Goal: Task Accomplishment & Management: Complete application form

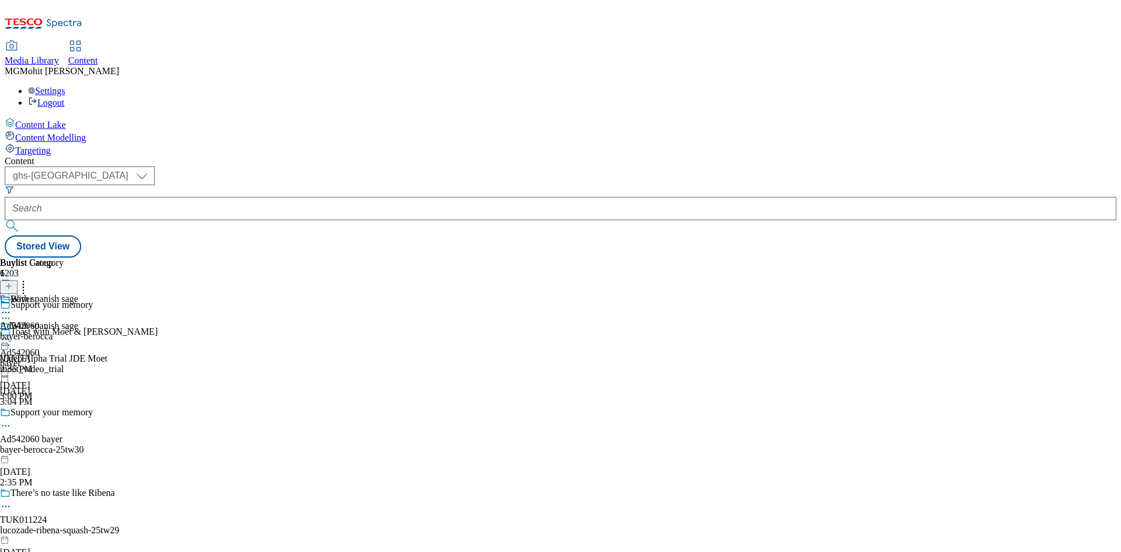
select select "ghs-uk"
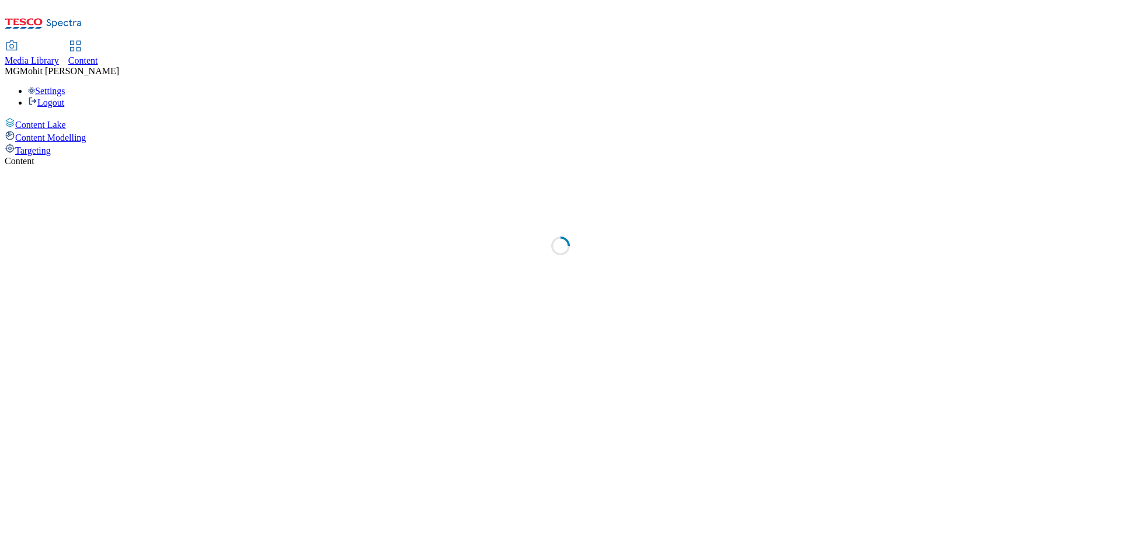
select select "ghs-[GEOGRAPHIC_DATA]"
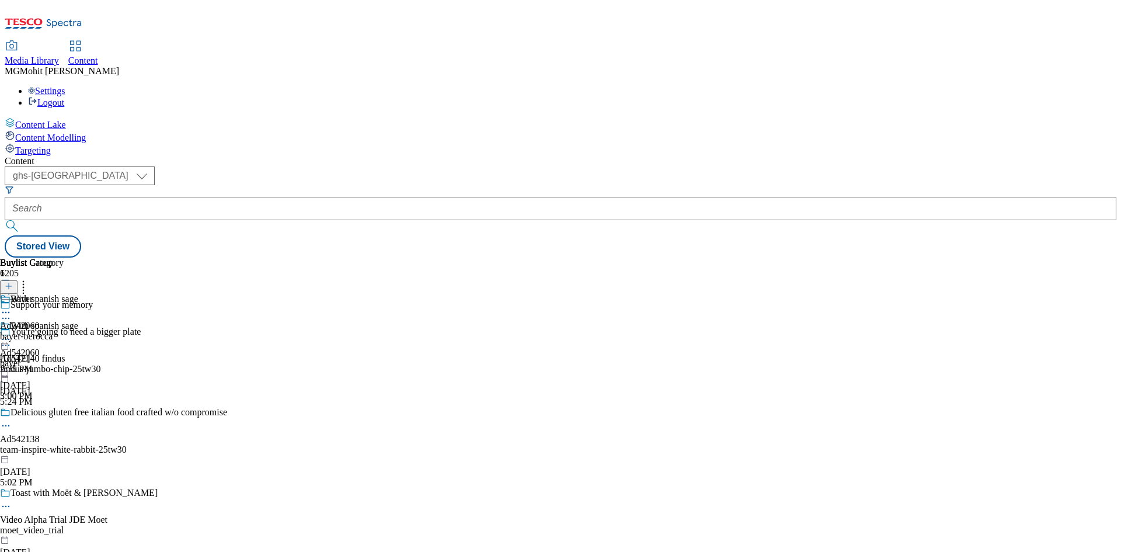
click at [18, 286] on button at bounding box center [9, 292] width 18 height 13
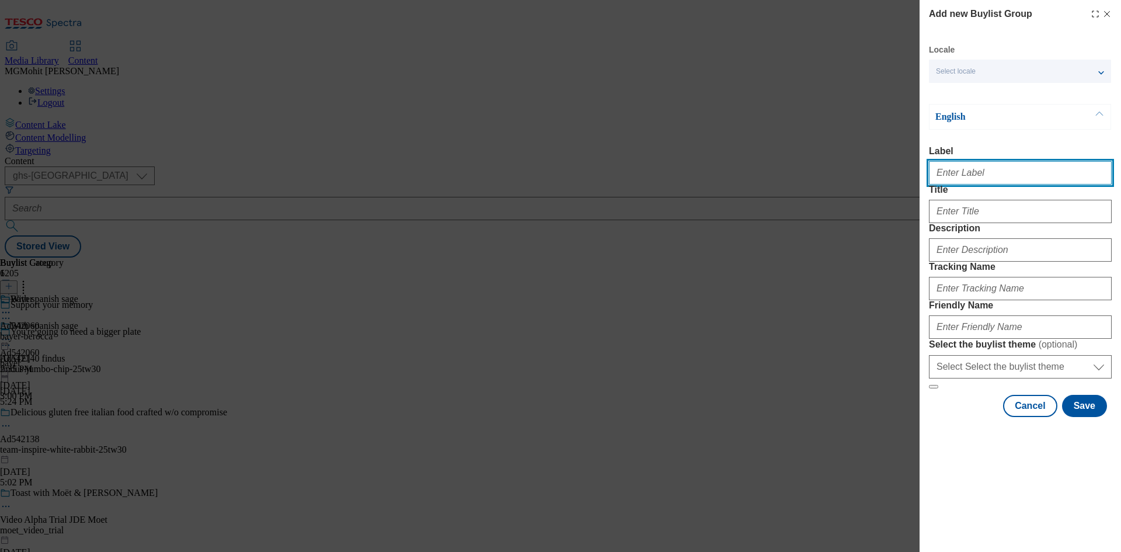
click at [978, 173] on input "Label" at bounding box center [1020, 172] width 183 height 23
paste input "Ad542170 abf"
type input "Ad542170 abf"
click at [956, 221] on div "Modal" at bounding box center [1020, 209] width 183 height 28
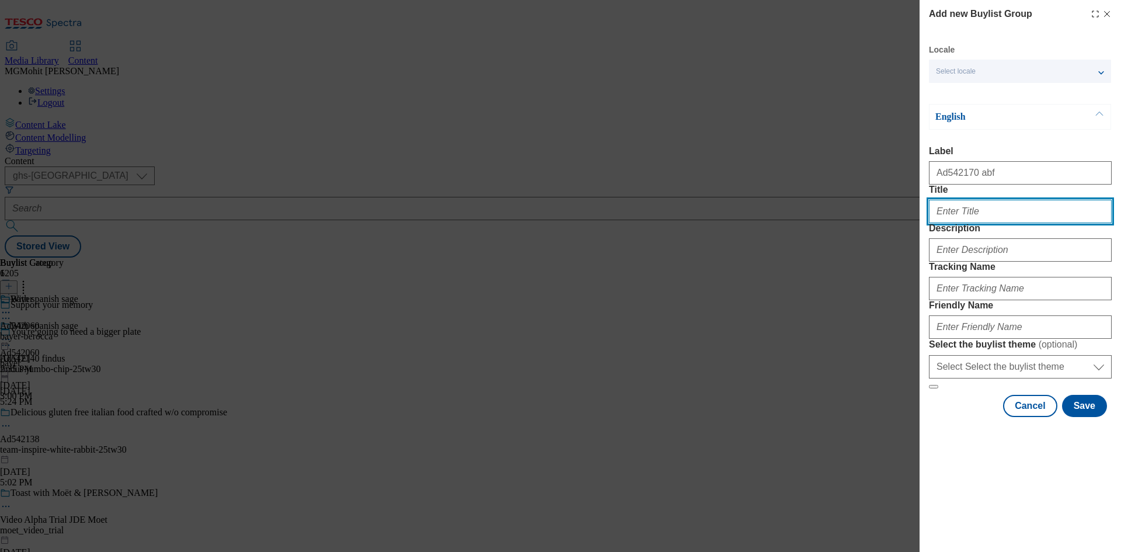
click at [958, 223] on input "Title" at bounding box center [1020, 211] width 183 height 23
paste input "Love at first bite"
type input "Love at first bite"
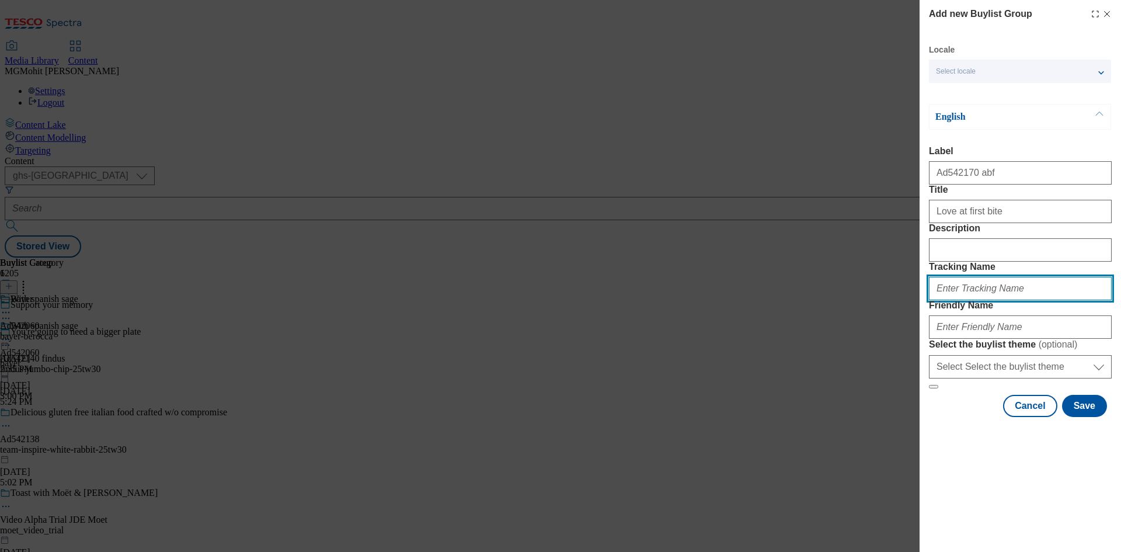
paste input "DH_AD542170"
type input "DH_AD542170"
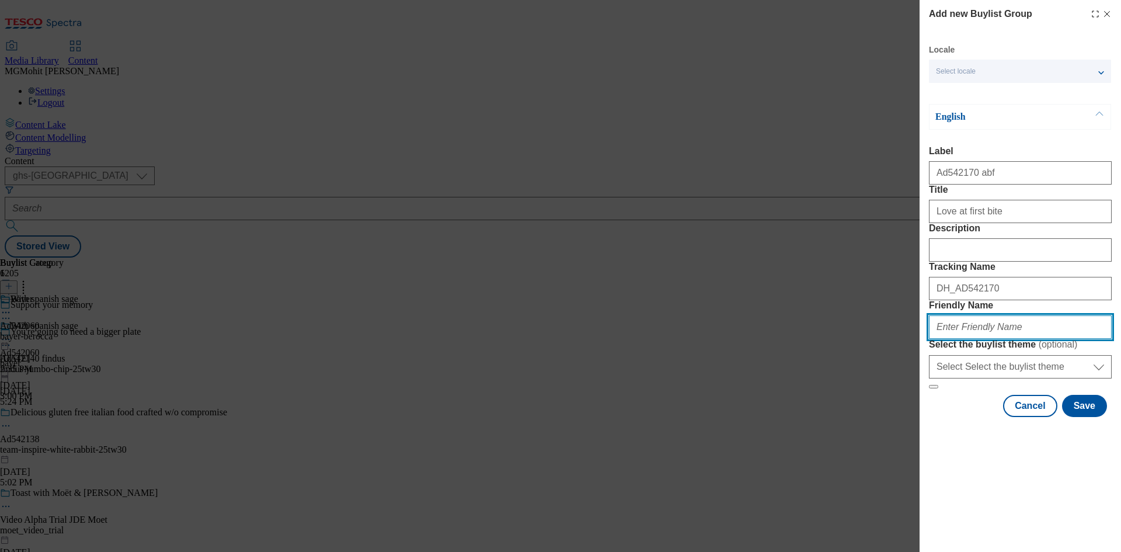
click at [1005, 339] on input "Friendly Name" at bounding box center [1020, 326] width 183 height 23
paste input "abf-jordons-popped-oat-25tw30"
type input "abf-jordons-popped-oat-25tw30"
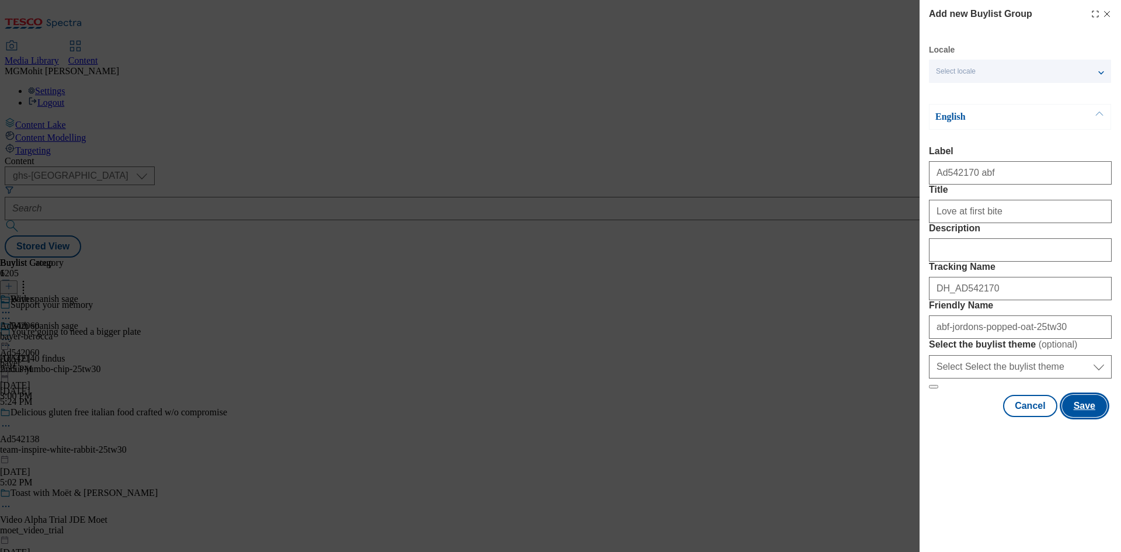
click at [1080, 417] on button "Save" at bounding box center [1084, 406] width 45 height 22
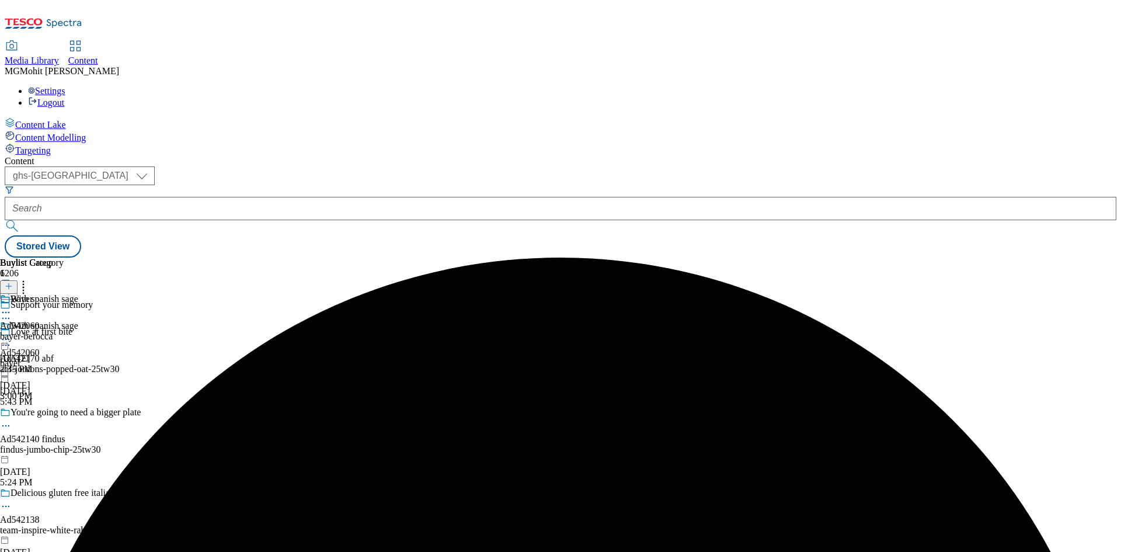
click at [227, 326] on div "Love at first bite Ad542170 abf abf-jordons-popped-oat-25tw30 Sep 10, 2025 5:43…" at bounding box center [113, 366] width 227 height 81
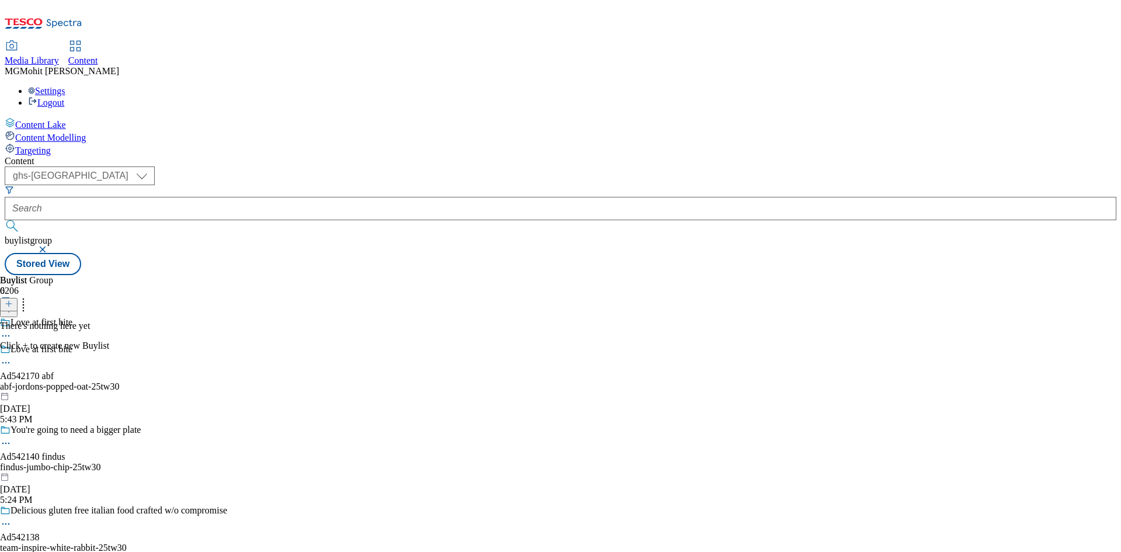
click at [13, 299] on icon at bounding box center [9, 303] width 8 height 8
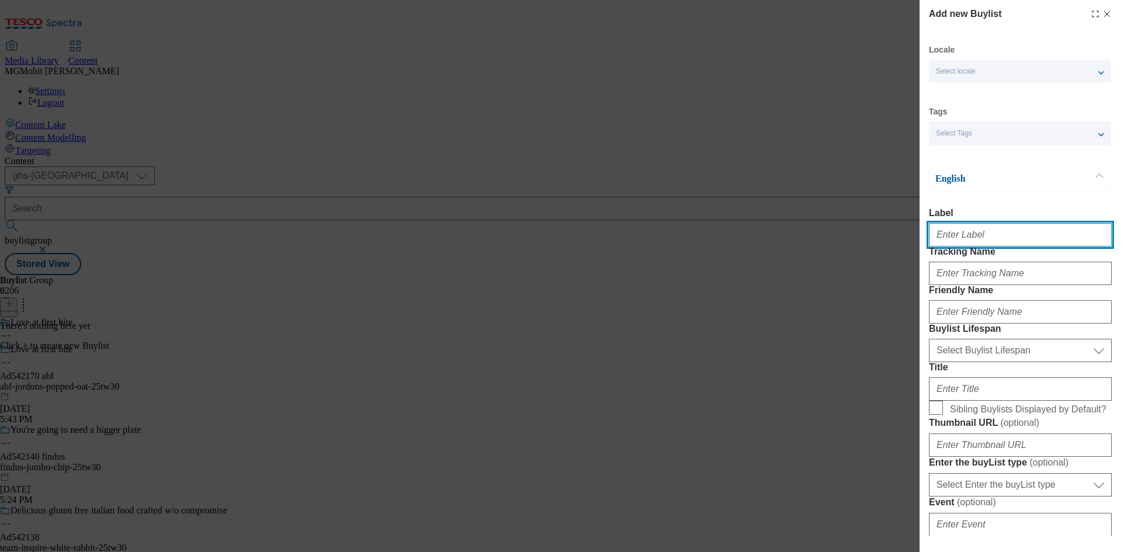
click at [955, 237] on input "Label" at bounding box center [1020, 234] width 183 height 23
paste input "Ad542170"
type input "Ad542170"
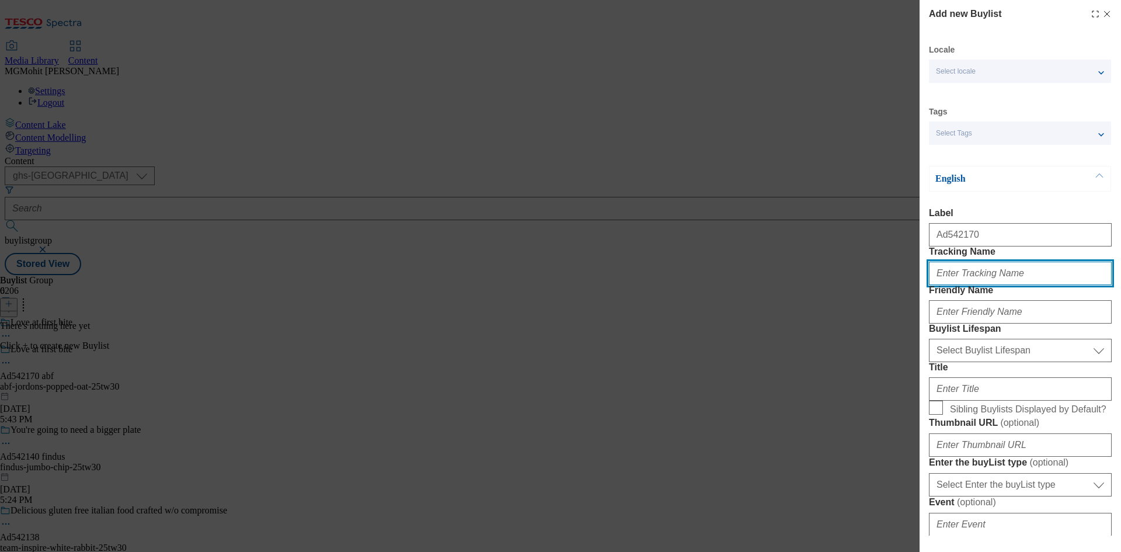
paste input "DH_AD542170"
type input "DH_AD542170"
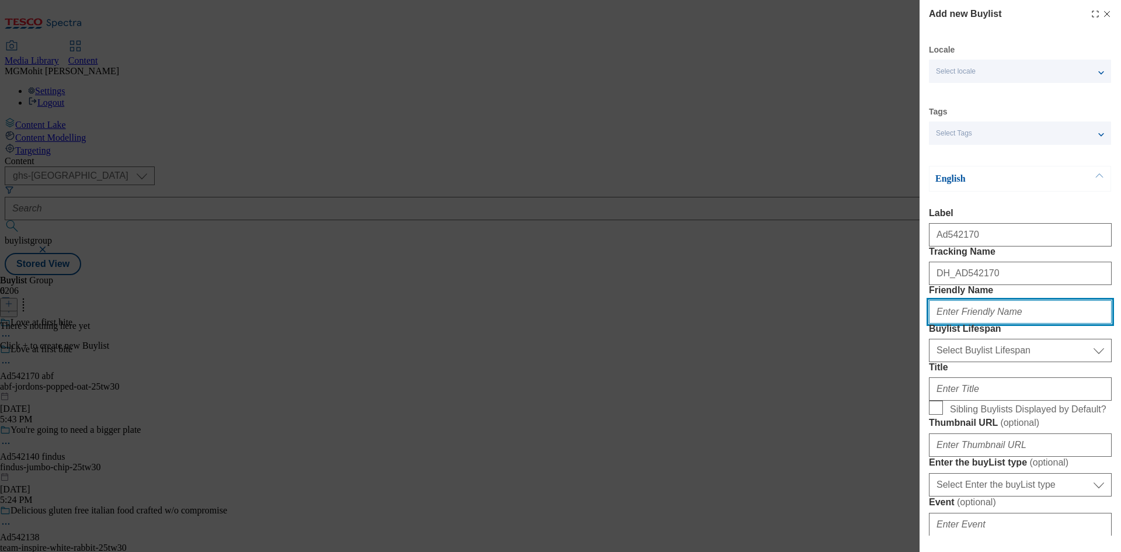
click at [960, 323] on input "Friendly Name" at bounding box center [1020, 311] width 183 height 23
paste input "abf"
type input "abf"
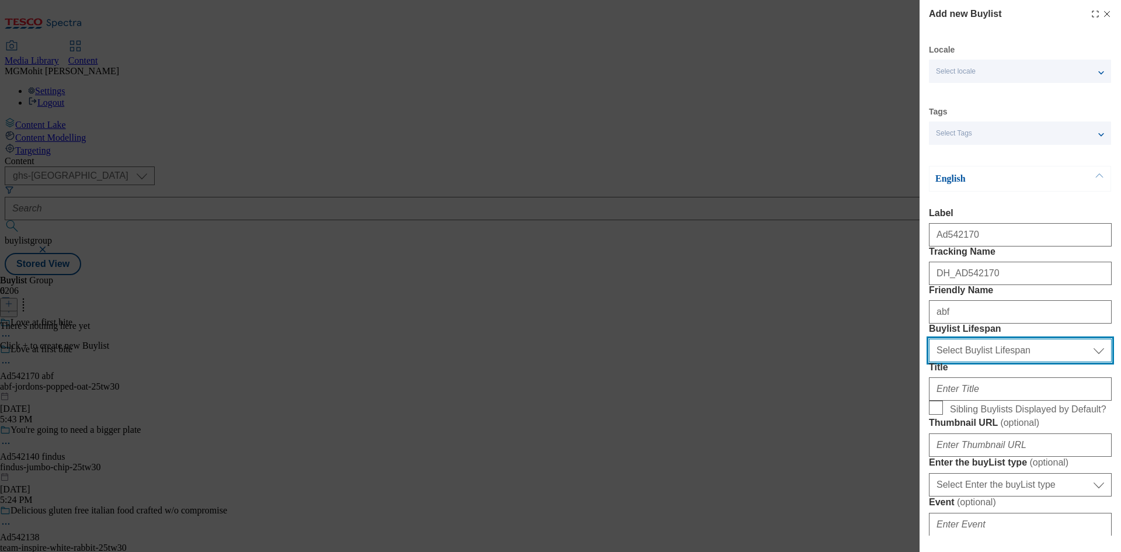
click at [967, 362] on select "Select Buylist Lifespan evergreen seasonal tactical" at bounding box center [1020, 350] width 183 height 23
select select "tactical"
click at [929, 362] on select "Select Buylist Lifespan evergreen seasonal tactical" at bounding box center [1020, 350] width 183 height 23
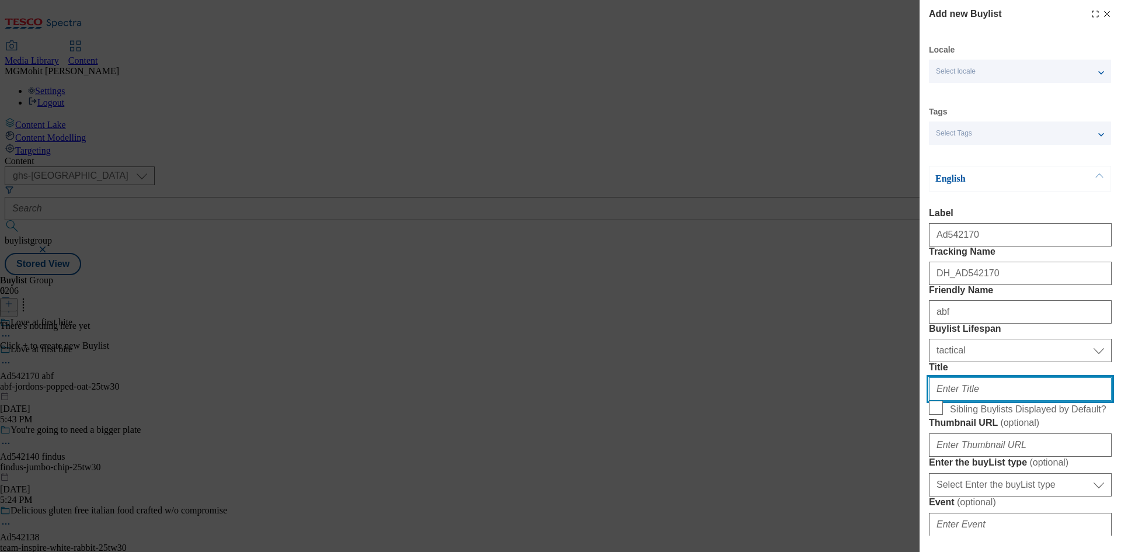
click at [953, 400] on input "Title" at bounding box center [1020, 388] width 183 height 23
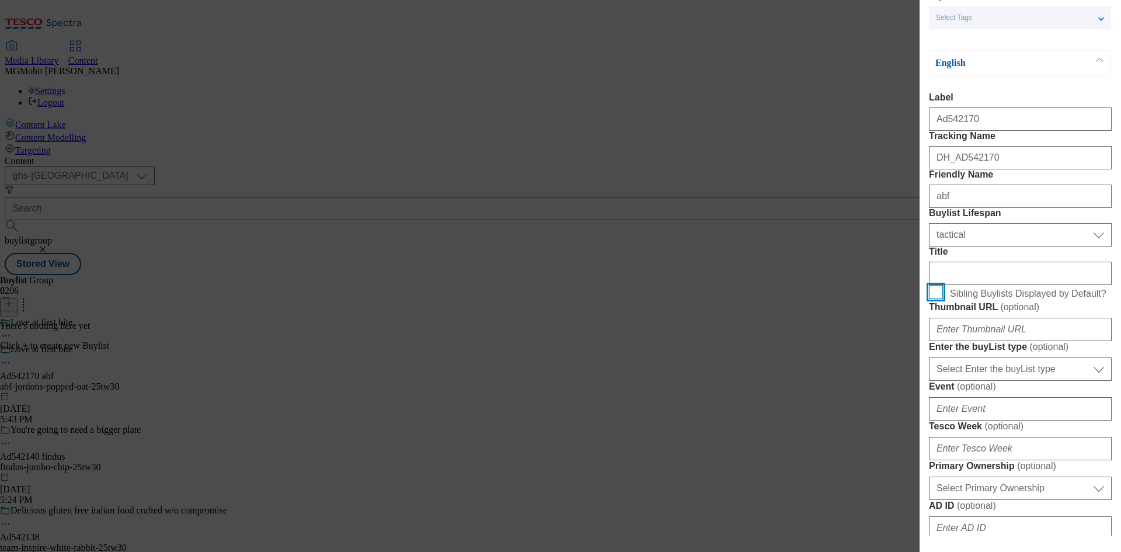
scroll to position [117, 0]
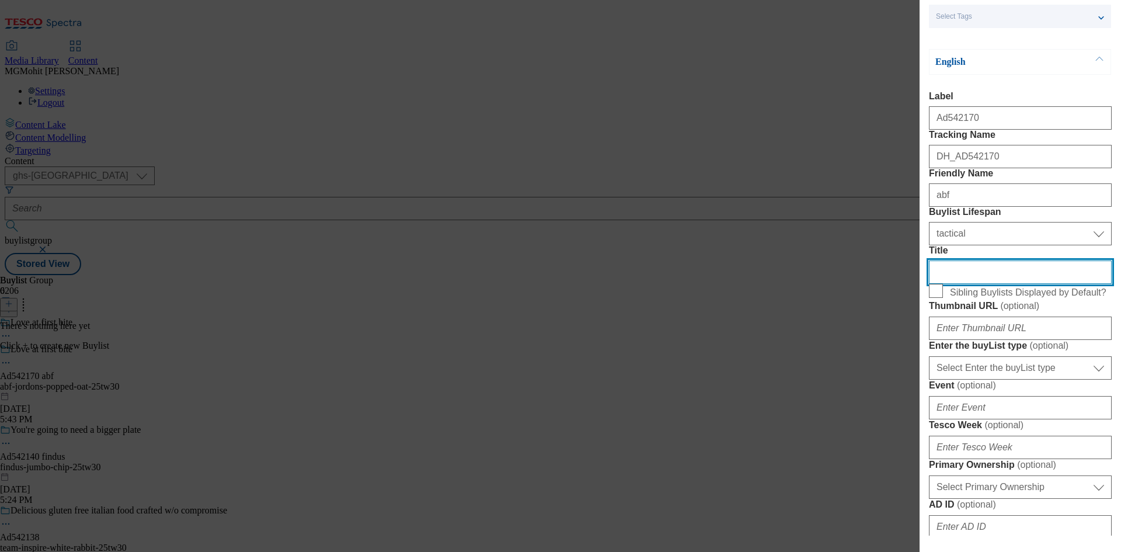
drag, startPoint x: 1006, startPoint y: 349, endPoint x: 860, endPoint y: 351, distance: 145.3
click at [860, 351] on div "Add new Buylist Locale Select locale English Welsh Tags Select Tags fnf marketp…" at bounding box center [560, 276] width 1121 height 552
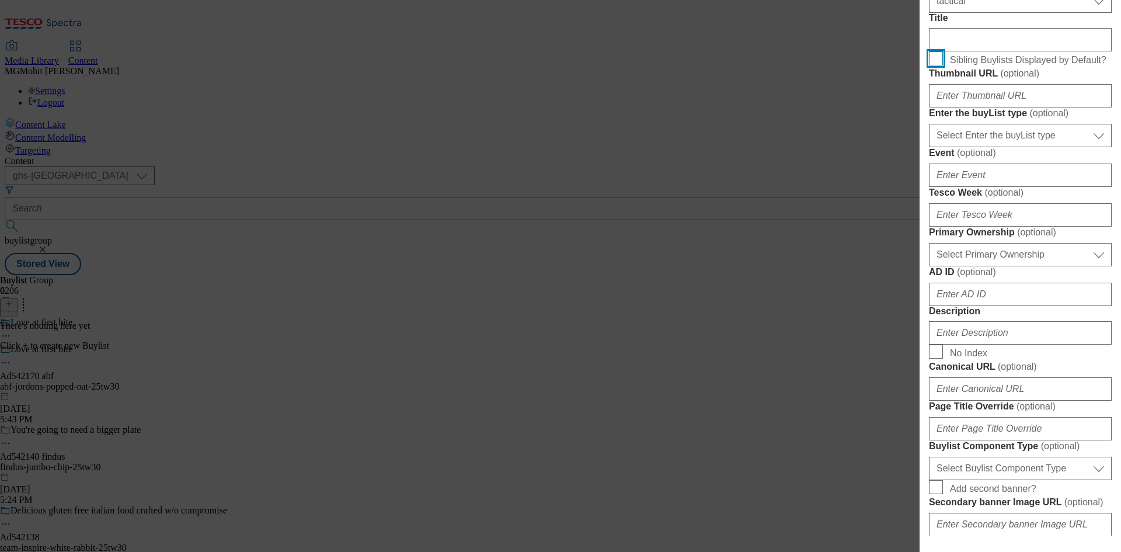
scroll to position [350, 0]
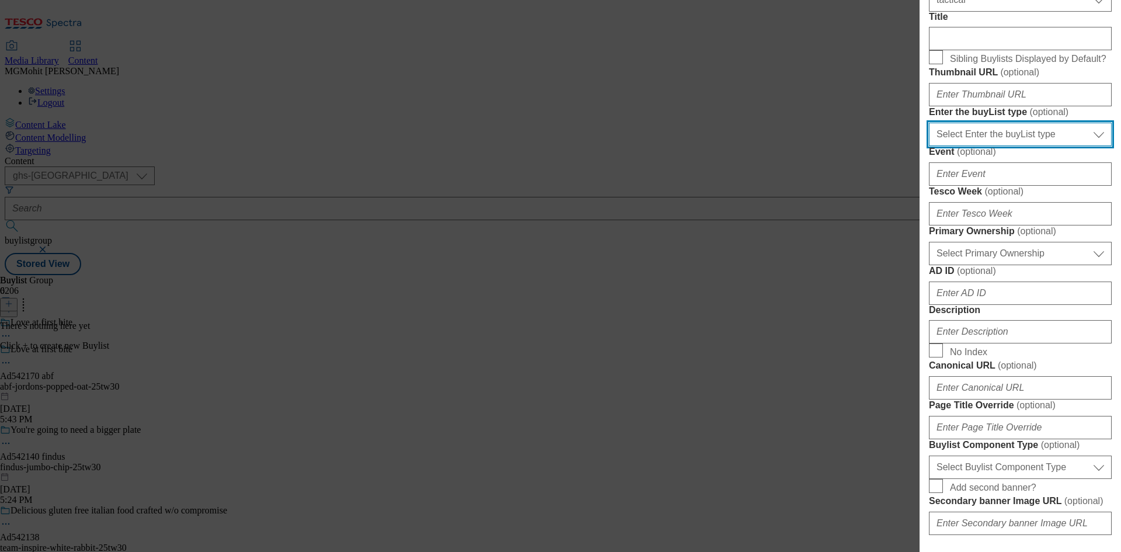
click at [995, 146] on select "Select Enter the buyList type event supplier funded long term >4 weeks supplier…" at bounding box center [1020, 134] width 183 height 23
select select "supplier funded short term 1-3 weeks"
click at [929, 146] on select "Select Enter the buyList type event supplier funded long term >4 weeks supplier…" at bounding box center [1020, 134] width 183 height 23
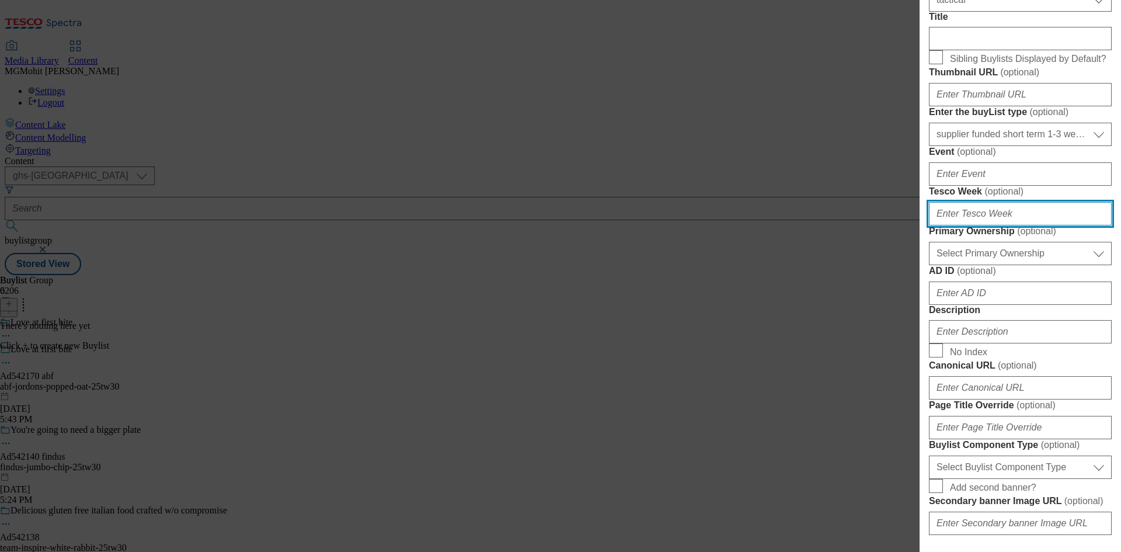
click at [950, 225] on input "Tesco Week ( optional )" at bounding box center [1020, 213] width 183 height 23
type input "30"
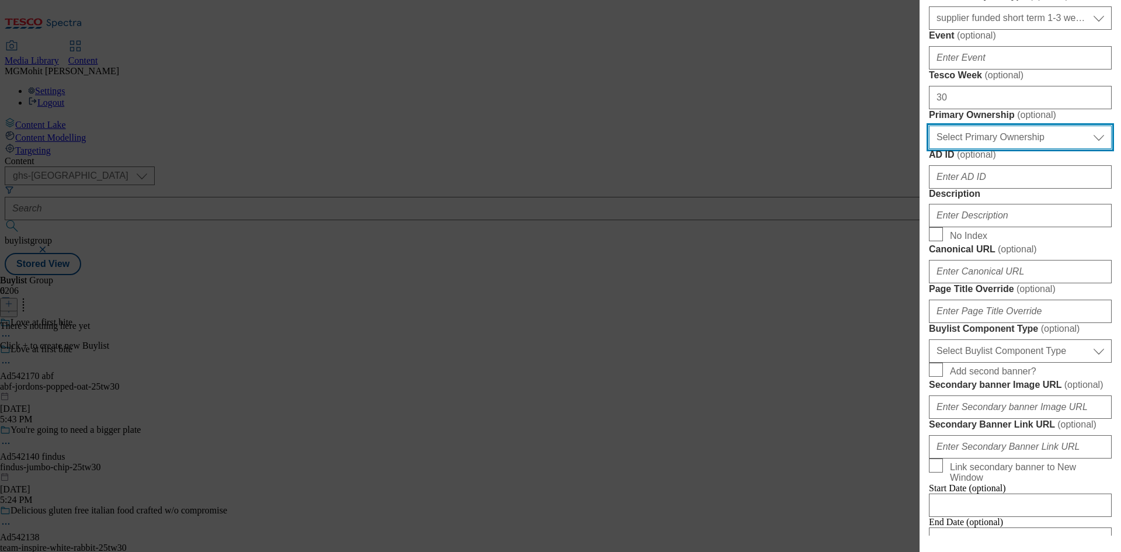
scroll to position [467, 0]
drag, startPoint x: 998, startPoint y: 332, endPoint x: 991, endPoint y: 340, distance: 10.3
click at [998, 148] on select "Select Primary Ownership [PERSON_NAME]" at bounding box center [1020, 136] width 183 height 23
select select "dunnhumby"
click at [929, 148] on select "Select Primary Ownership [PERSON_NAME]" at bounding box center [1020, 136] width 183 height 23
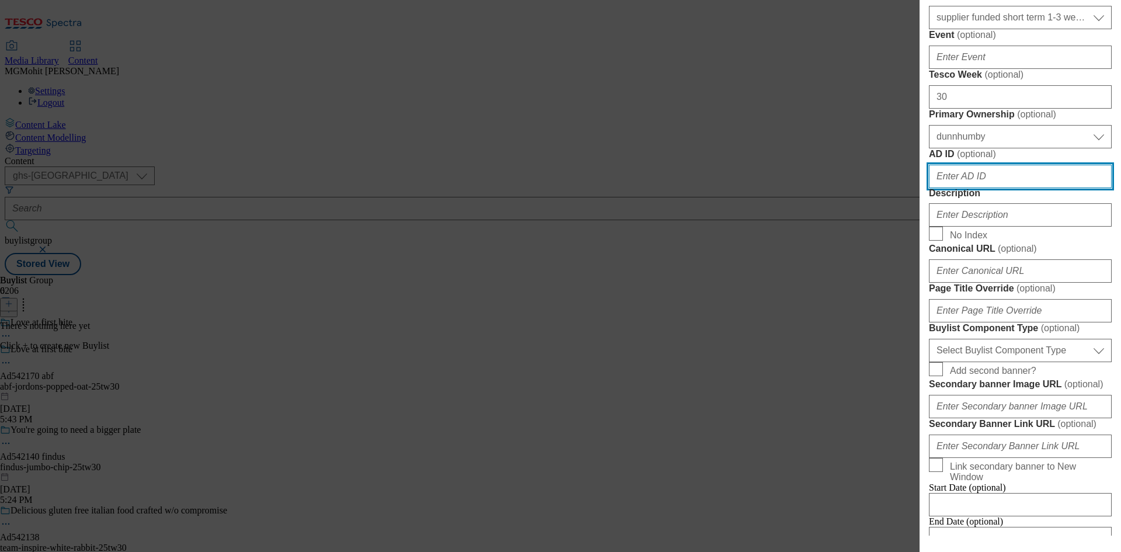
click at [971, 188] on input "AD ID ( optional )" at bounding box center [1020, 176] width 183 height 23
paste input "542170"
type input "542170"
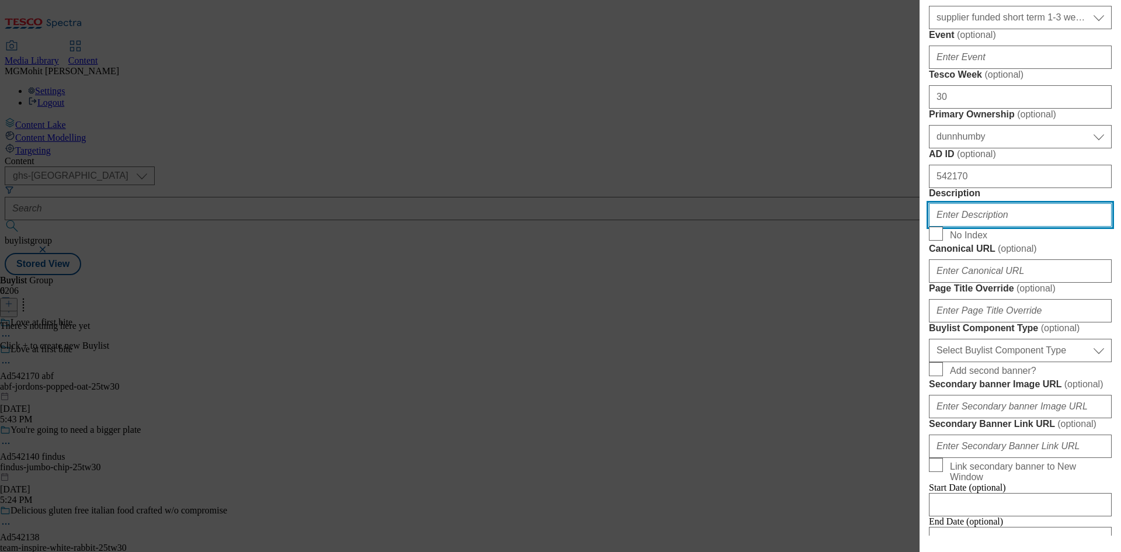
click at [964, 226] on input "Description" at bounding box center [1020, 214] width 183 height 23
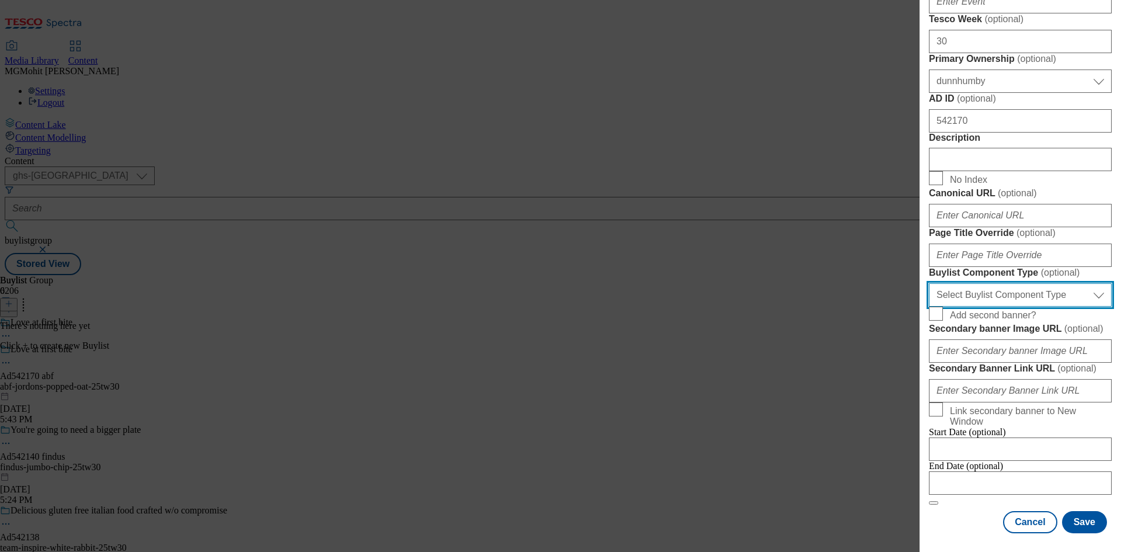
drag, startPoint x: 1008, startPoint y: 425, endPoint x: 1000, endPoint y: 428, distance: 7.9
click at [1008, 306] on select "Select Buylist Component Type Banner Competition Header Meal" at bounding box center [1020, 294] width 183 height 23
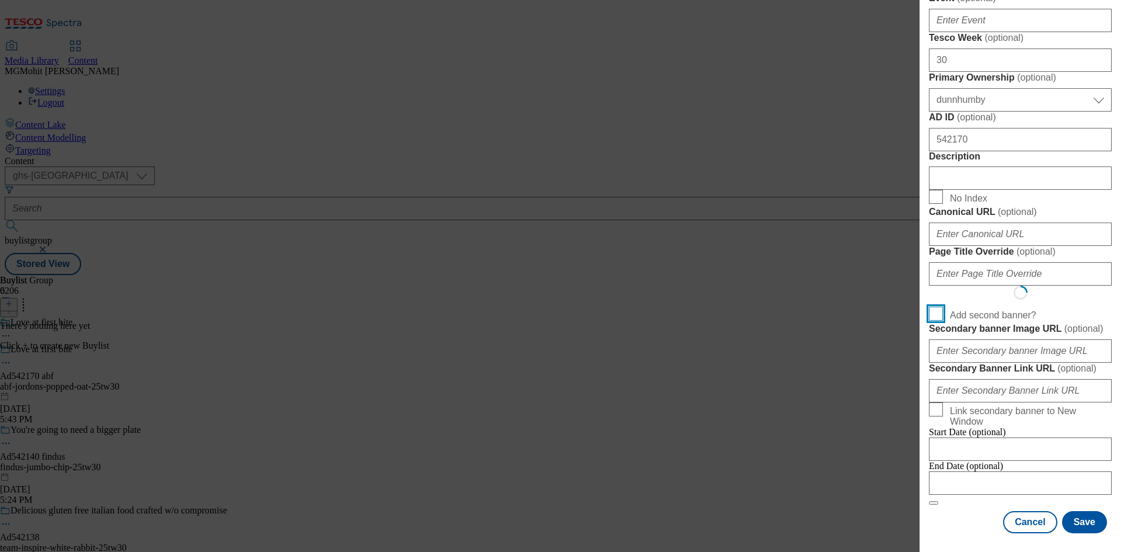
scroll to position [910, 0]
select select "Banner"
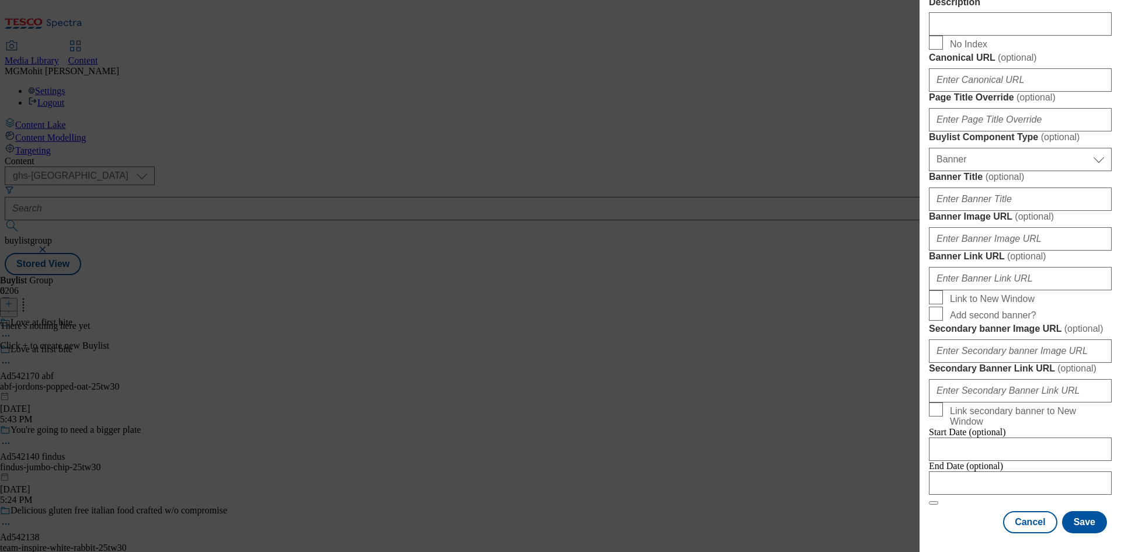
scroll to position [1157, 0]
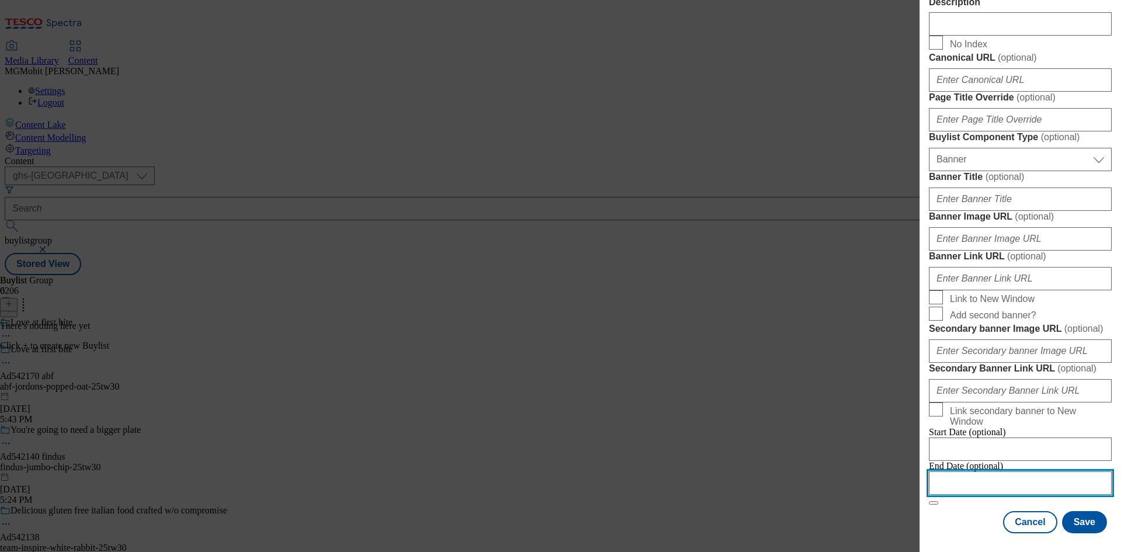
click at [1035, 473] on input "Modal" at bounding box center [1020, 482] width 183 height 23
select select "2025"
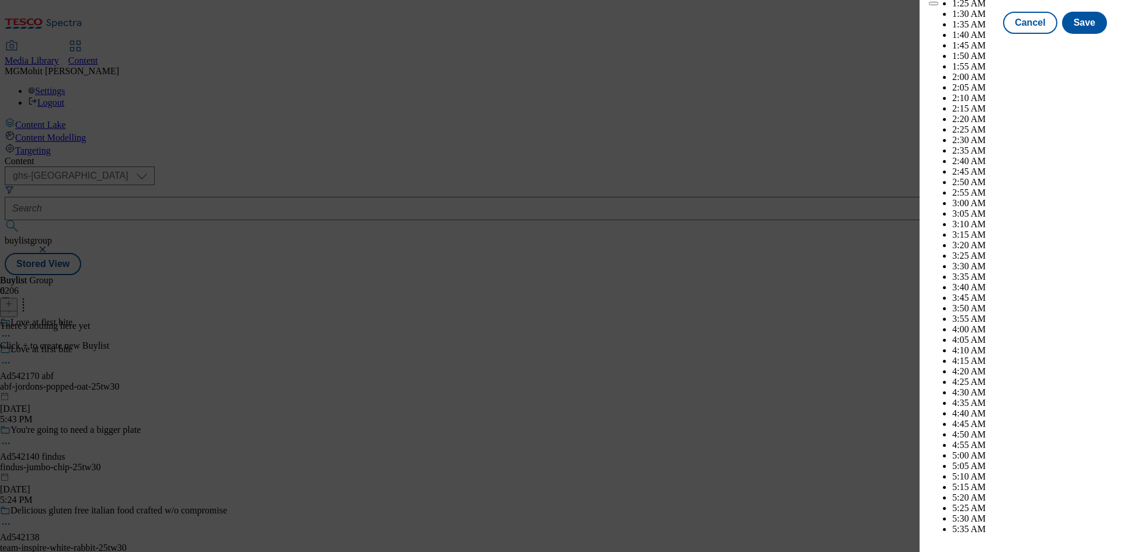
scroll to position [4571, 0]
select select "December"
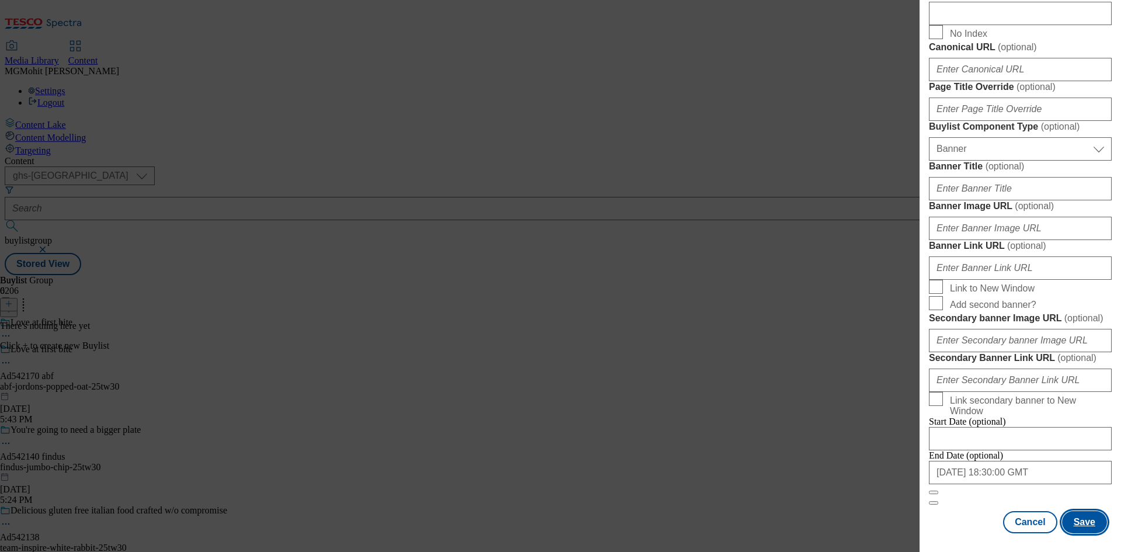
click at [1086, 526] on button "Save" at bounding box center [1084, 522] width 45 height 22
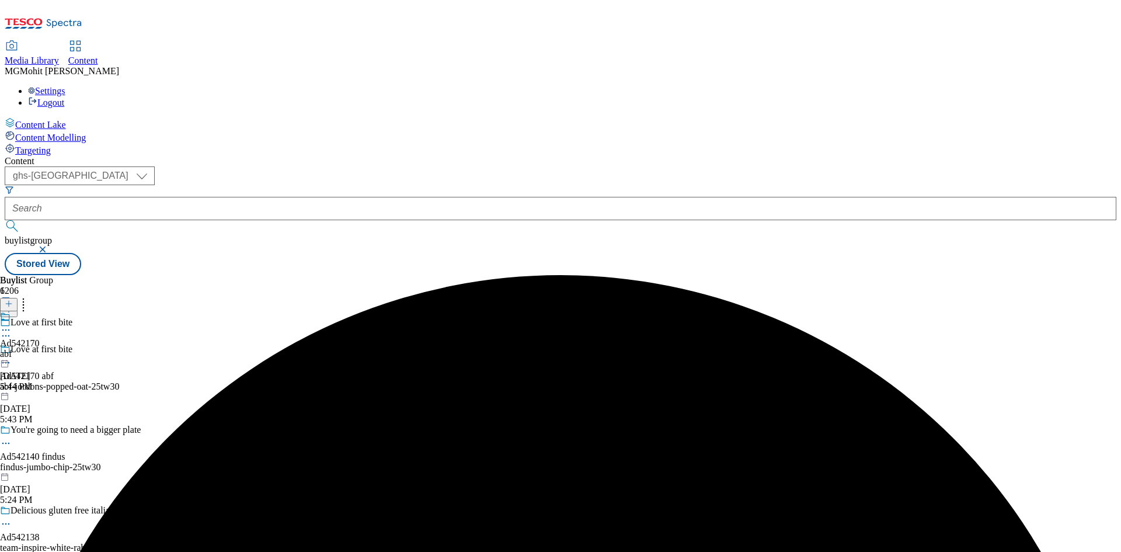
click at [40, 348] on div "abf" at bounding box center [20, 353] width 40 height 11
click at [18, 298] on button at bounding box center [9, 304] width 18 height 13
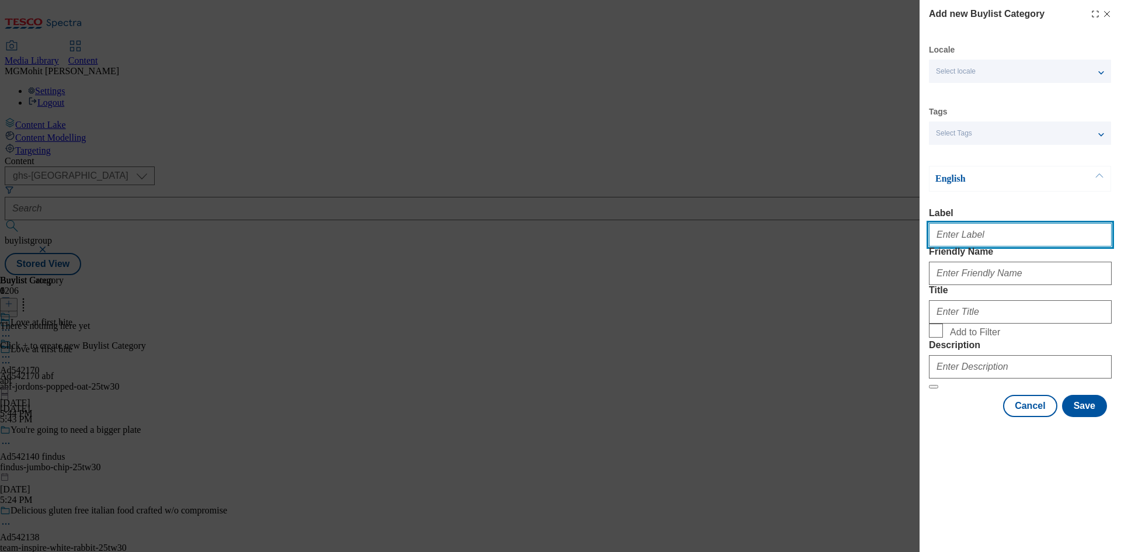
click at [945, 236] on input "Label" at bounding box center [1020, 234] width 183 height 23
paste input "Ad542170"
type input "Ad542170"
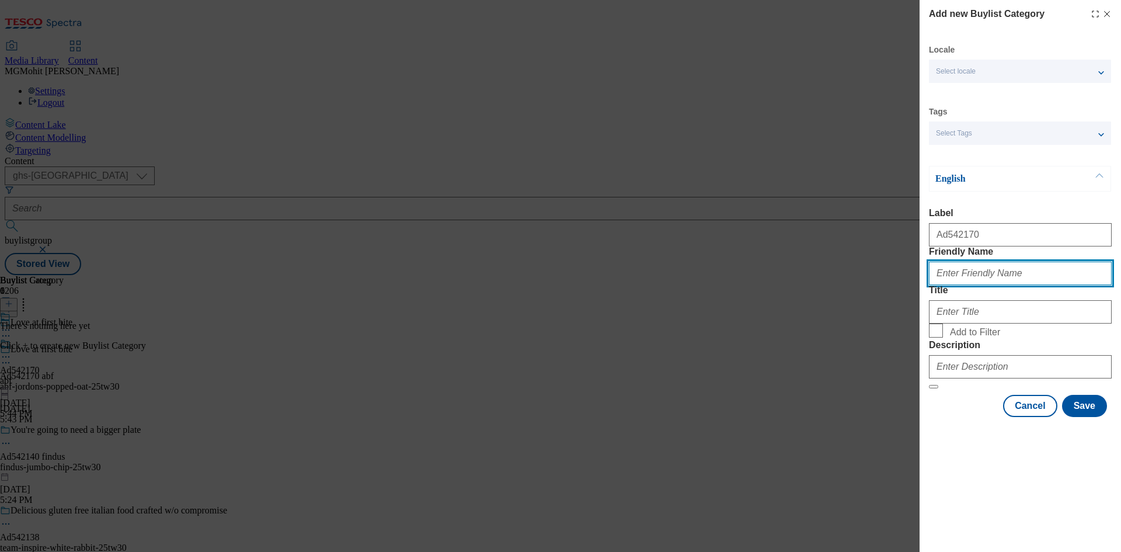
paste input "abf-jordons-popped-oat"
type input "abf-jordons-popped-oat"
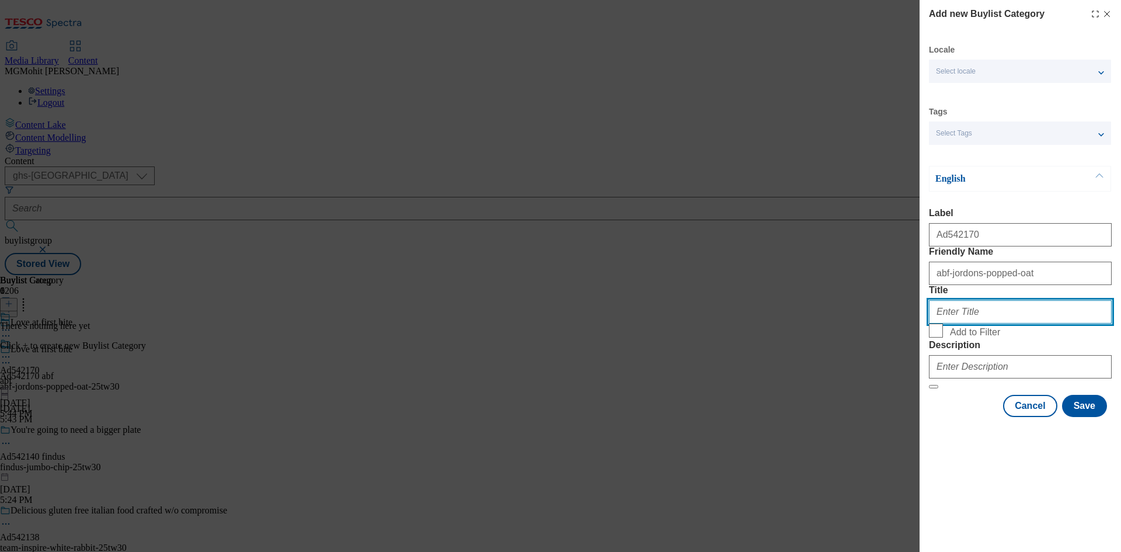
click at [957, 323] on input "Title" at bounding box center [1020, 311] width 183 height 23
paste input "AB World Foods"
type input "AB World Foods"
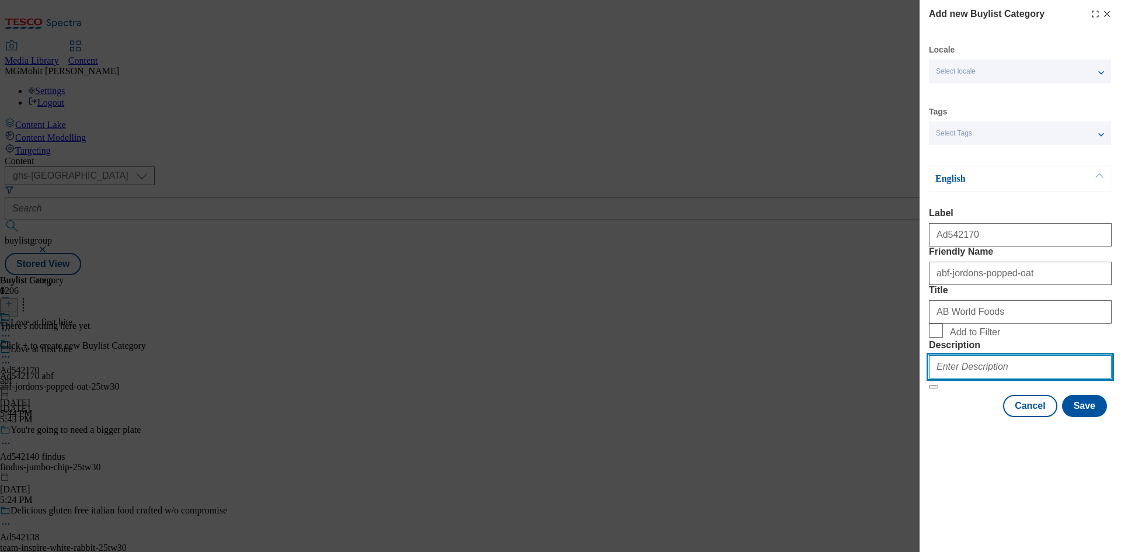
click at [969, 378] on input "Description" at bounding box center [1020, 366] width 183 height 23
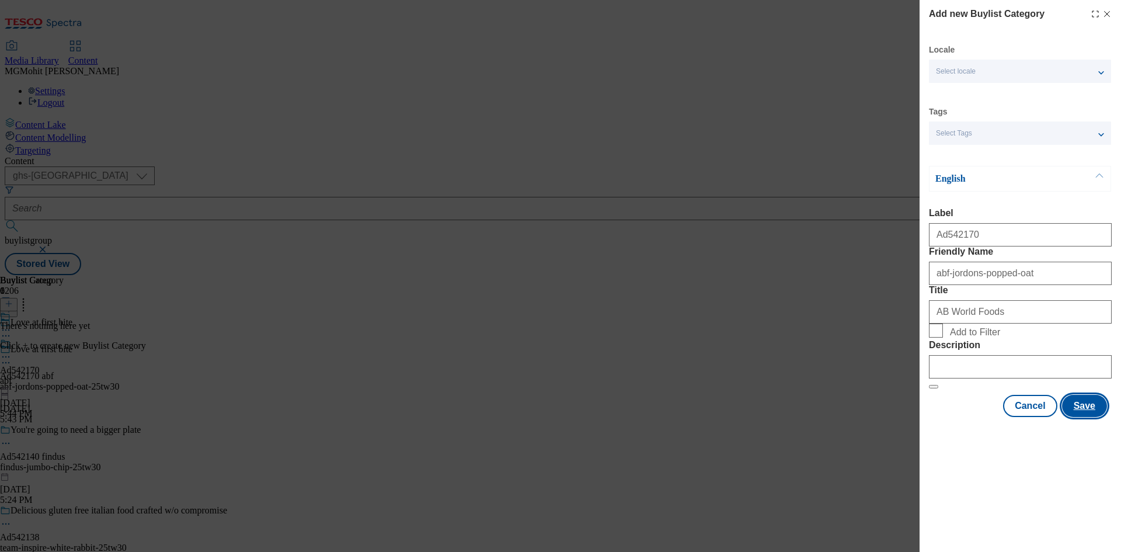
click at [1088, 417] on button "Save" at bounding box center [1084, 406] width 45 height 22
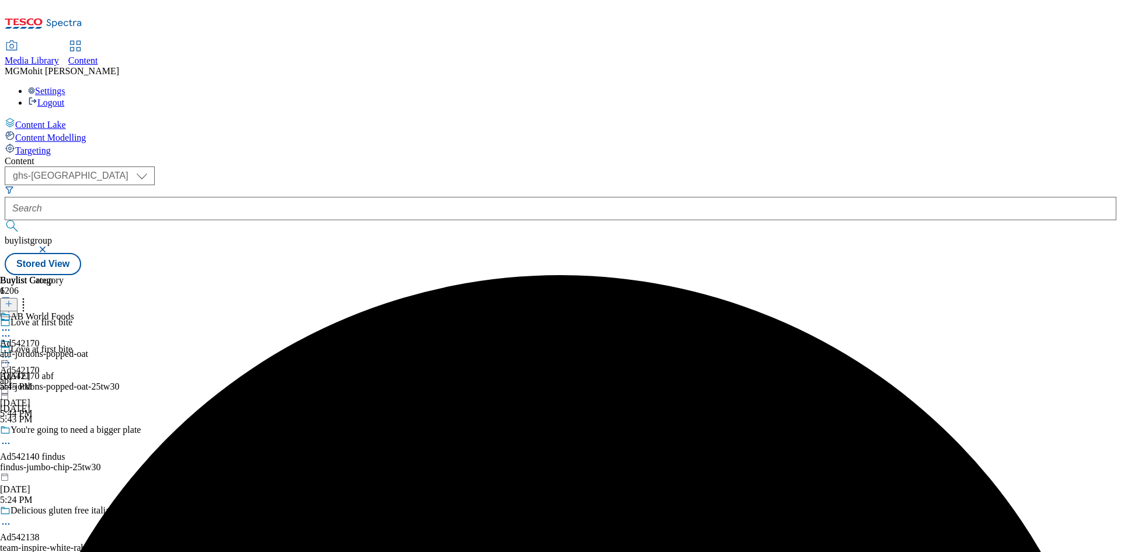
click at [88, 348] on div "abf-jordons-popped-oat" at bounding box center [44, 353] width 88 height 11
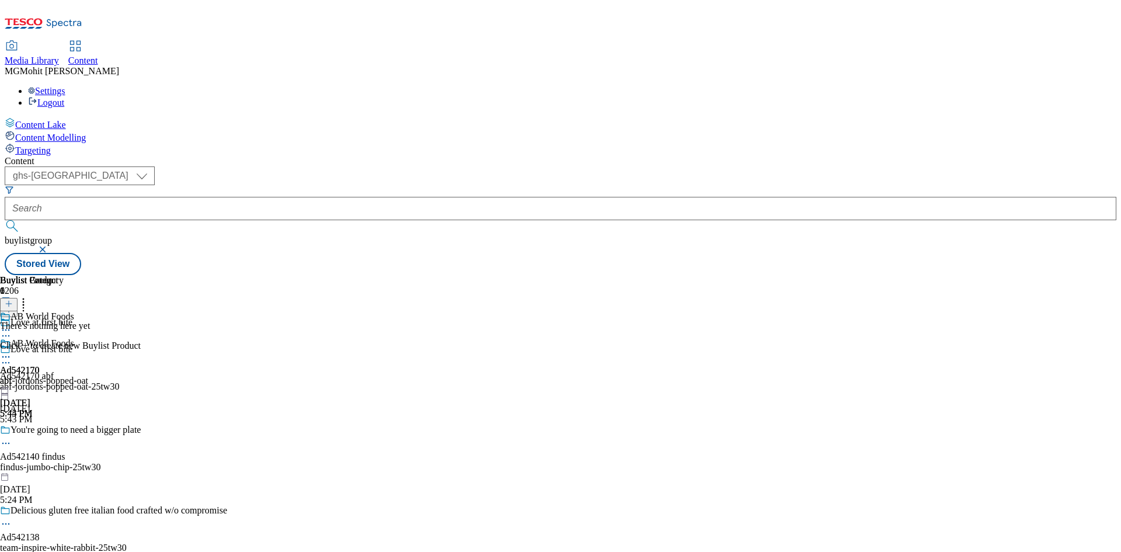
click at [13, 299] on icon at bounding box center [9, 303] width 8 height 8
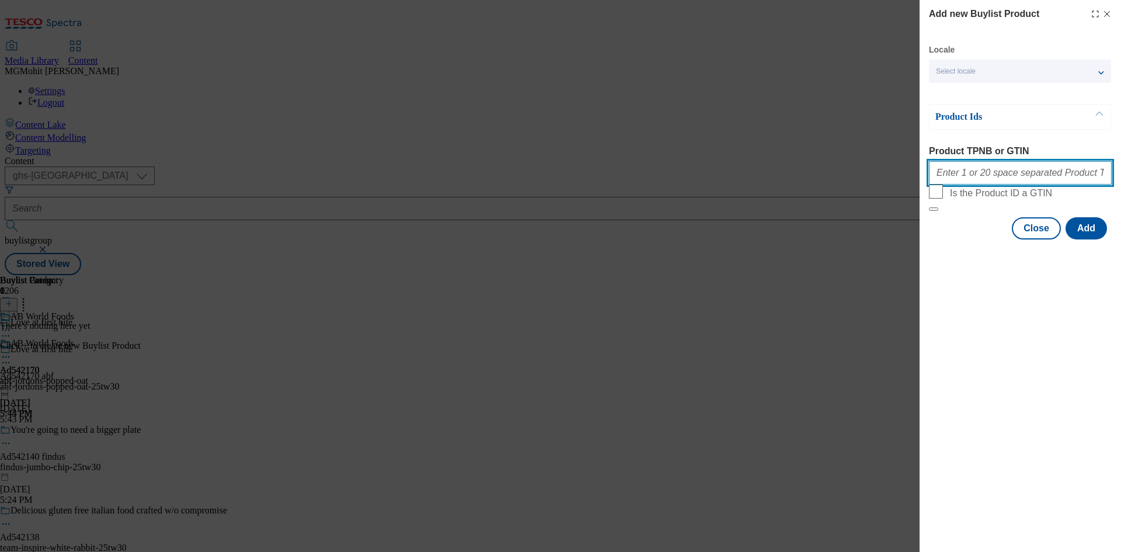
click at [946, 183] on input "Product TPNB or GTIN" at bounding box center [1020, 172] width 183 height 23
paste input "93349517 93481320"
type input "93349517 93481320"
click at [1087, 239] on button "Add" at bounding box center [1085, 228] width 41 height 22
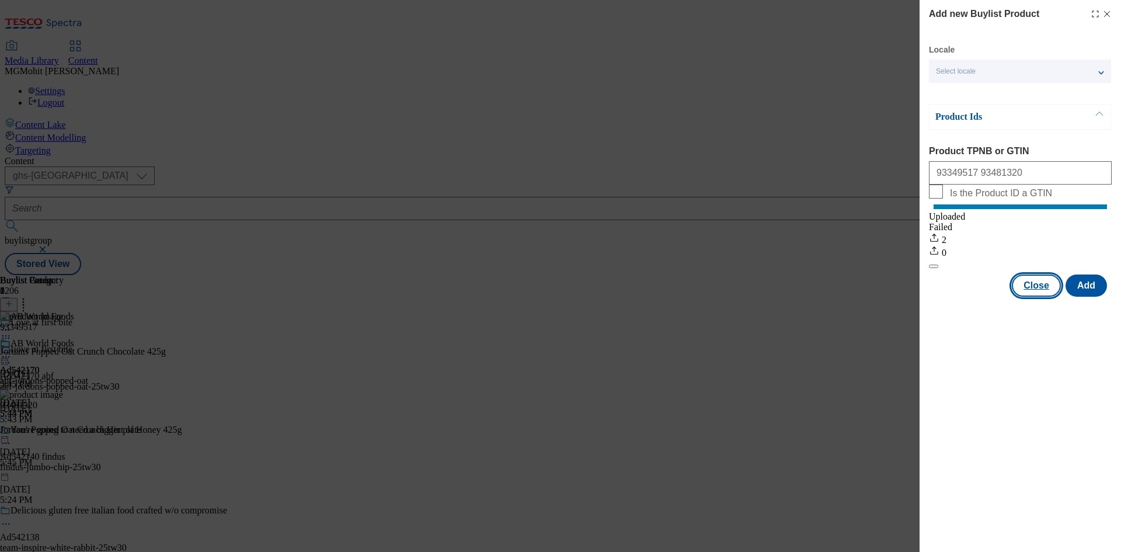
click at [1032, 296] on button "Close" at bounding box center [1035, 285] width 49 height 22
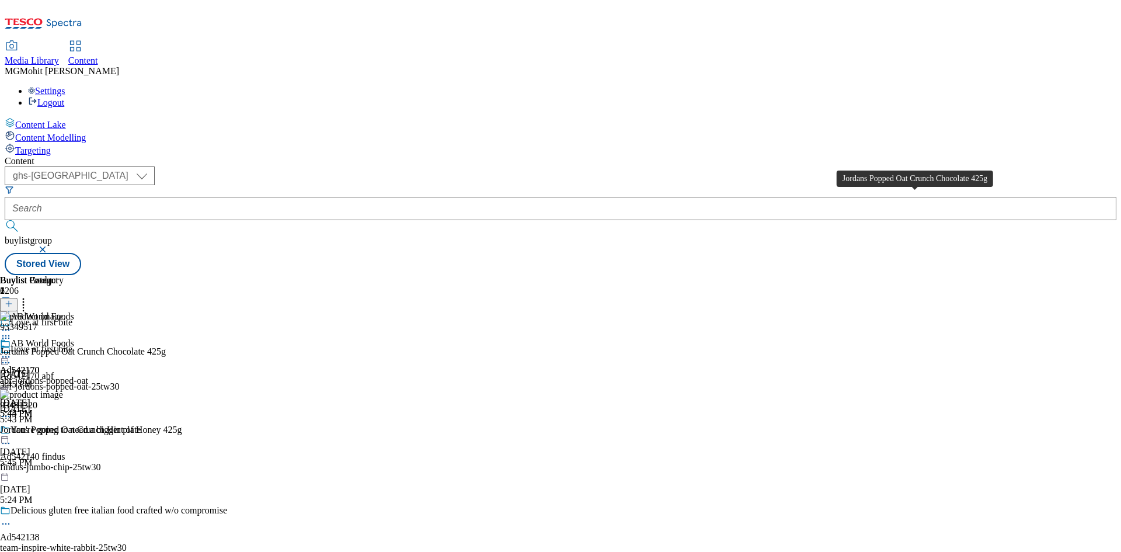
click at [166, 346] on div "Jordans Popped Oat Crunch Chocolate 425g" at bounding box center [83, 351] width 166 height 11
drag, startPoint x: 759, startPoint y: 183, endPoint x: 729, endPoint y: 188, distance: 30.7
click at [12, 351] on icon at bounding box center [6, 357] width 12 height 12
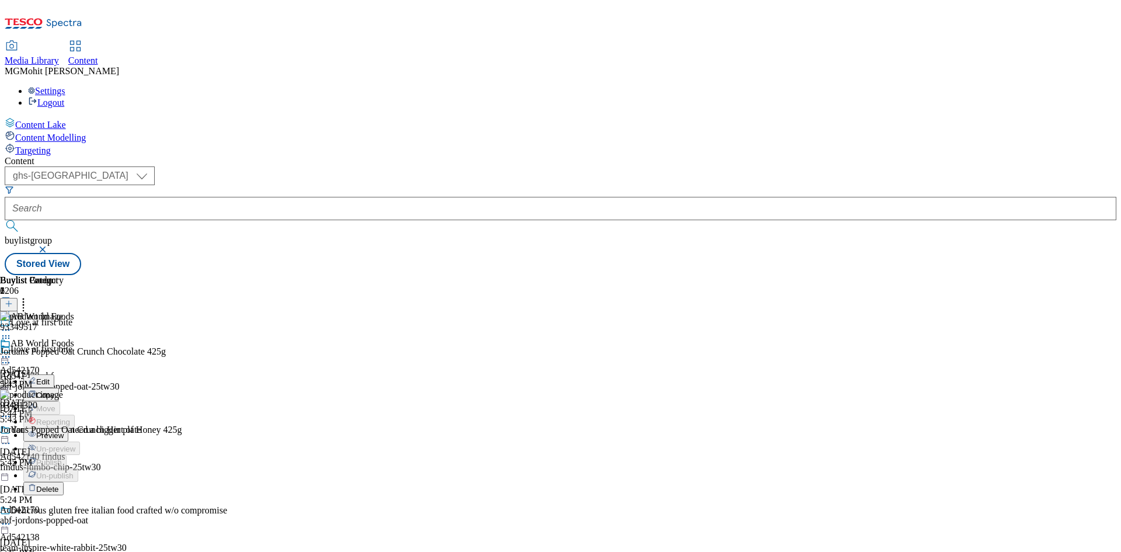
click at [50, 377] on span "Edit" at bounding box center [42, 381] width 13 height 9
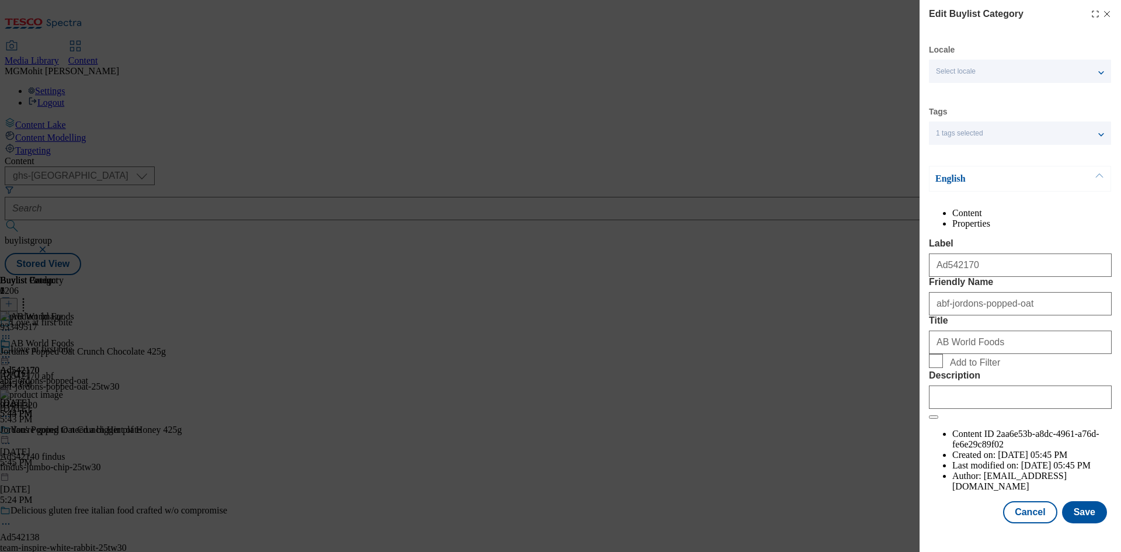
scroll to position [23, 0]
click at [974, 409] on input "Description" at bounding box center [1020, 396] width 183 height 23
paste input "Jordans Popped Oat Crunch Chocolate 425g"
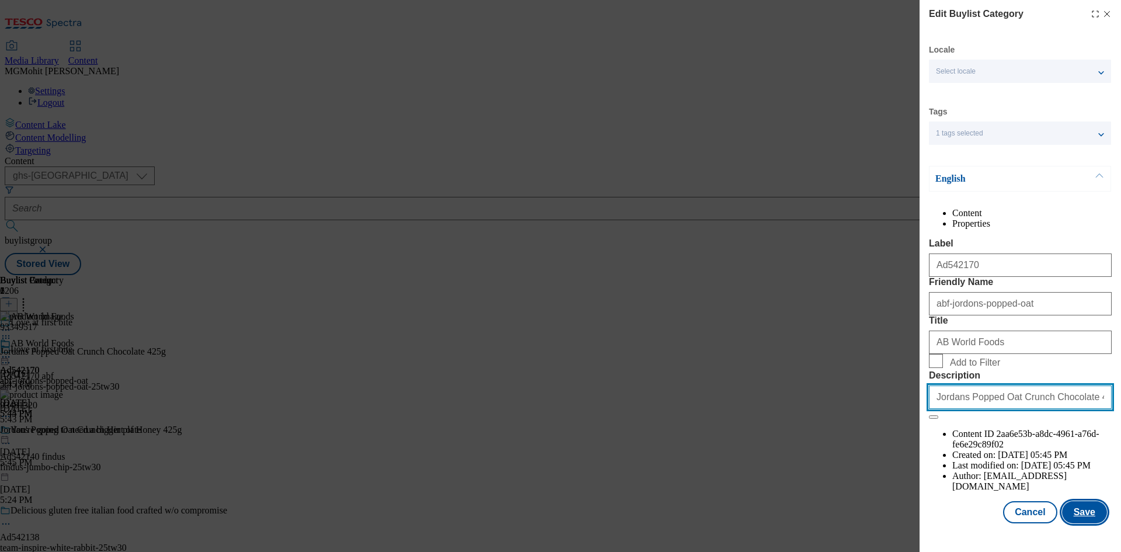
type input "Jordans Popped Oat Crunch Chocolate 425g"
click at [1077, 523] on button "Save" at bounding box center [1084, 512] width 45 height 22
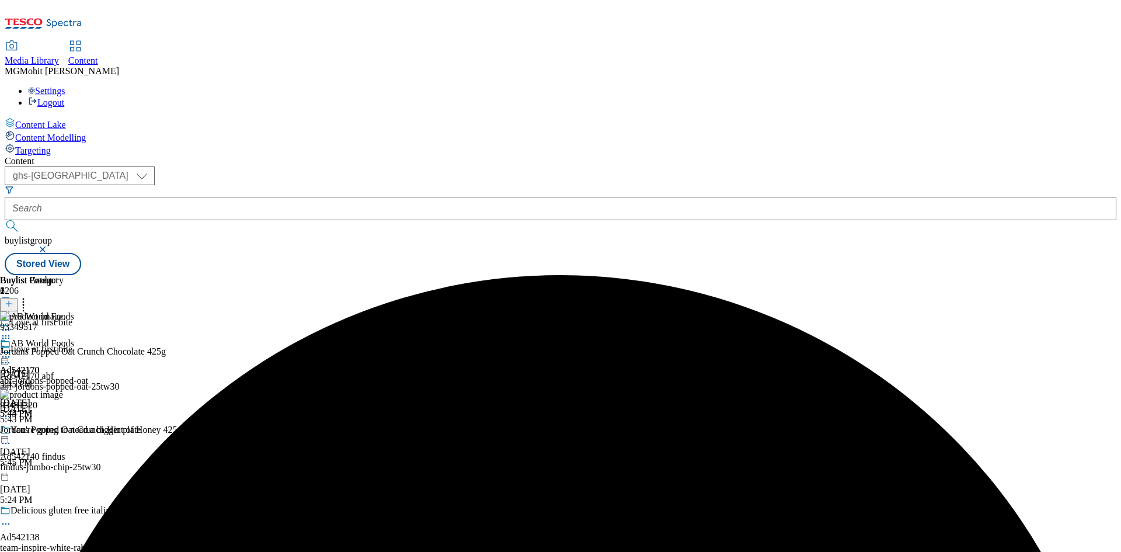
click at [12, 351] on icon at bounding box center [6, 357] width 12 height 12
click at [50, 377] on span "Edit" at bounding box center [42, 381] width 13 height 9
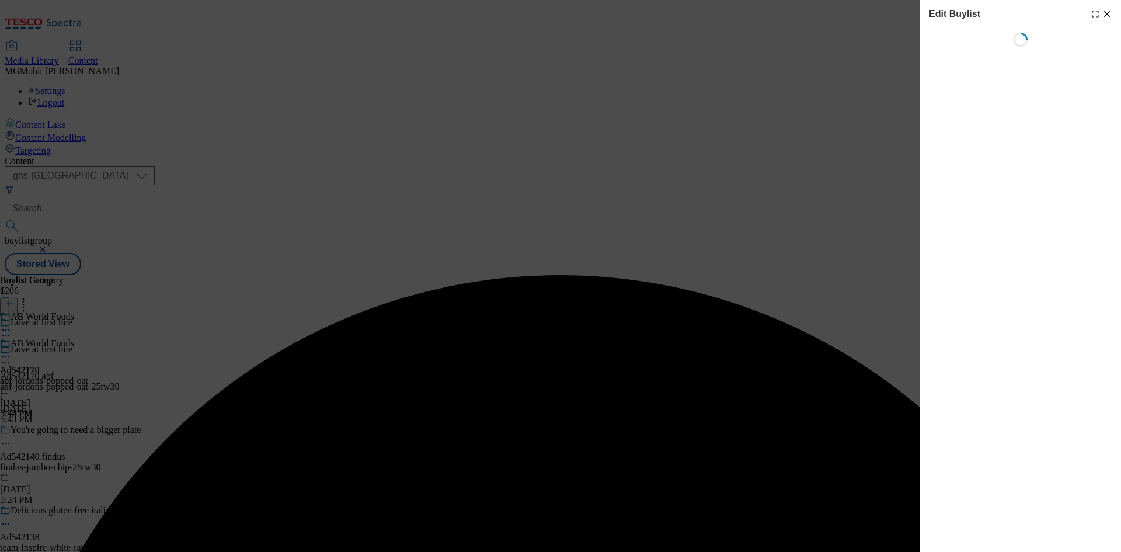
select select "tactical"
select select "supplier funded short term 1-3 weeks"
select select "dunnhumby"
select select "Banner"
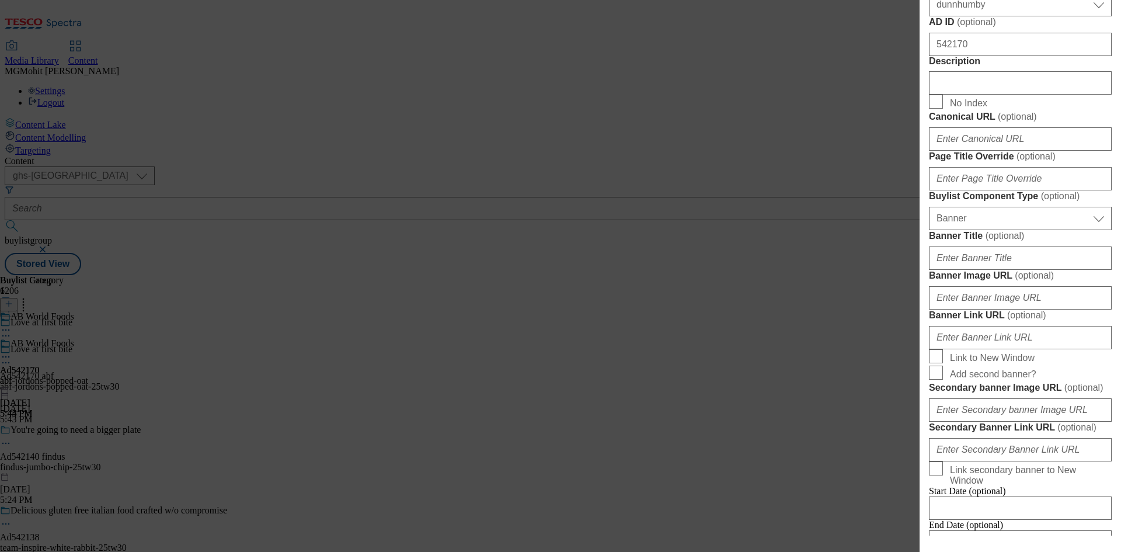
scroll to position [642, 0]
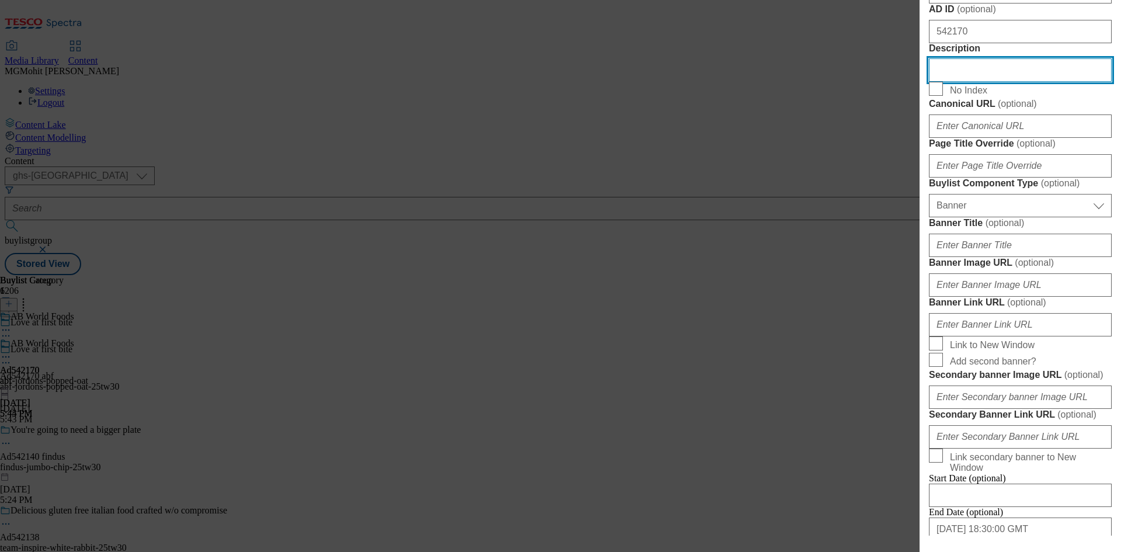
click at [976, 82] on input "Description" at bounding box center [1020, 69] width 183 height 23
paste input "Jordans Popped Oat Crunch Chocolate 425g"
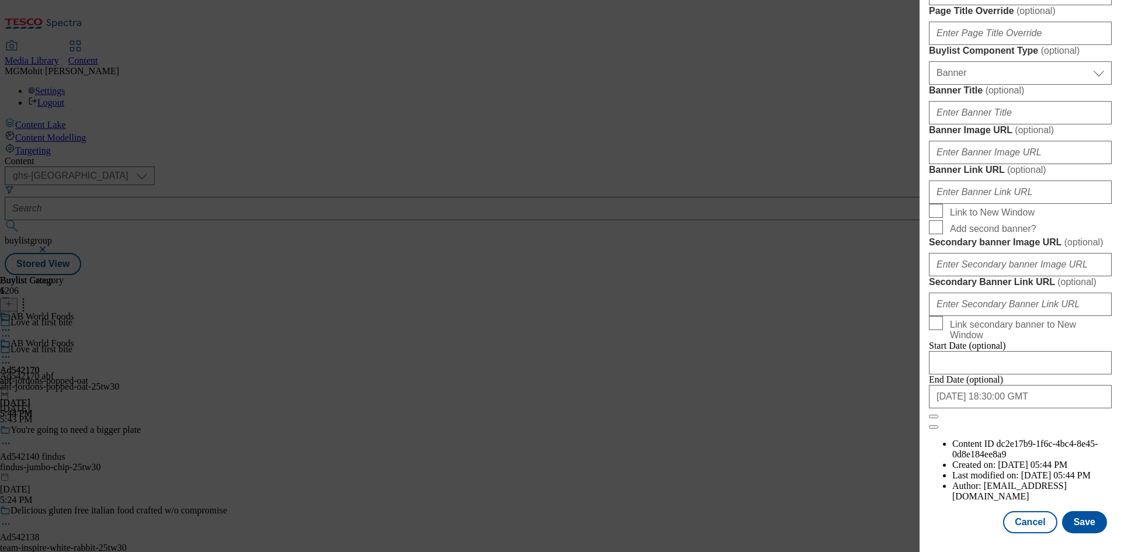
scroll to position [1208, 0]
type input "Jordans Popped Oat Crunch Chocolate 425g"
click at [1066, 513] on button "Save" at bounding box center [1084, 522] width 45 height 22
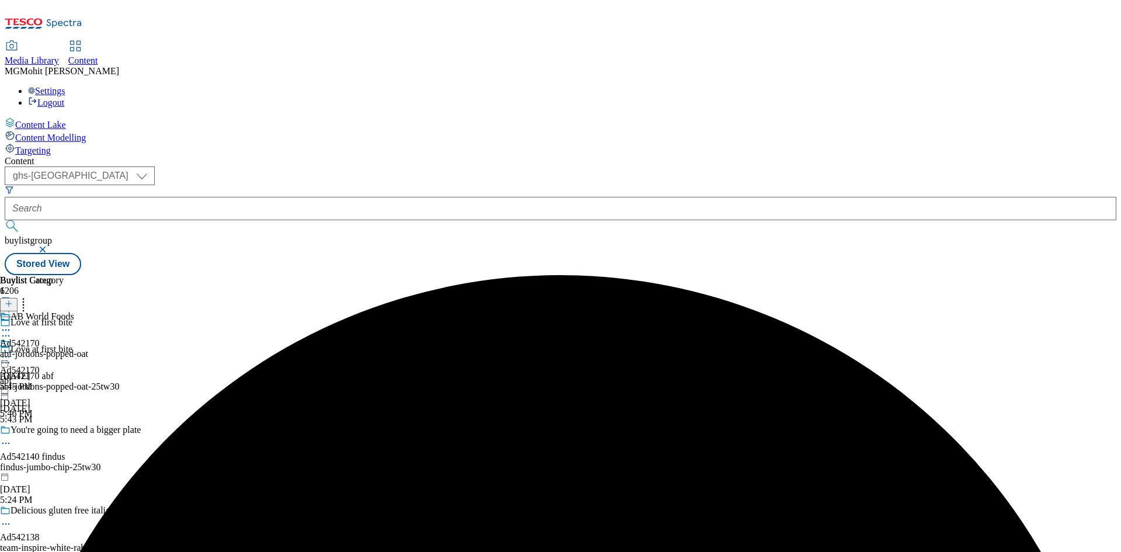
click at [12, 357] on icon at bounding box center [6, 363] width 12 height 12
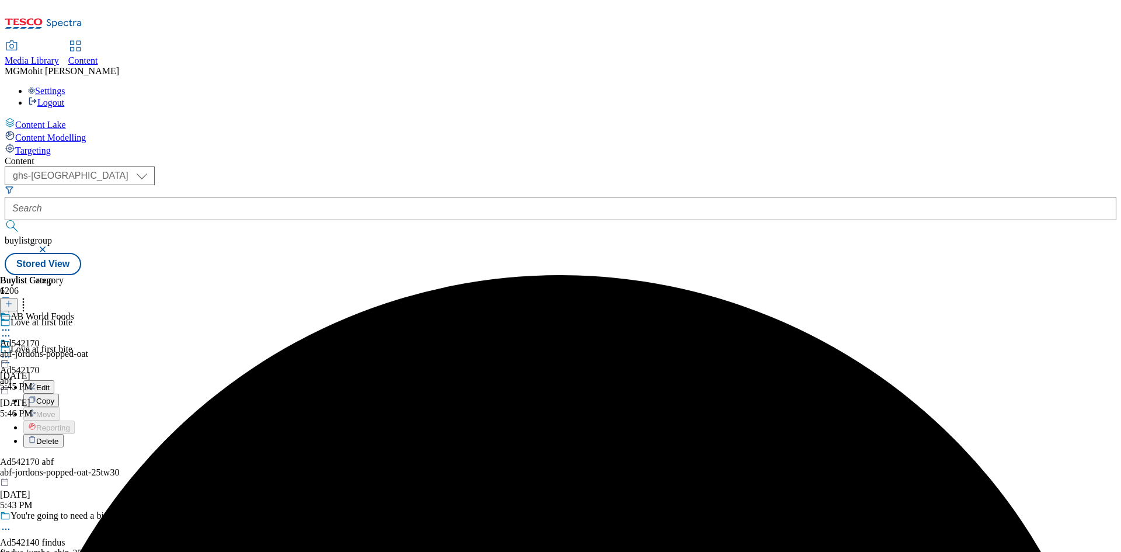
click at [35, 383] on icon at bounding box center [32, 386] width 6 height 6
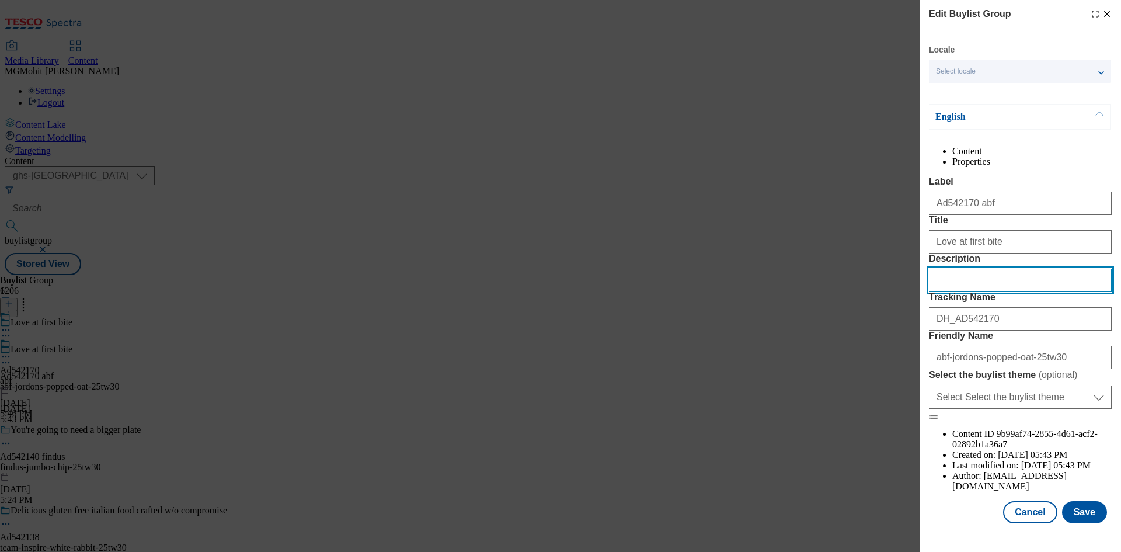
click at [965, 292] on input "Description" at bounding box center [1020, 279] width 183 height 23
paste input "Jordans Popped Oat Crunch Chocolate 425g"
type input "Jordans Popped Oat Crunch Chocolate 425g"
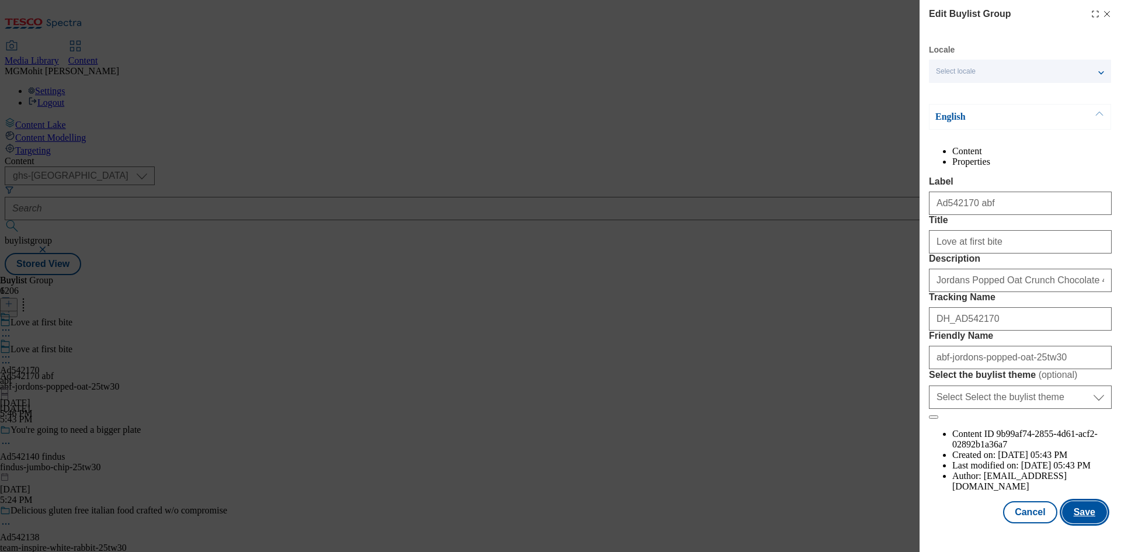
click at [1079, 518] on button "Save" at bounding box center [1084, 512] width 45 height 22
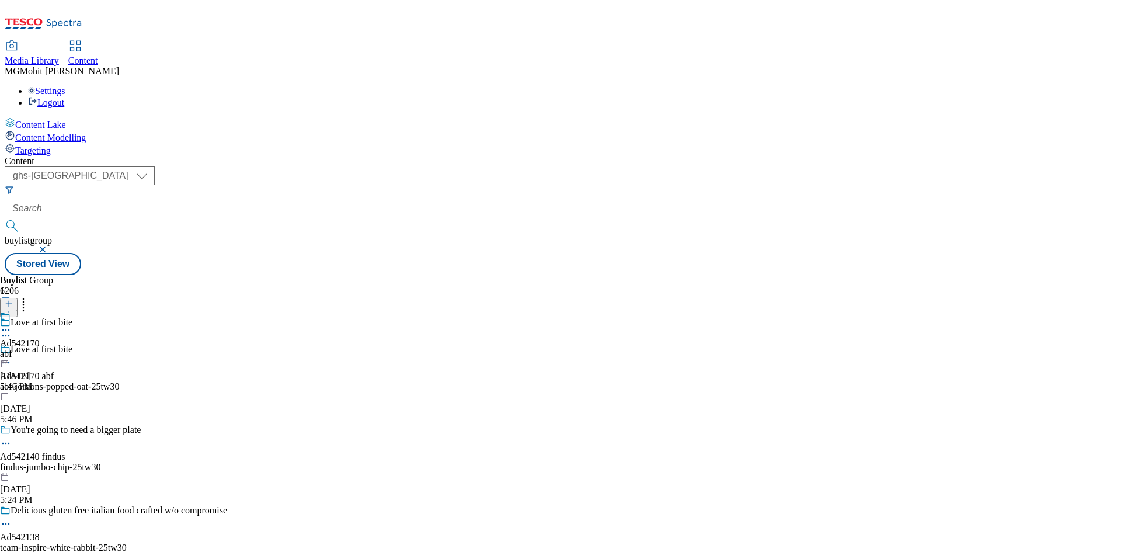
click at [12, 324] on icon at bounding box center [6, 330] width 12 height 12
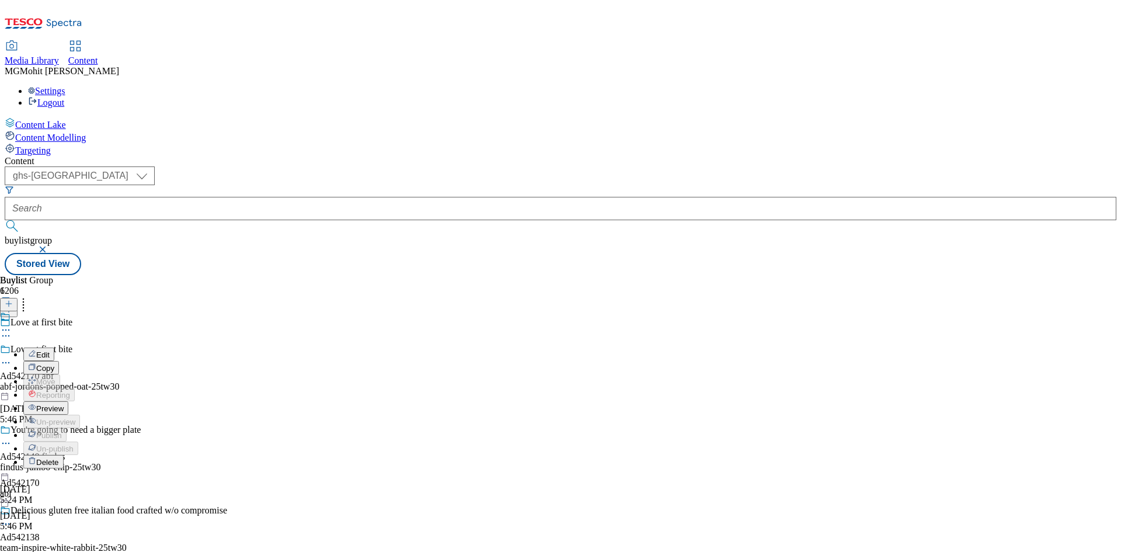
click at [64, 404] on span "Preview" at bounding box center [49, 408] width 27 height 9
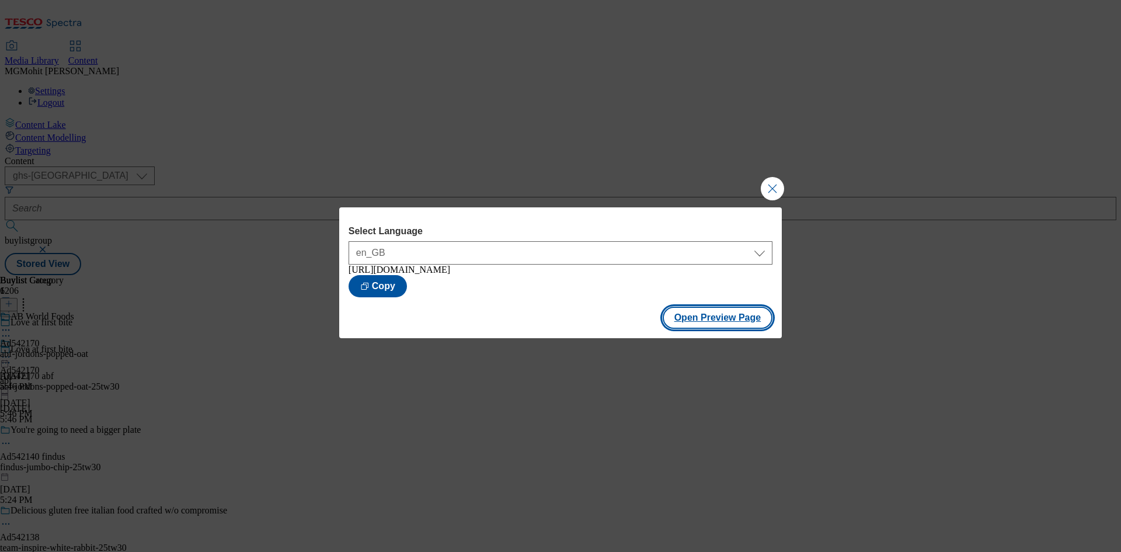
click at [718, 320] on button "Open Preview Page" at bounding box center [717, 317] width 110 height 22
click at [770, 181] on button "Close Modal" at bounding box center [771, 188] width 23 height 23
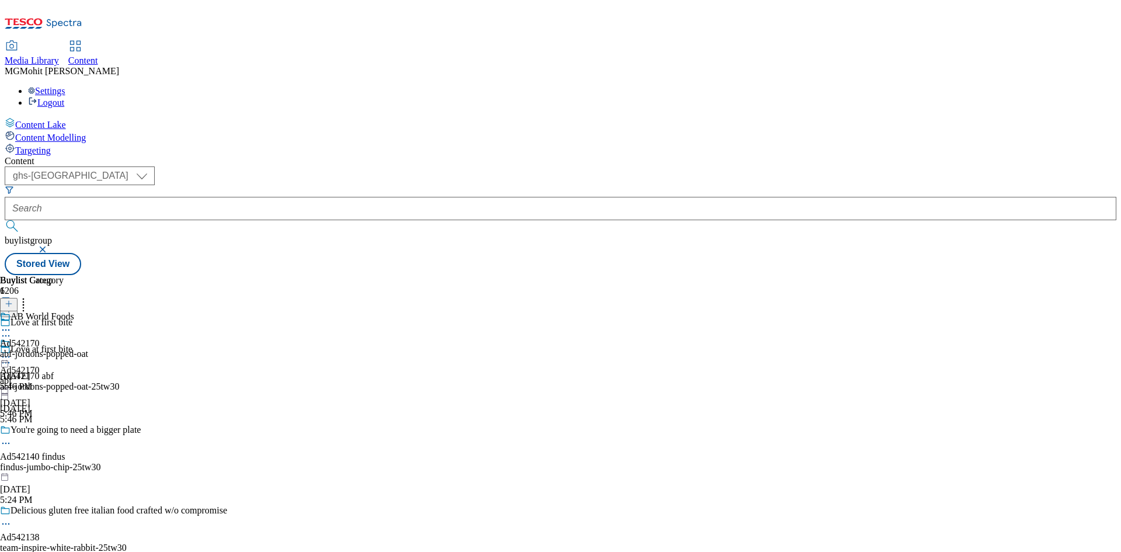
click at [12, 351] on icon at bounding box center [6, 357] width 12 height 12
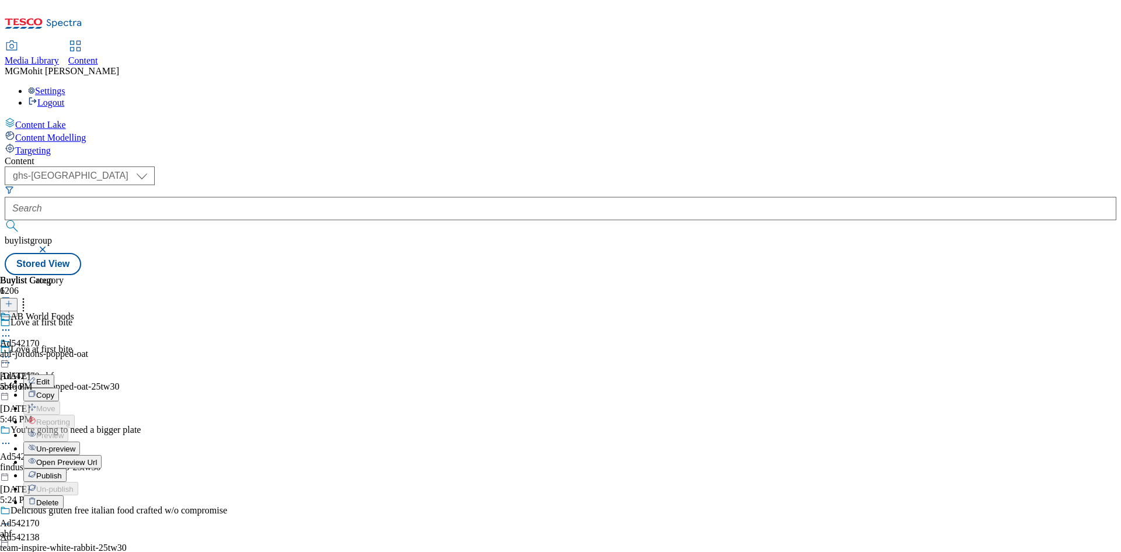
click at [62, 471] on span "Publish" at bounding box center [49, 475] width 26 height 9
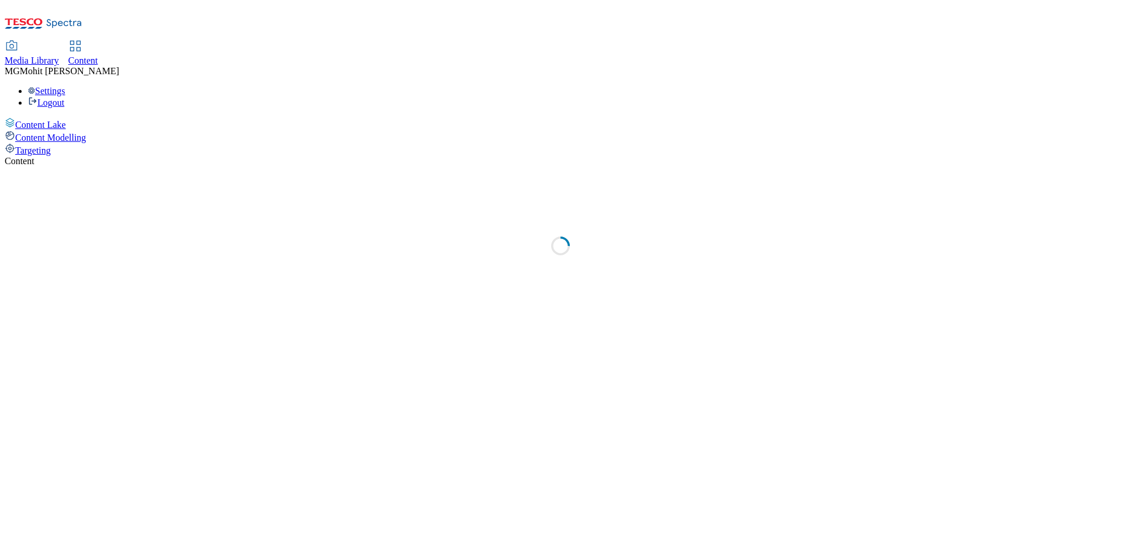
select select "ghs-[GEOGRAPHIC_DATA]"
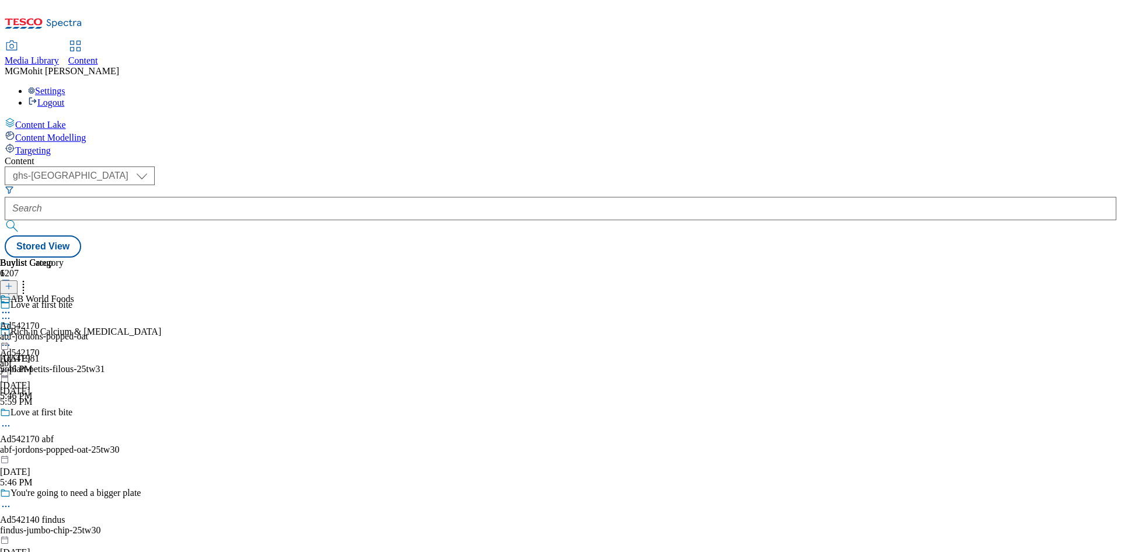
click at [13, 288] on icon at bounding box center [9, 292] width 8 height 8
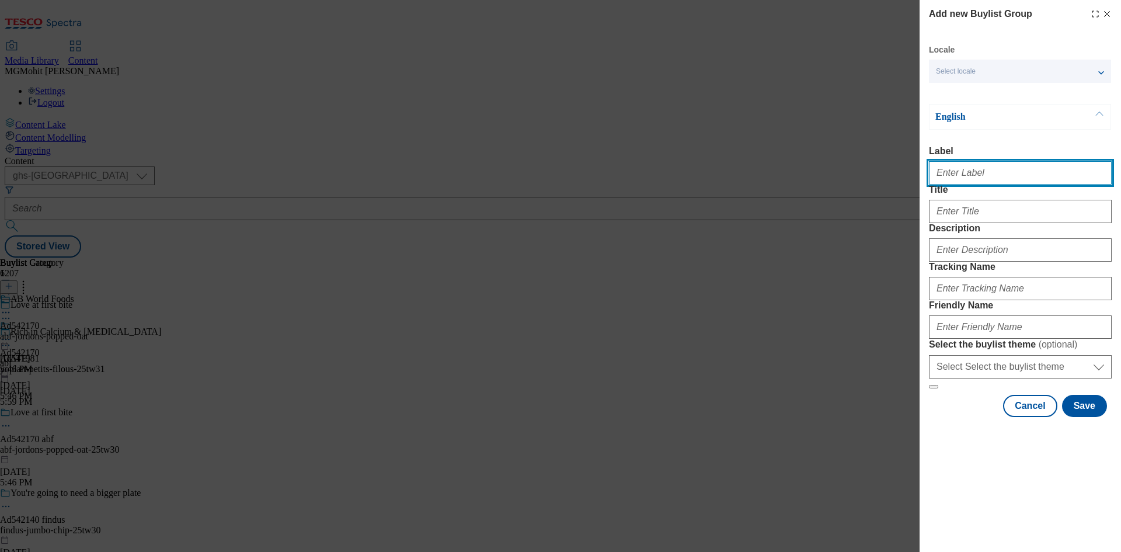
click at [968, 175] on input "Label" at bounding box center [1020, 172] width 183 height 23
paste input "Ad541498 p-and-g"
type input "Ad541498 p-and-g"
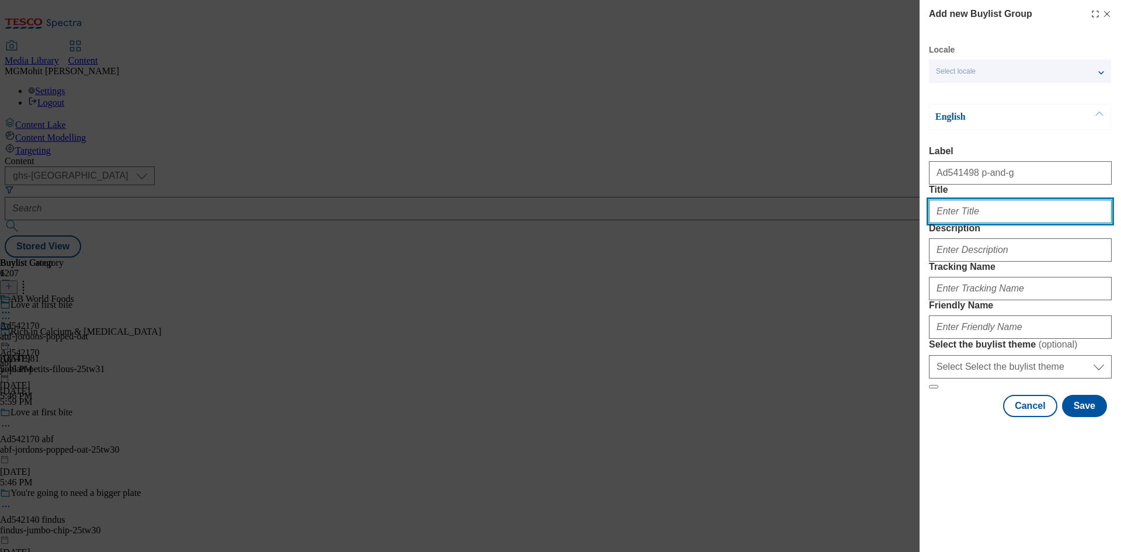
paste input "2X stain removal"
type input "2X stain removal"
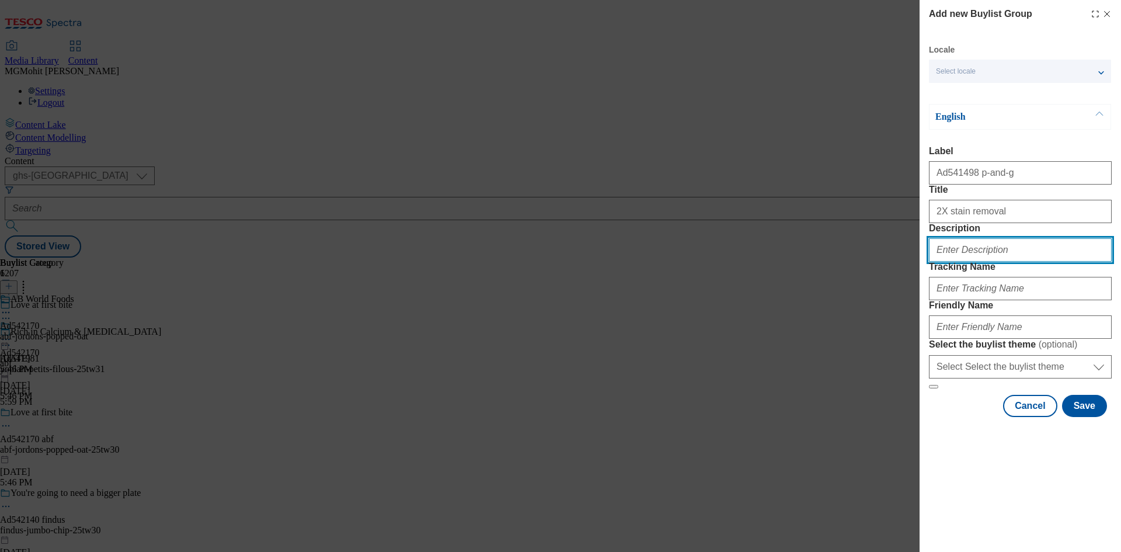
click at [967, 261] on input "Description" at bounding box center [1020, 249] width 183 height 23
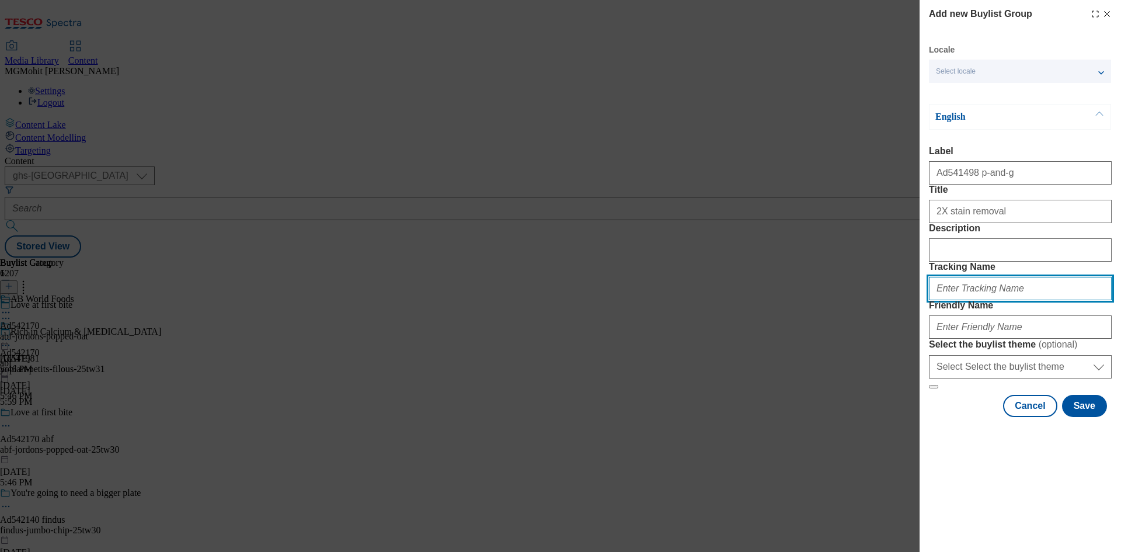
paste input "DH_AD541498"
type input "DH_AD541498"
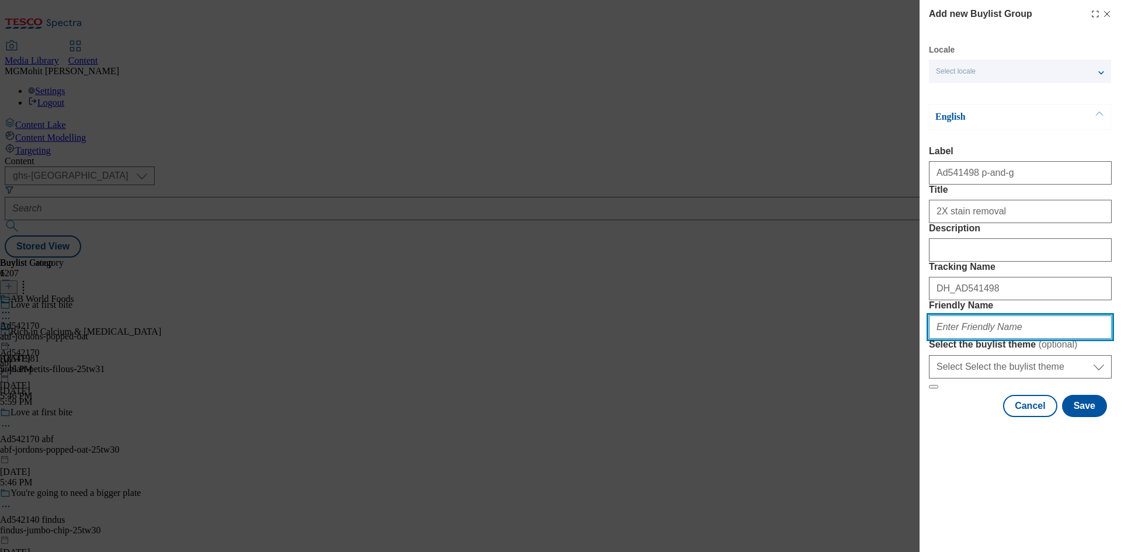
paste input "p-and-g-ariel-big-one-25tw30"
type input "p-and-g-ariel-big-one-25tw30"
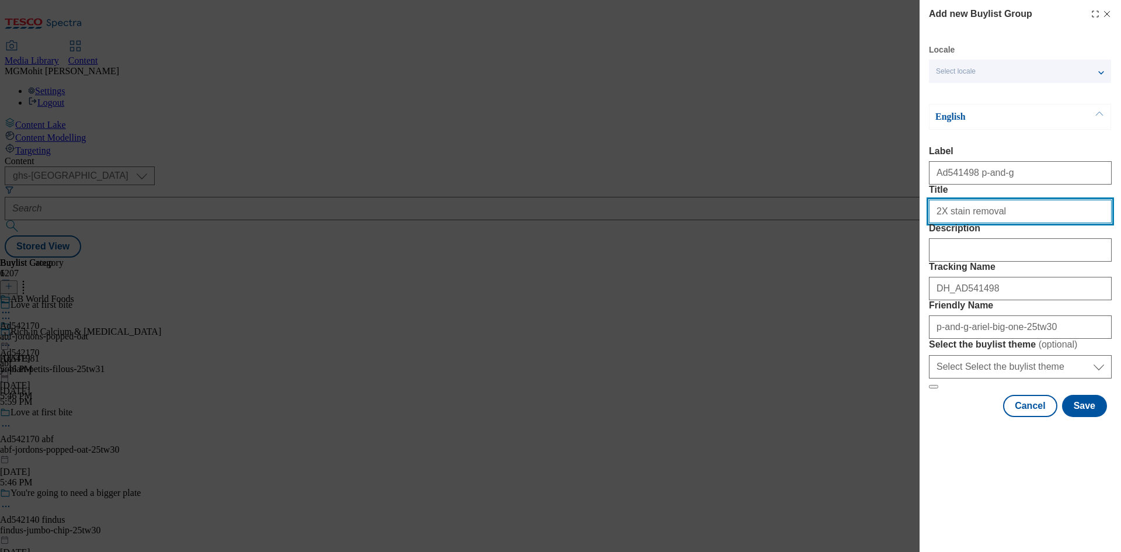
click at [1035, 223] on input "2X stain removal" at bounding box center [1020, 211] width 183 height 23
type input "2X stain removal"
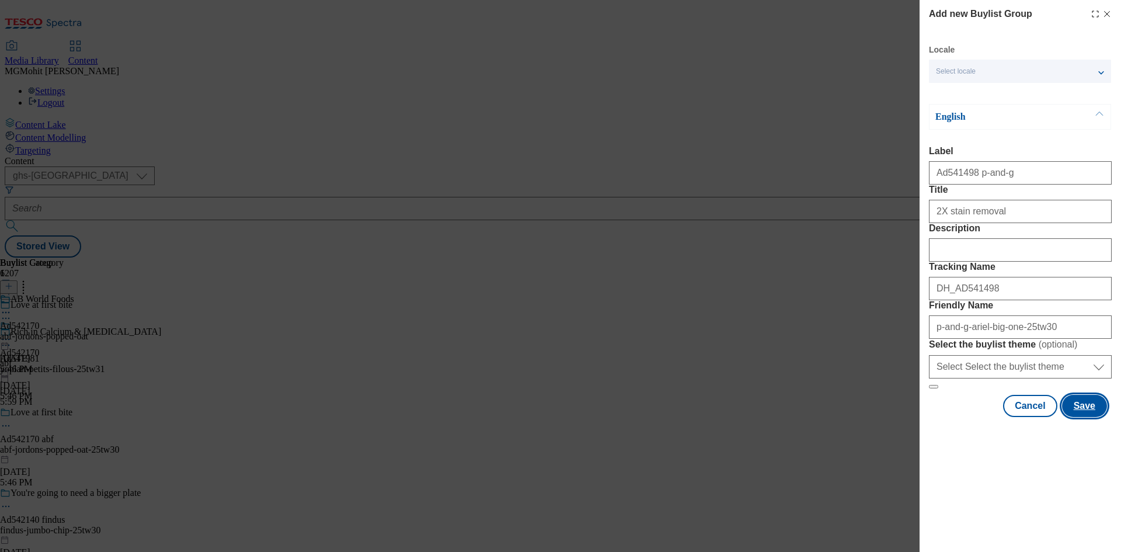
click at [1081, 417] on button "Save" at bounding box center [1084, 406] width 45 height 22
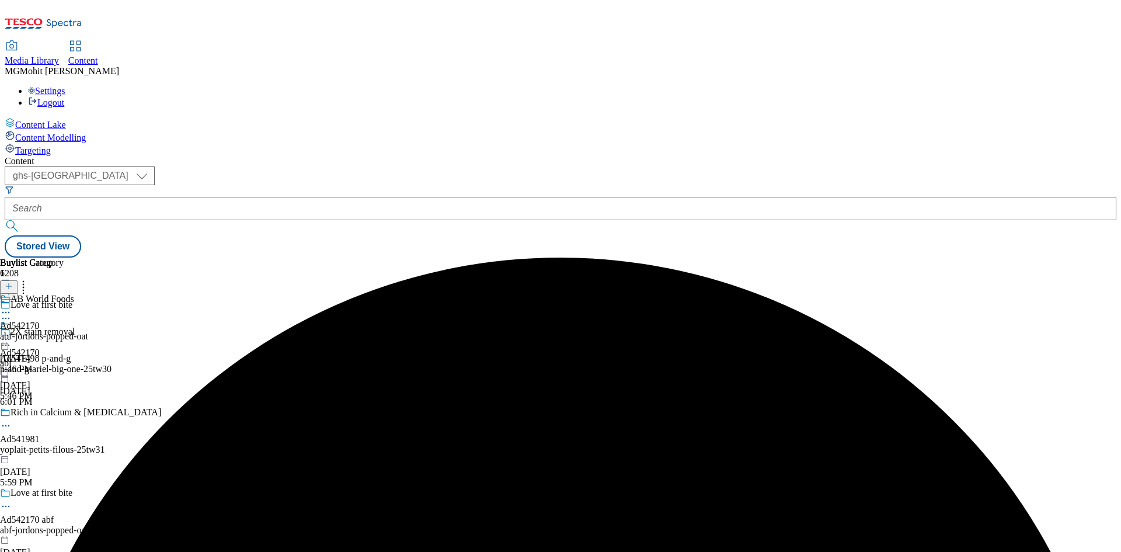
click at [227, 364] on div "p-and-g-ariel-big-one-25tw30" at bounding box center [113, 369] width 227 height 11
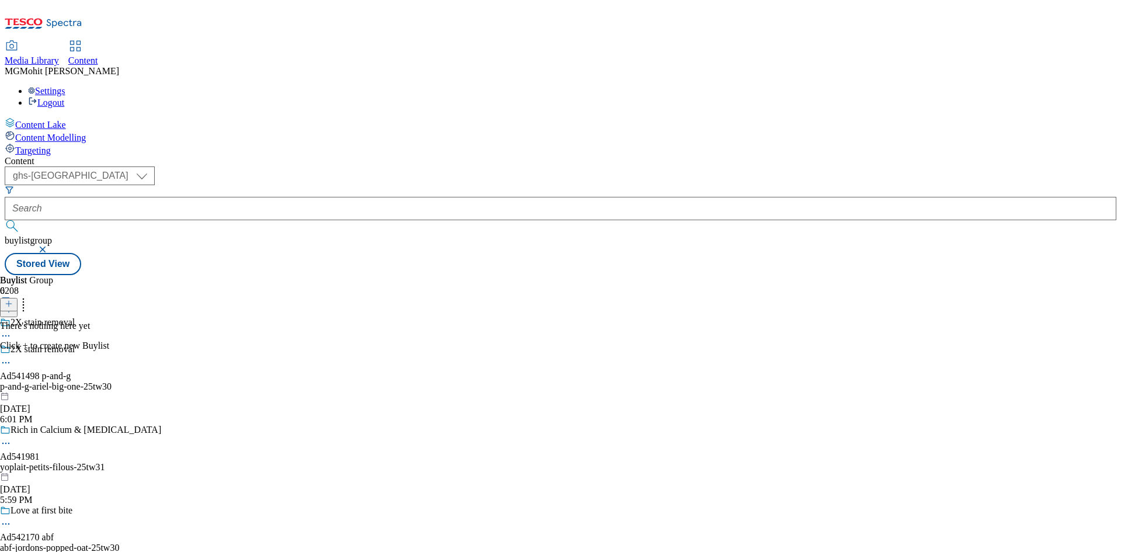
click at [13, 299] on icon at bounding box center [9, 303] width 8 height 8
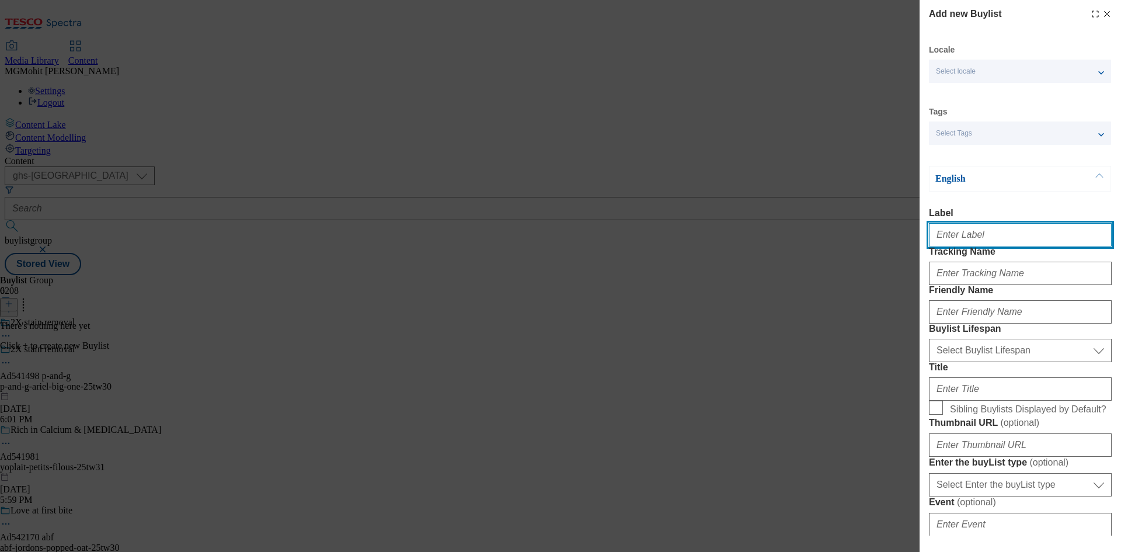
click at [948, 246] on input "Label" at bounding box center [1020, 234] width 183 height 23
paste input "Ad541498"
type input "Ad541498"
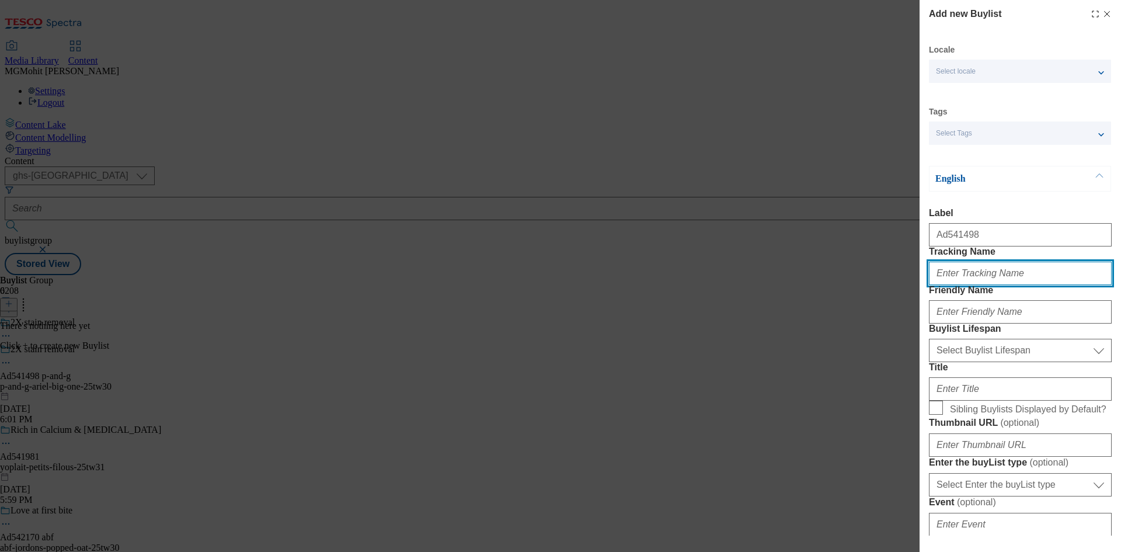
paste input "DH_AD541498"
type input "DH_AD541498"
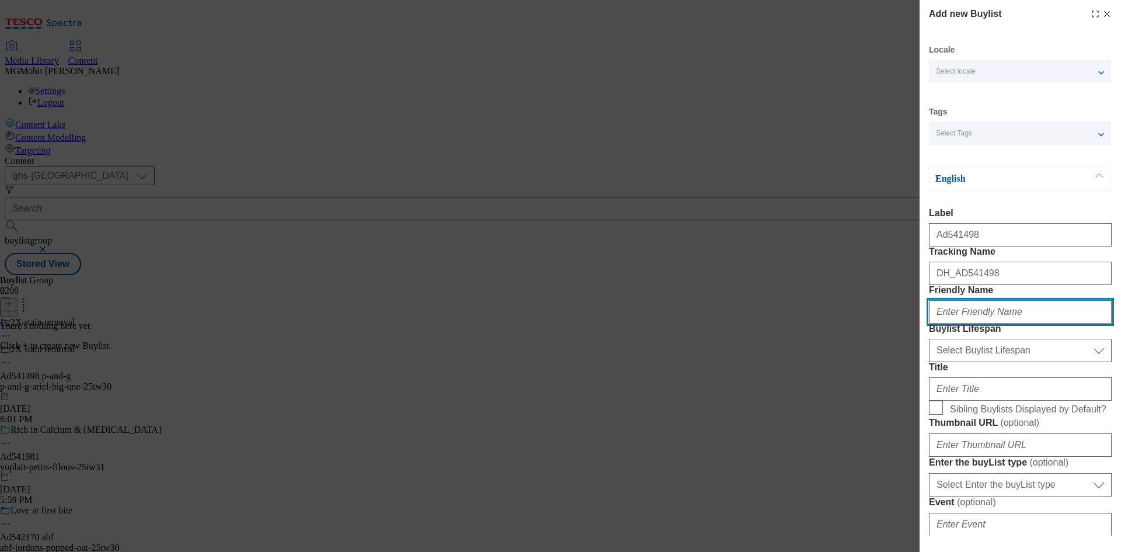
paste input "p-and-g"
type input "p-and-g"
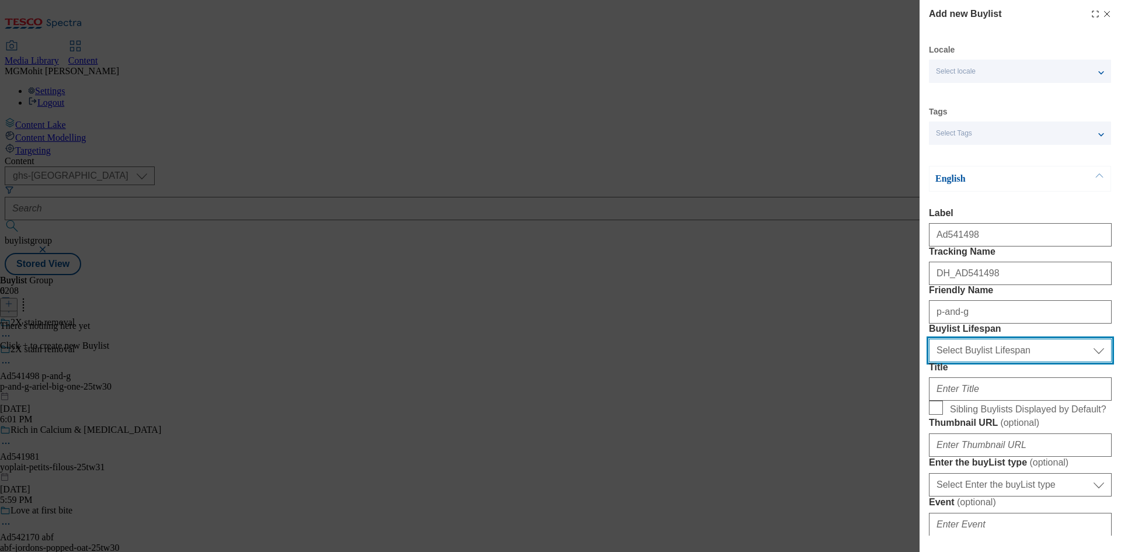
click at [989, 362] on select "Select Buylist Lifespan evergreen seasonal tactical" at bounding box center [1020, 350] width 183 height 23
select select "tactical"
click at [929, 362] on select "Select Buylist Lifespan evergreen seasonal tactical" at bounding box center [1020, 350] width 183 height 23
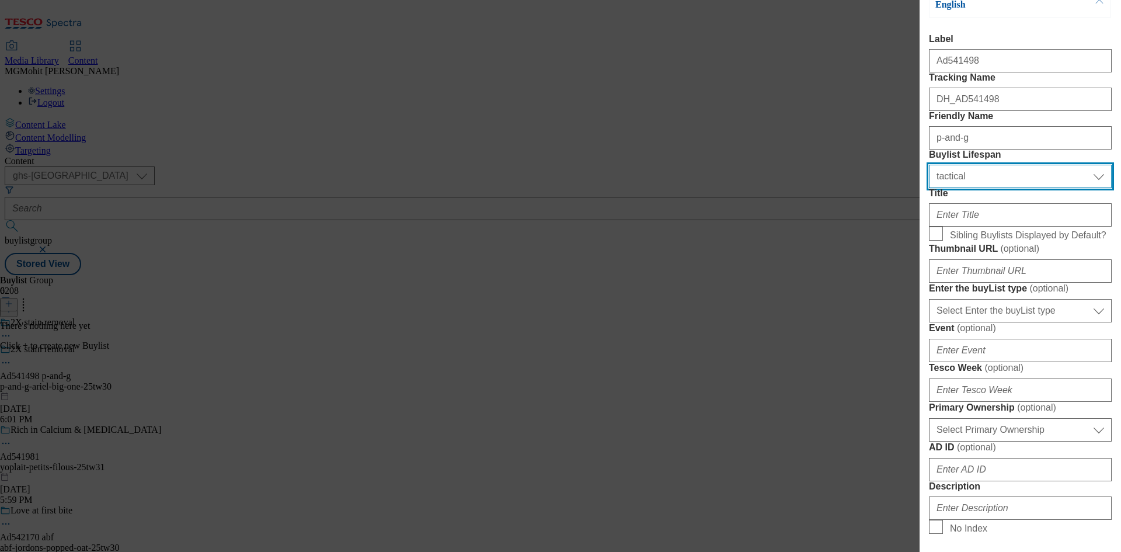
scroll to position [175, 0]
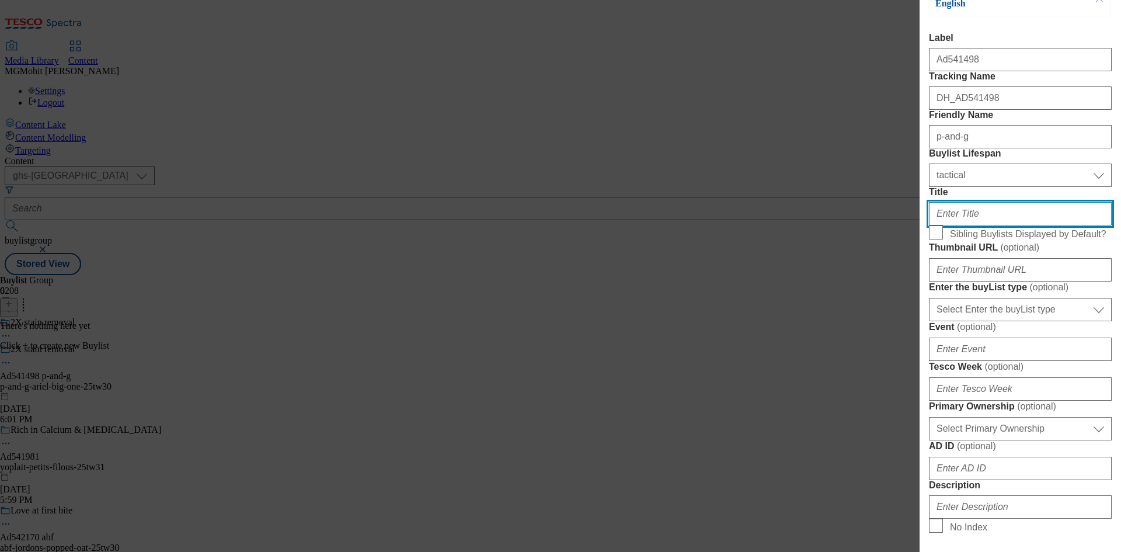
click at [971, 225] on input "Title" at bounding box center [1020, 213] width 183 height 23
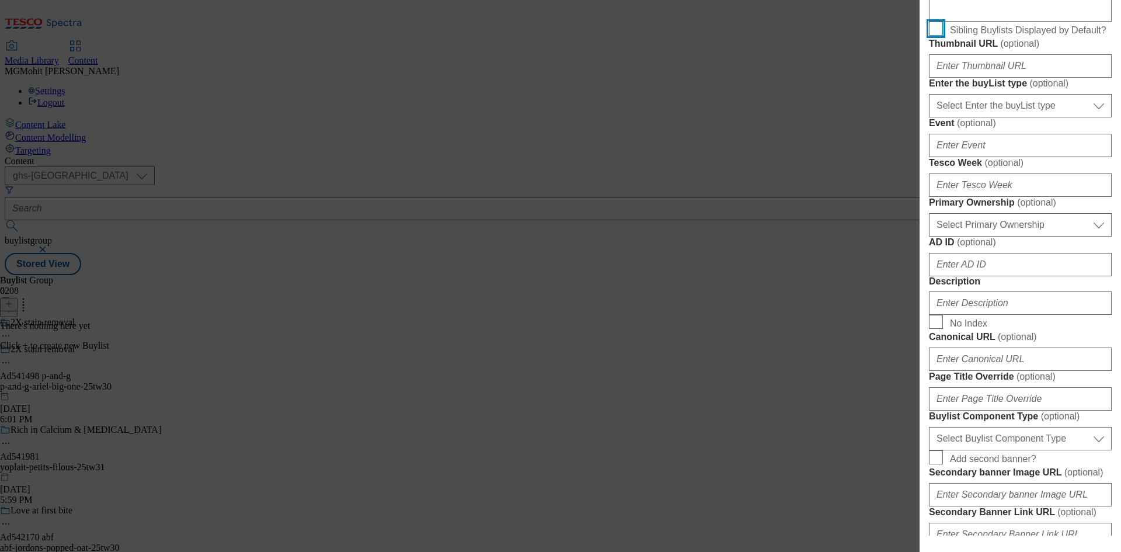
scroll to position [409, 0]
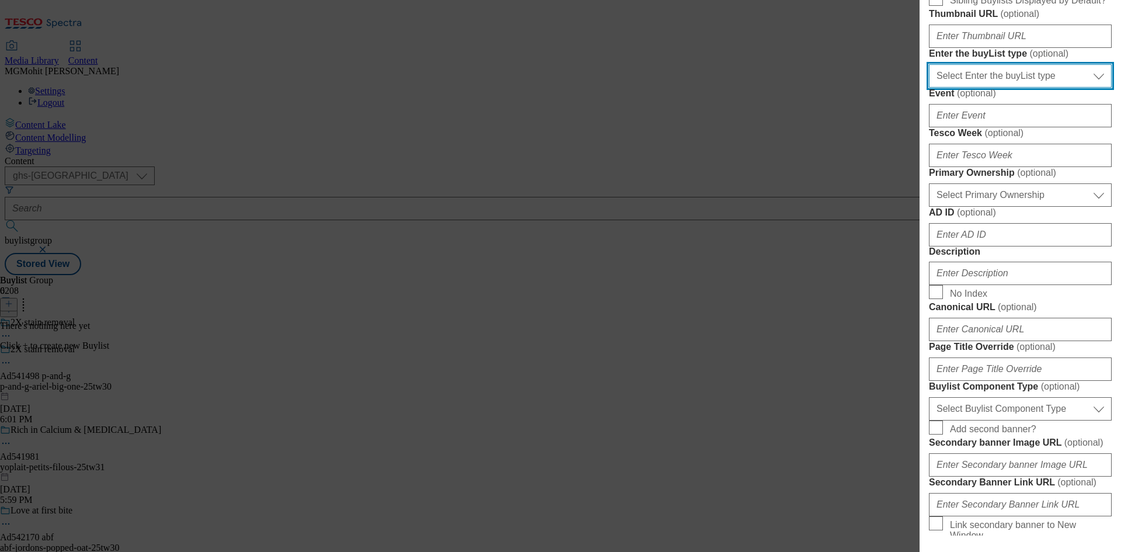
click at [1008, 88] on select "Select Enter the buyList type event supplier funded long term >4 weeks supplier…" at bounding box center [1020, 75] width 183 height 23
select select "supplier funded short term 1-3 weeks"
click at [929, 88] on select "Select Enter the buyList type event supplier funded long term >4 weeks supplier…" at bounding box center [1020, 75] width 183 height 23
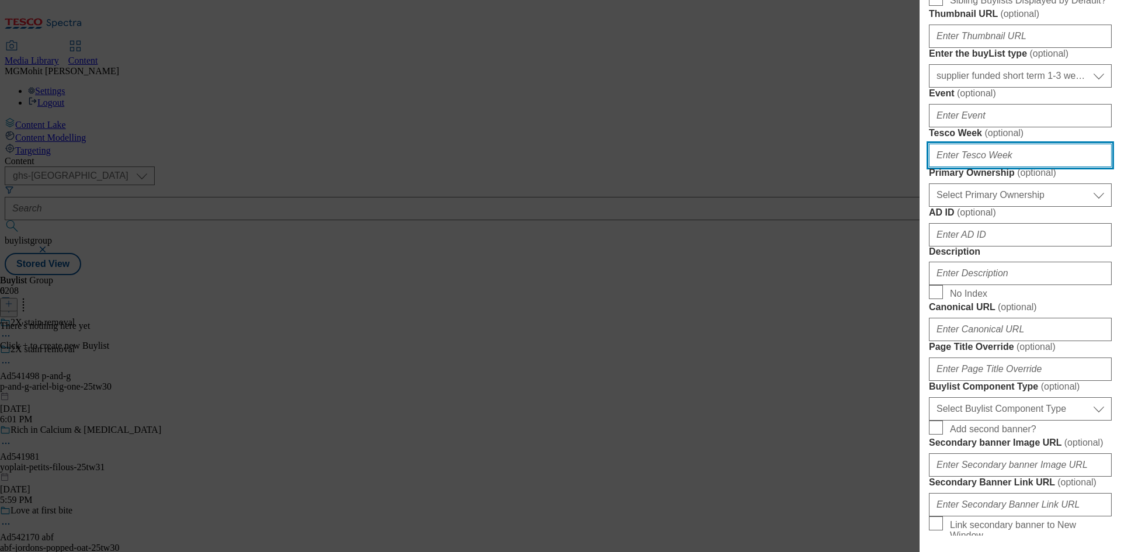
click at [963, 167] on input "Tesco Week ( optional )" at bounding box center [1020, 155] width 183 height 23
type input "30"
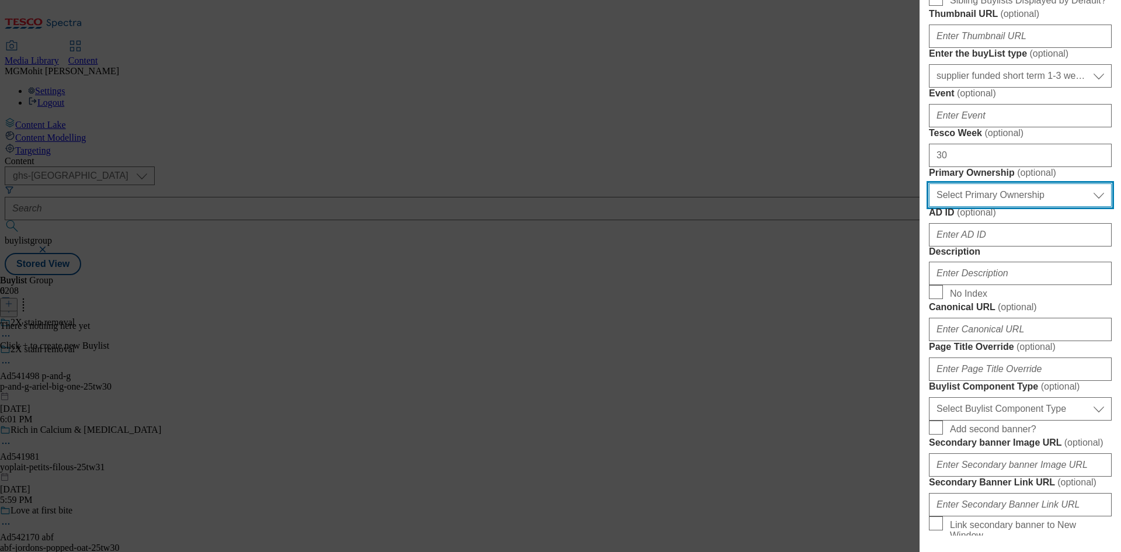
drag, startPoint x: 988, startPoint y: 389, endPoint x: 982, endPoint y: 392, distance: 7.1
click at [988, 207] on select "Select Primary Ownership [PERSON_NAME]" at bounding box center [1020, 194] width 183 height 23
select select "tesco"
click at [929, 207] on select "Select Primary Ownership [PERSON_NAME]" at bounding box center [1020, 194] width 183 height 23
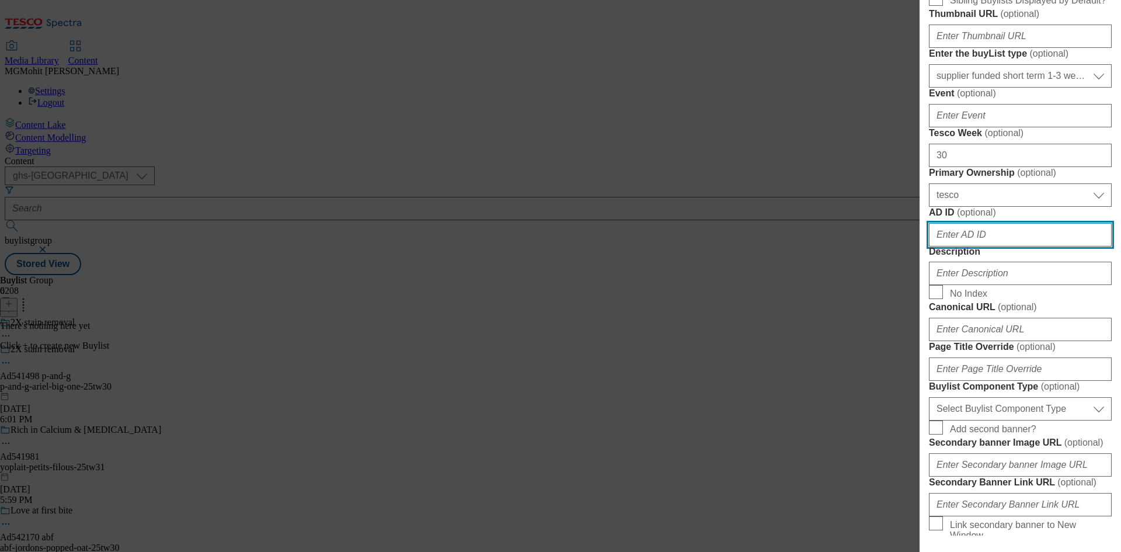
click at [950, 246] on input "AD ID ( optional )" at bounding box center [1020, 234] width 183 height 23
paste input "541498"
type input "541498"
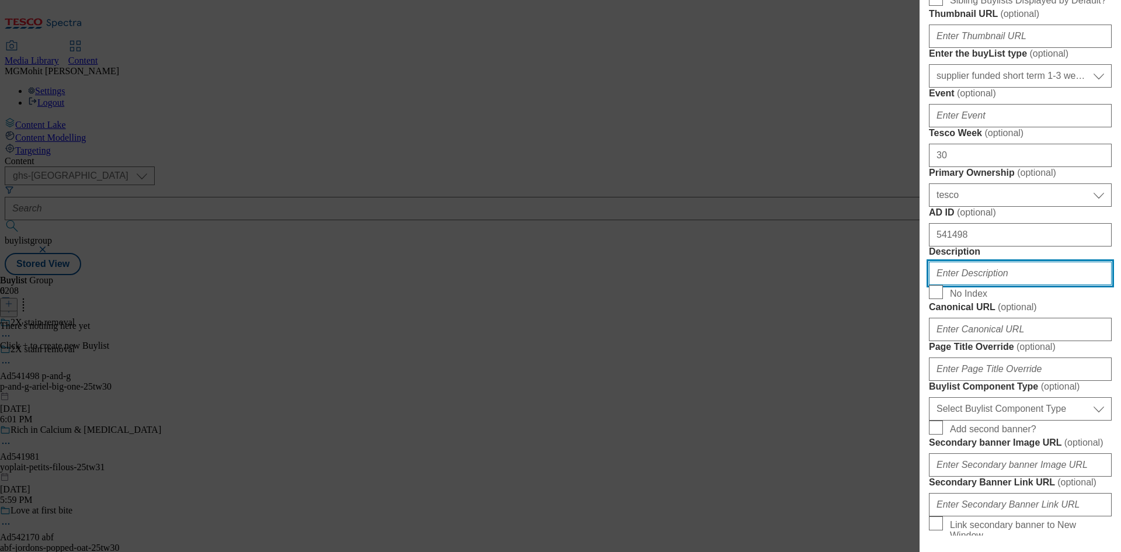
click at [972, 285] on input "Description" at bounding box center [1020, 272] width 183 height 23
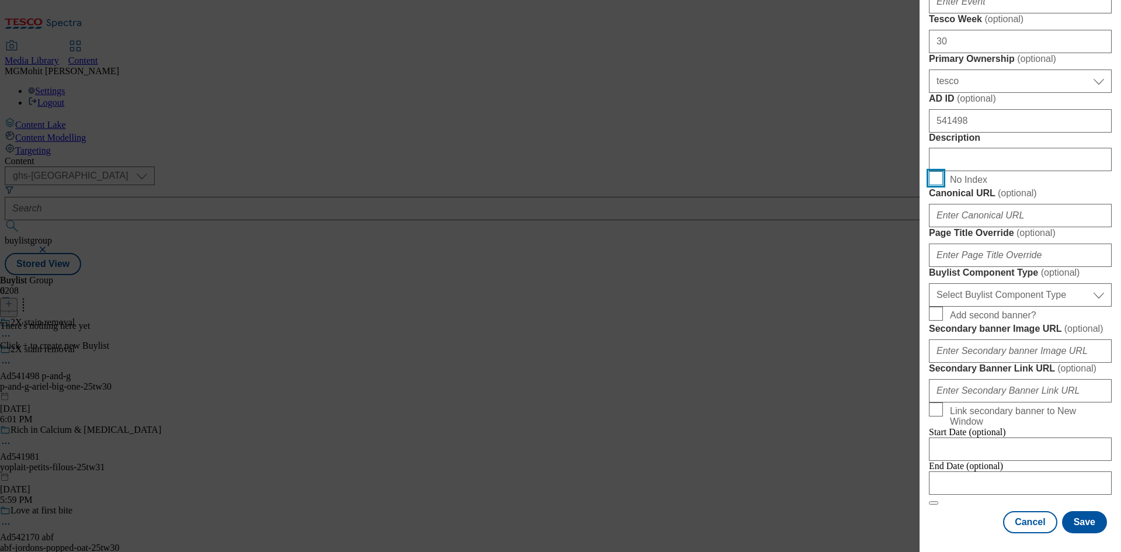
scroll to position [947, 0]
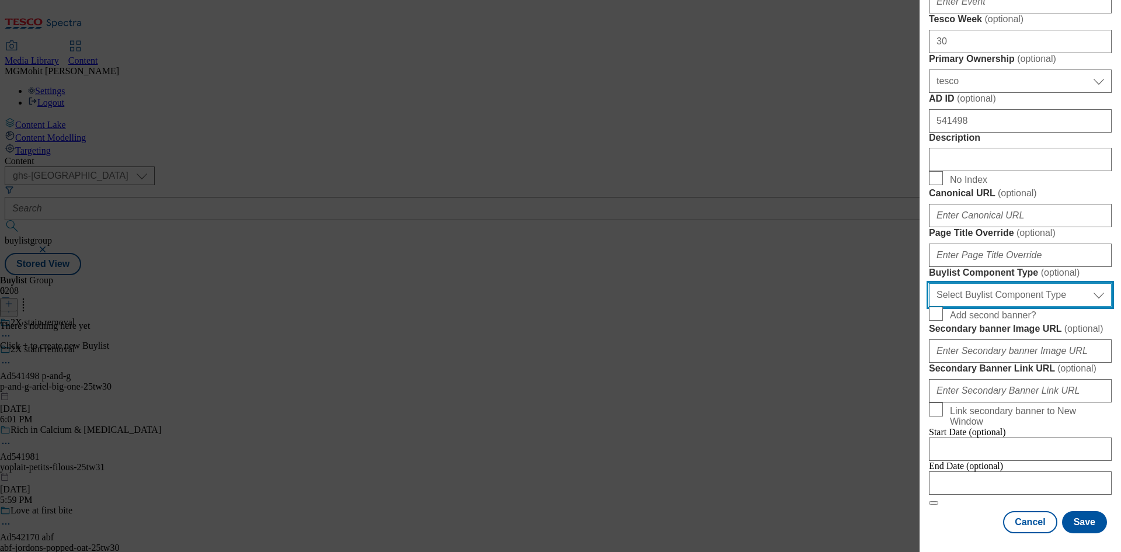
click at [982, 283] on select "Select Buylist Component Type Banner Competition Header Meal" at bounding box center [1020, 294] width 183 height 23
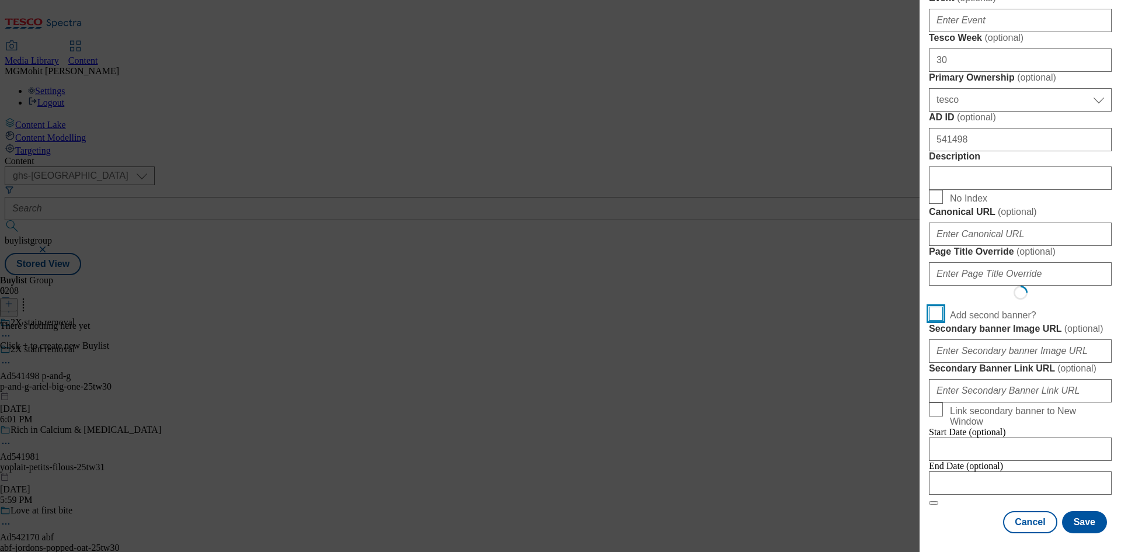
scroll to position [910, 0]
select select "Banner"
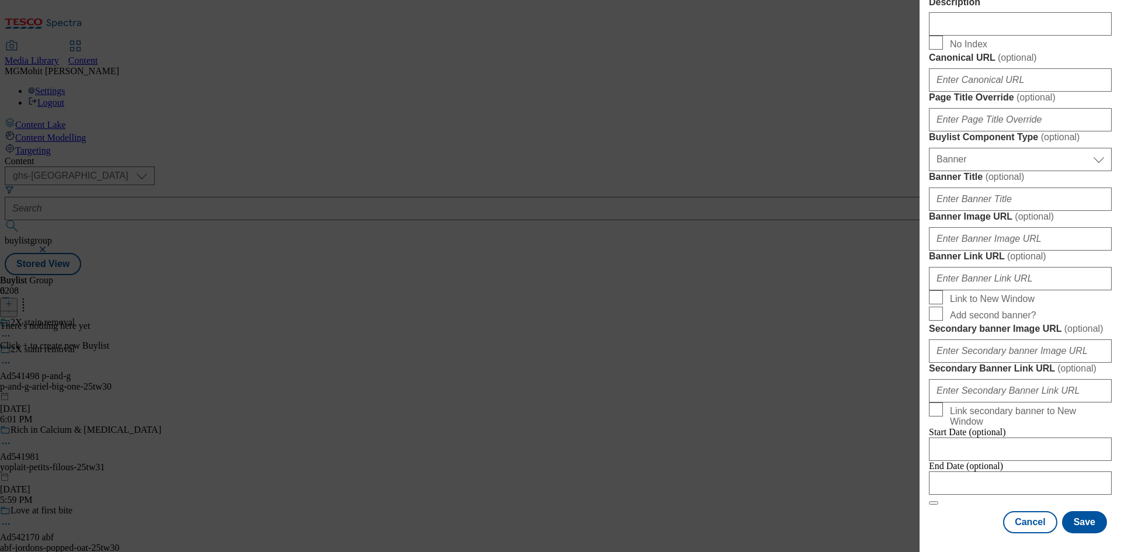
scroll to position [1157, 0]
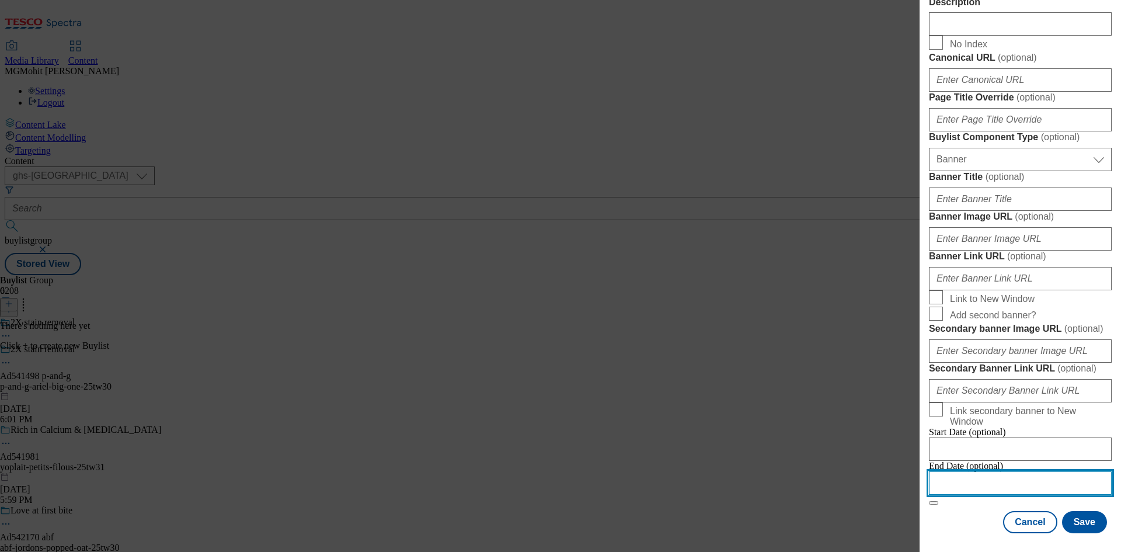
click at [984, 474] on input "Modal" at bounding box center [1020, 482] width 183 height 23
select select "2025"
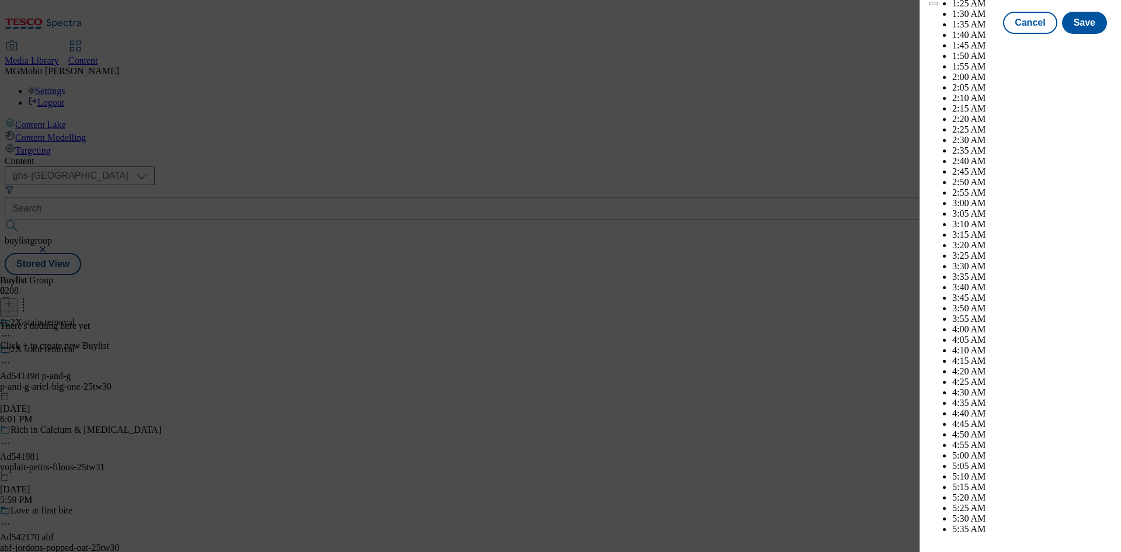
scroll to position [4658, 0]
select select "December"
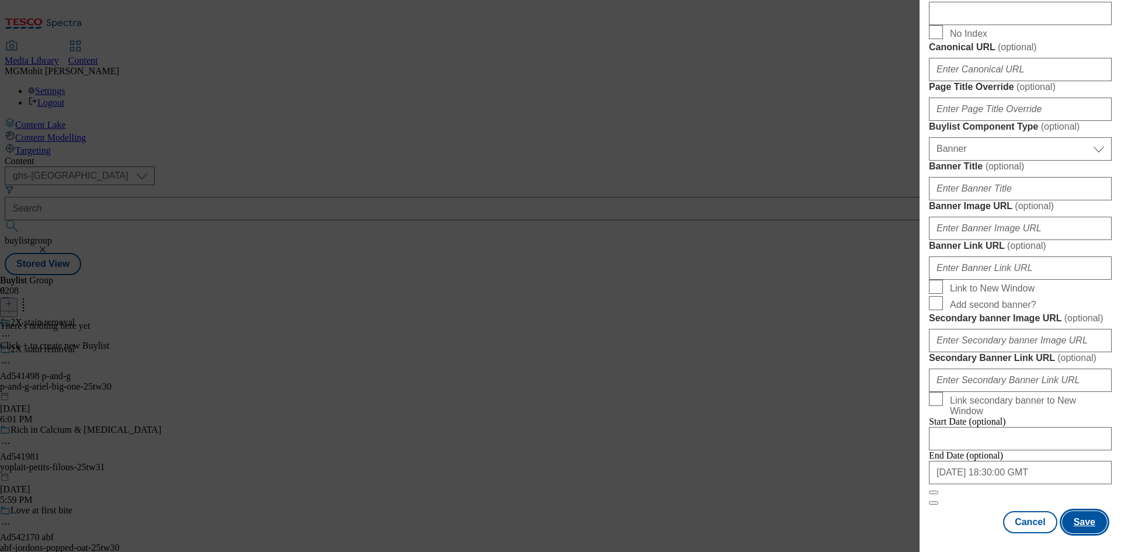
click at [1086, 526] on button "Save" at bounding box center [1084, 522] width 45 height 22
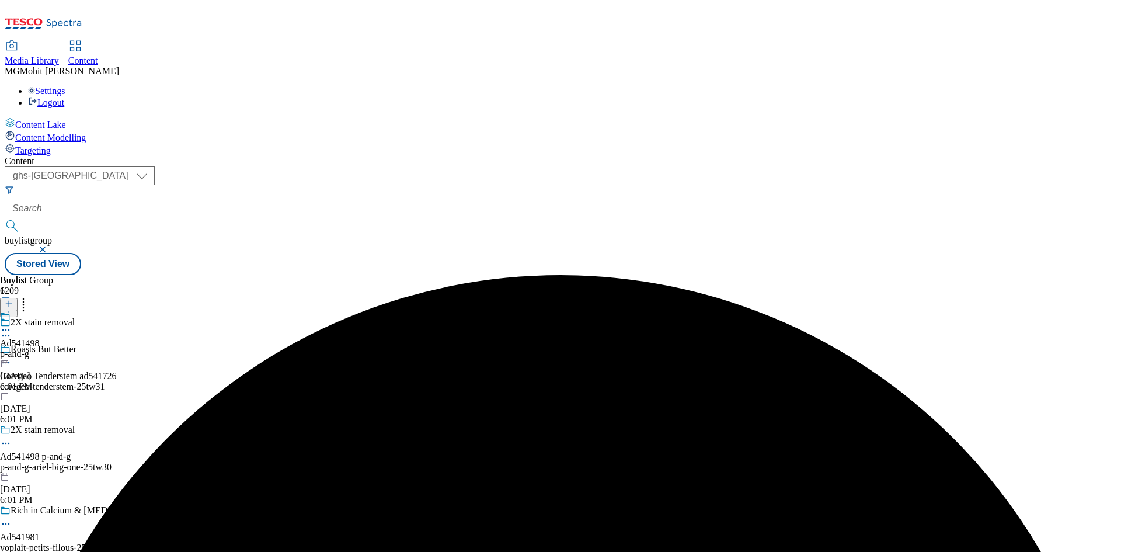
click at [40, 311] on div "Ad541498 p-and-g [DATE] 6:01 PM" at bounding box center [20, 351] width 40 height 81
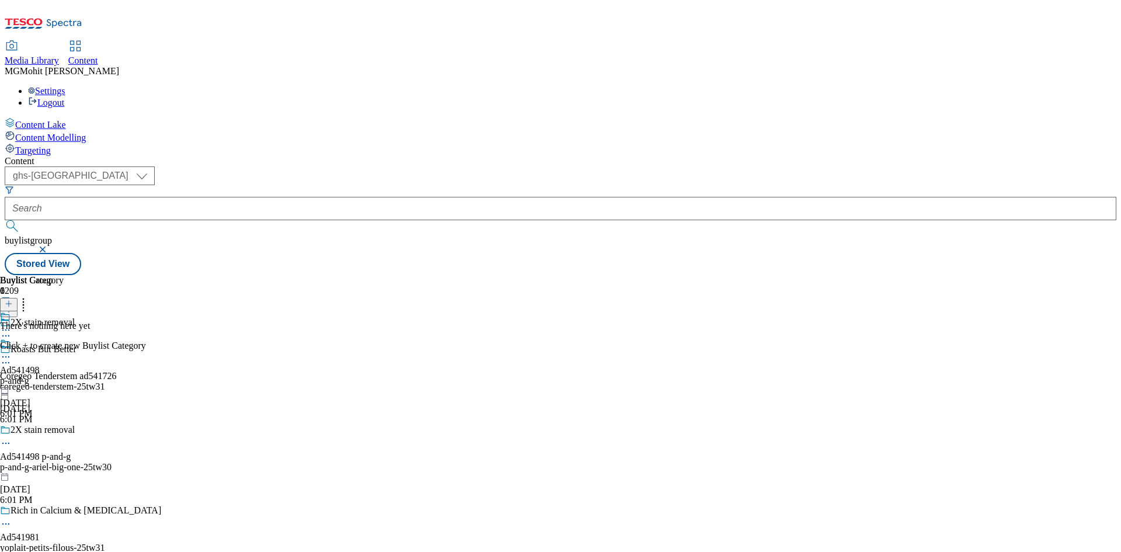
click at [13, 299] on icon at bounding box center [9, 303] width 8 height 8
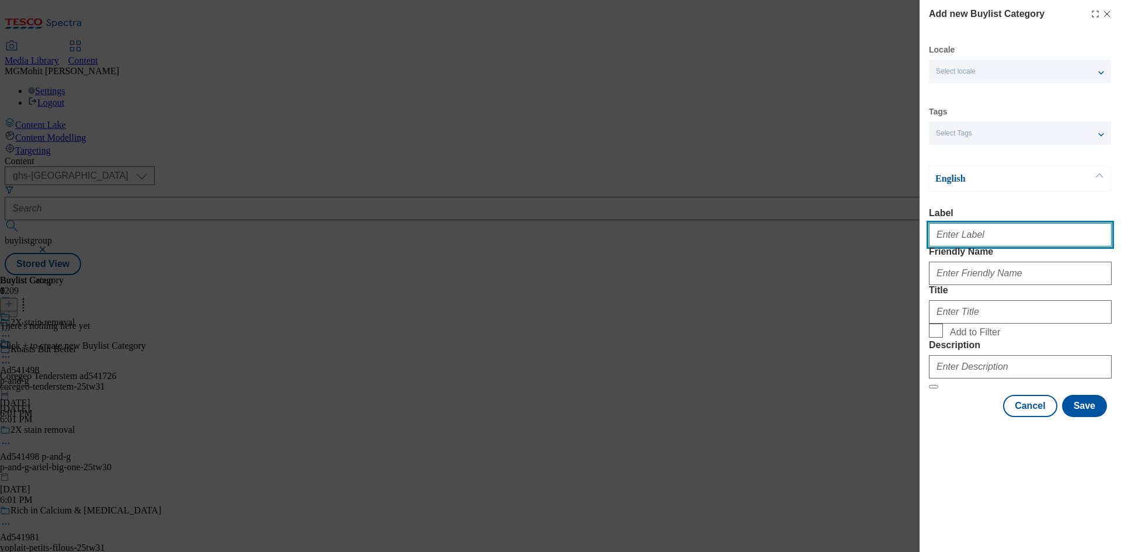
click at [962, 238] on input "Label" at bounding box center [1020, 234] width 183 height 23
paste input "Ad541498"
type input "Ad541498"
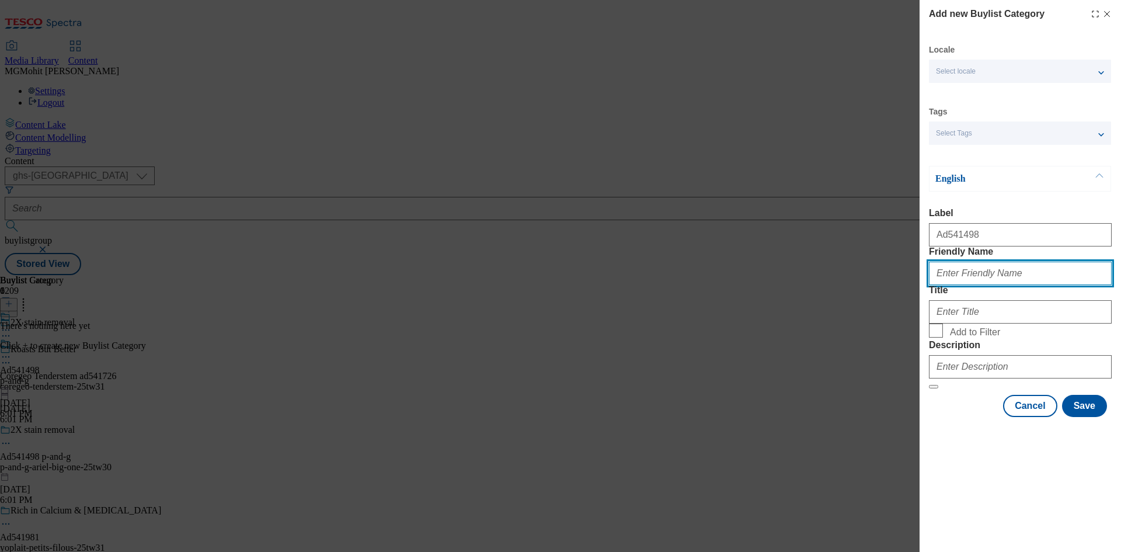
paste input "p-and-g-ariel-big-one"
type input "p-and-g-ariel-big-one"
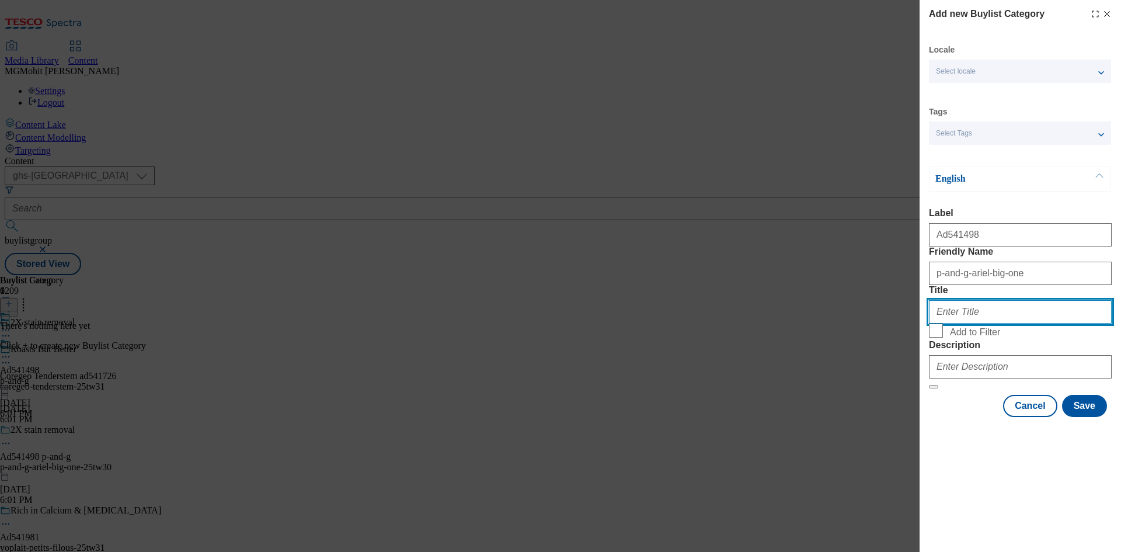
click at [961, 323] on input "Title" at bounding box center [1020, 311] width 183 height 23
paste input "P&G"
type input "P&G"
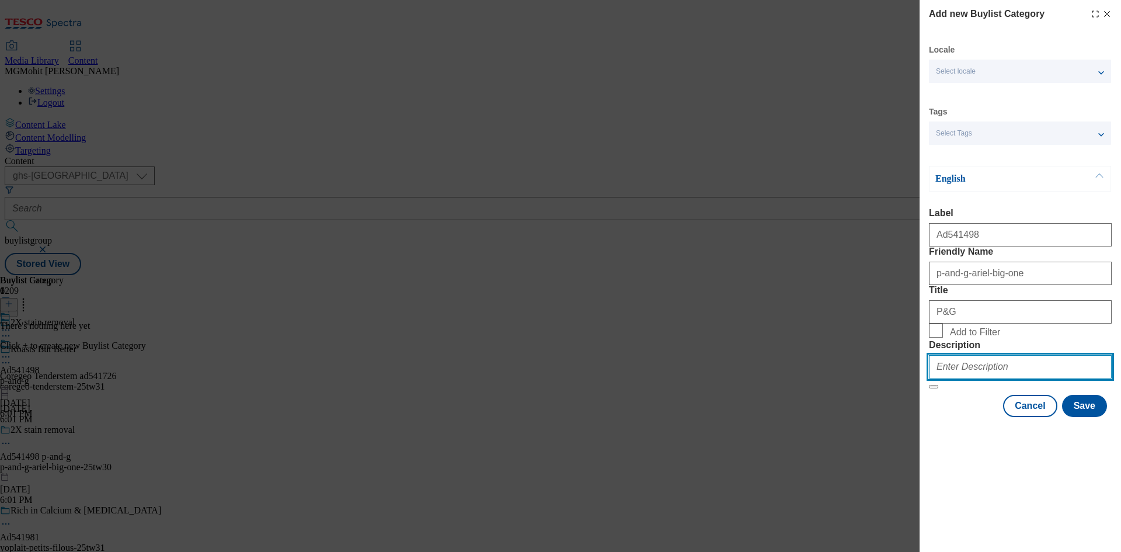
click at [975, 378] on input "Description" at bounding box center [1020, 366] width 183 height 23
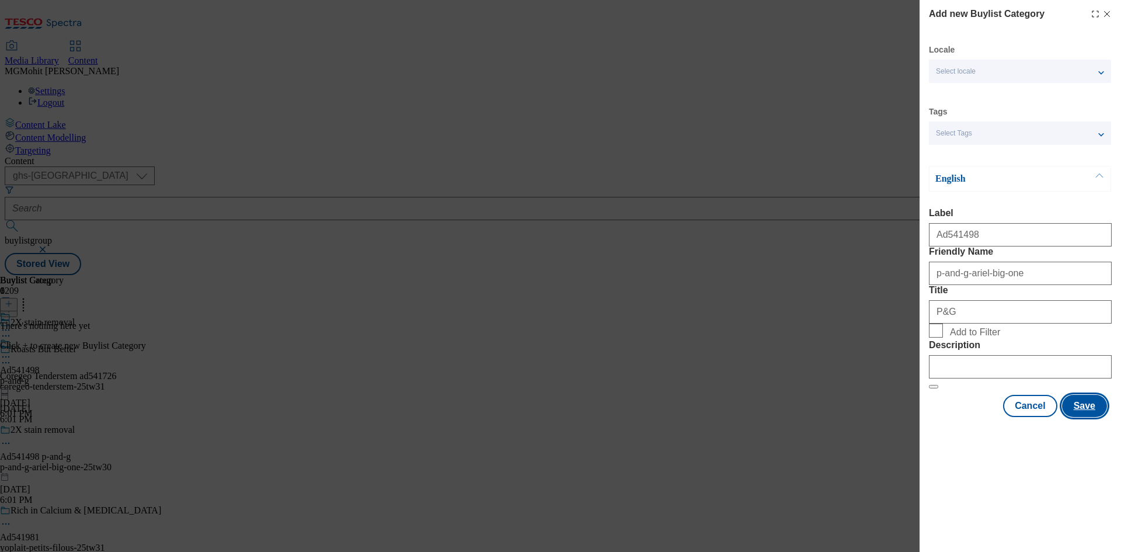
click at [1095, 417] on button "Save" at bounding box center [1084, 406] width 45 height 22
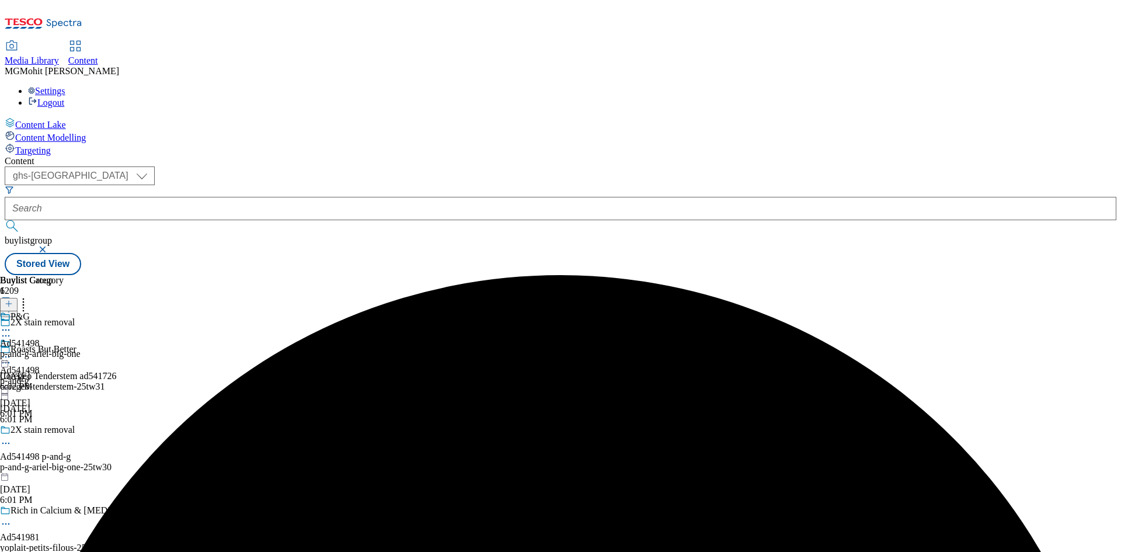
click at [81, 348] on div "p-and-g-ariel-big-one" at bounding box center [40, 353] width 81 height 11
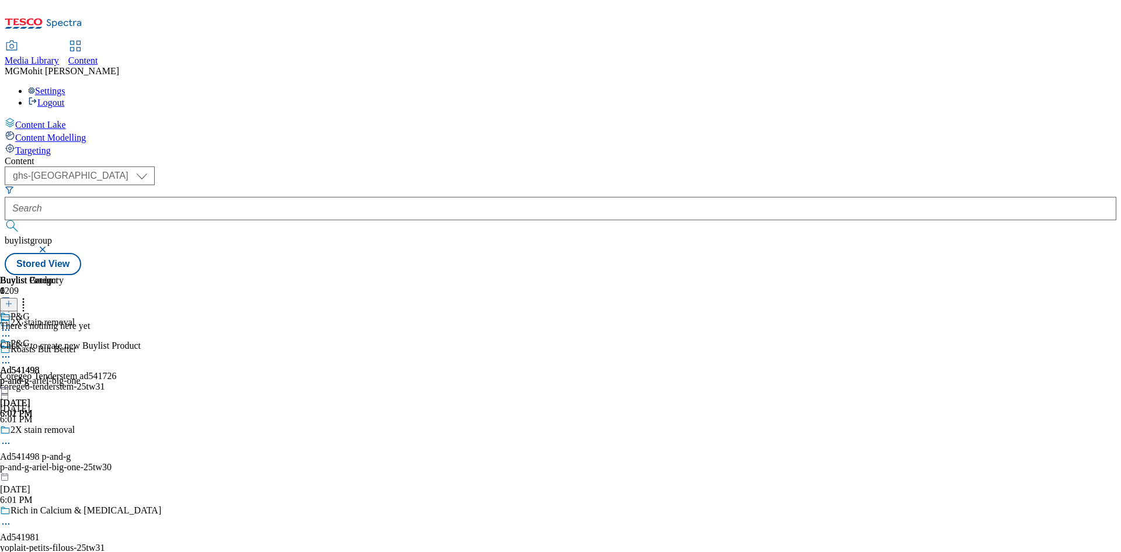
click at [13, 299] on icon at bounding box center [9, 303] width 8 height 8
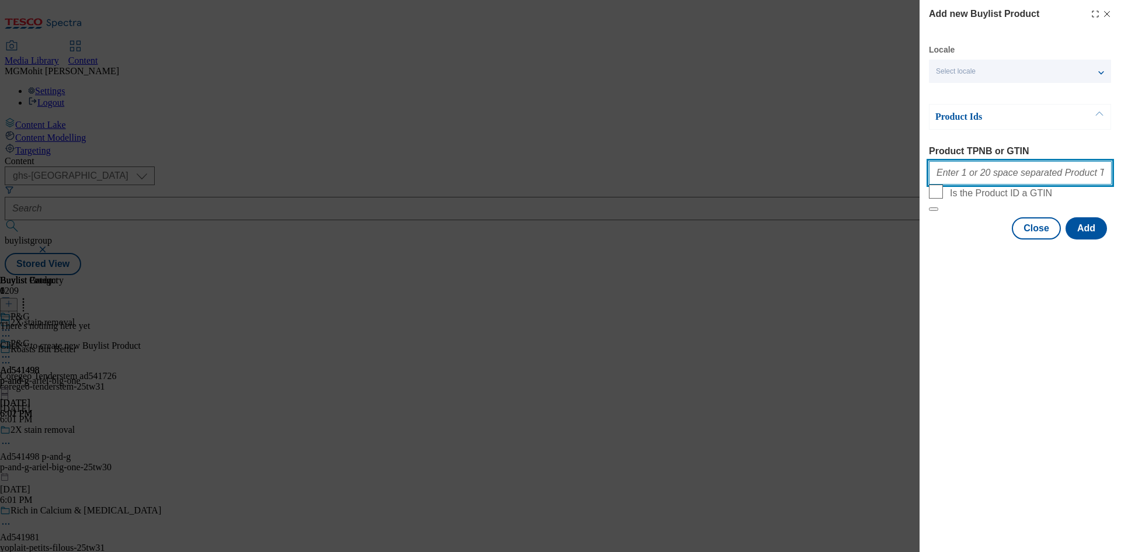
click at [981, 182] on input "Product TPNB or GTIN" at bounding box center [1020, 172] width 183 height 23
paste input "96172611 93600082 93984784"
type input "96172611 93600082 93984784"
click at [1080, 239] on button "Add" at bounding box center [1085, 228] width 41 height 22
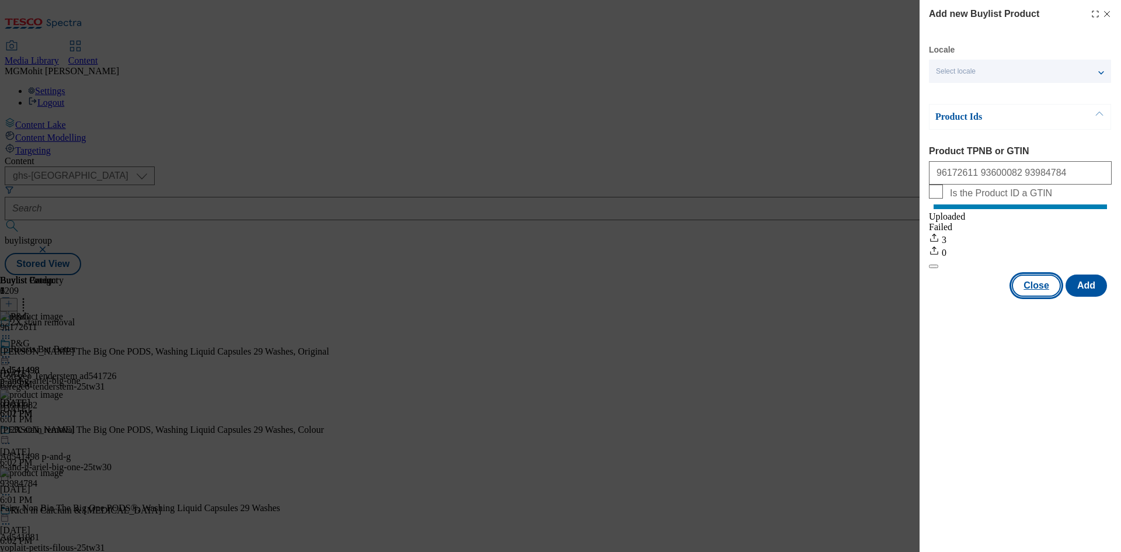
click at [1032, 296] on button "Close" at bounding box center [1035, 285] width 49 height 22
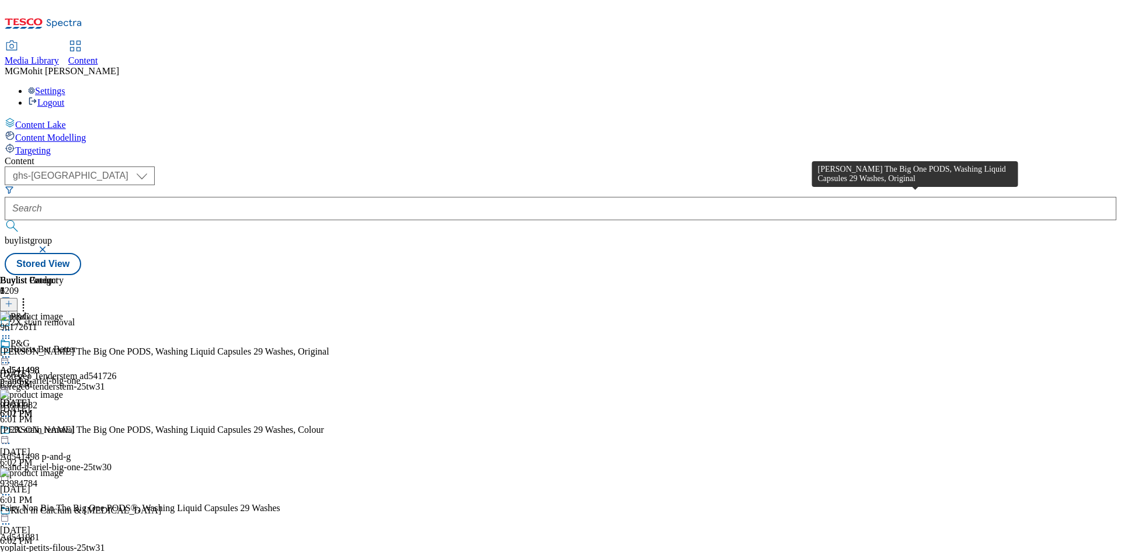
click at [329, 346] on div "[PERSON_NAME] The Big One PODS, Washing Liquid Capsules 29 Washes, Original" at bounding box center [164, 351] width 329 height 11
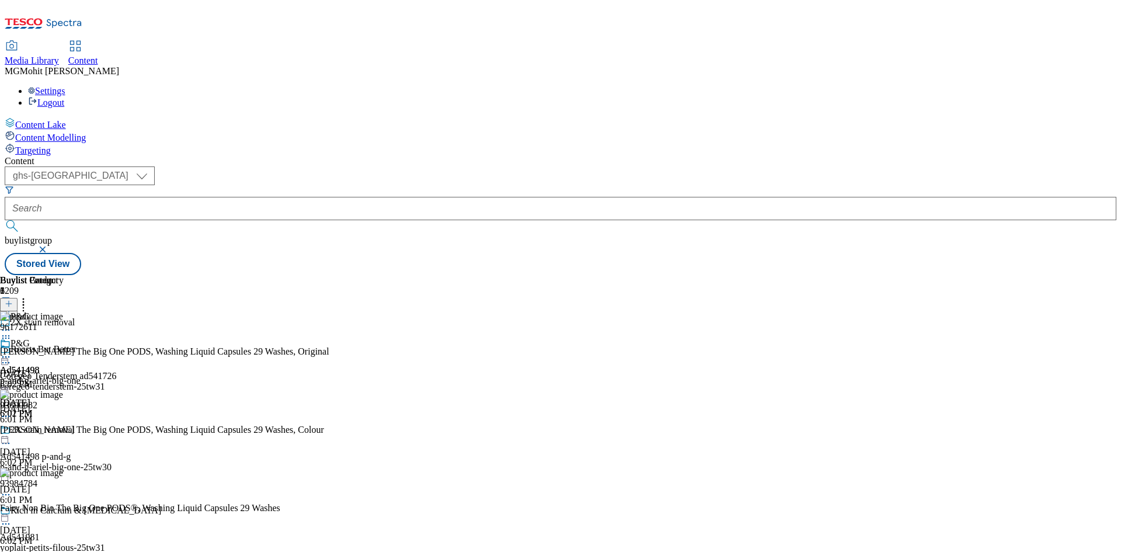
click at [81, 338] on div "P&G" at bounding box center [40, 351] width 81 height 27
click at [12, 351] on icon at bounding box center [6, 357] width 12 height 12
click at [54, 374] on button "Edit" at bounding box center [38, 380] width 31 height 13
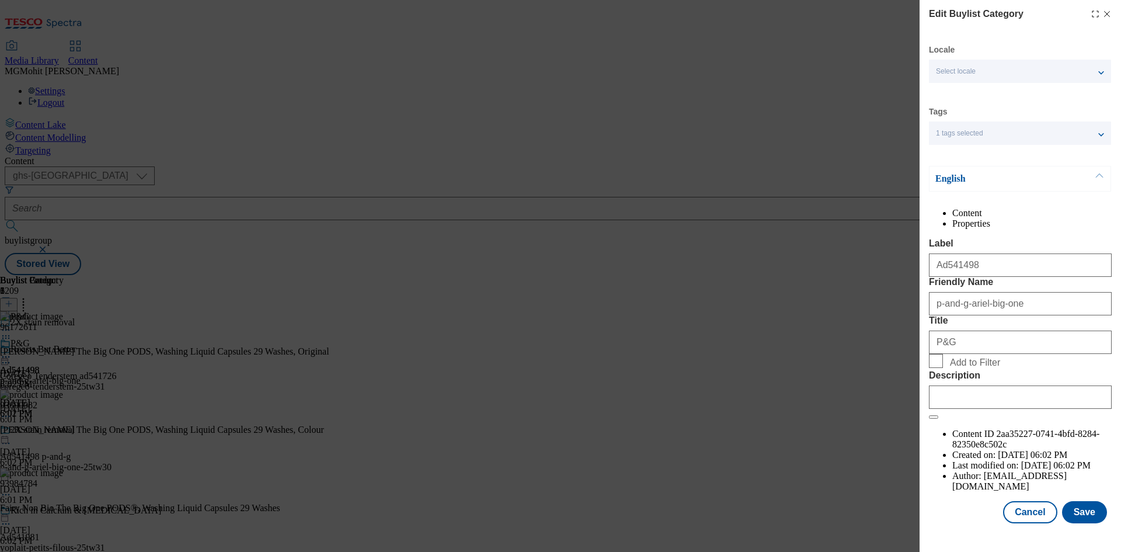
scroll to position [23, 0]
click at [954, 409] on input "Description" at bounding box center [1020, 396] width 183 height 23
paste input "[PERSON_NAME] The Big One PODS, Washing Liquid Capsules 29 Washes, Original"
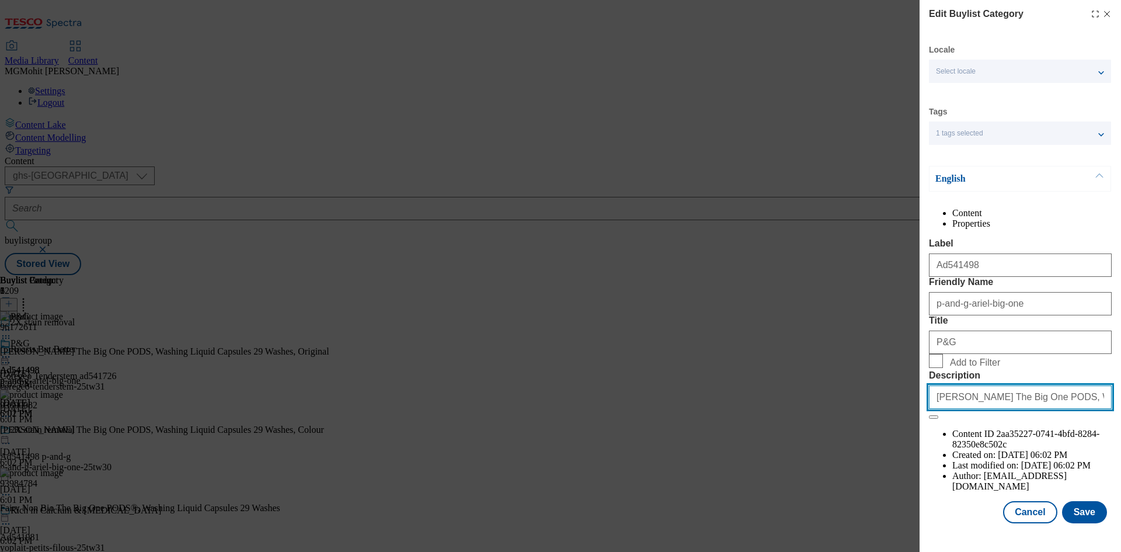
scroll to position [0, 58]
type input "[PERSON_NAME] The Big One PODS, Washing Liquid Capsules 29 Washes, Original"
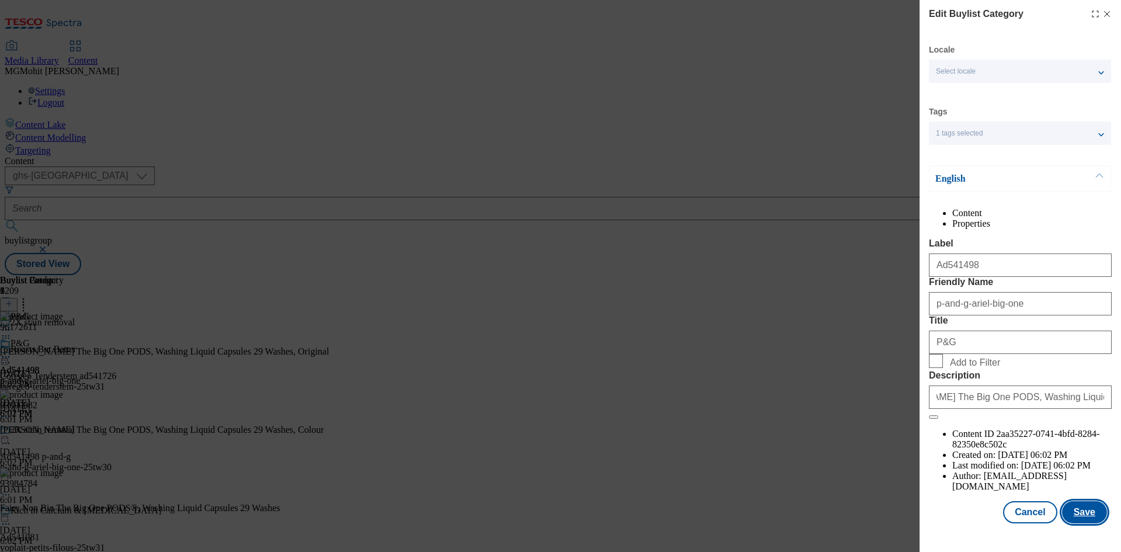
click at [1074, 523] on button "Save" at bounding box center [1084, 512] width 45 height 22
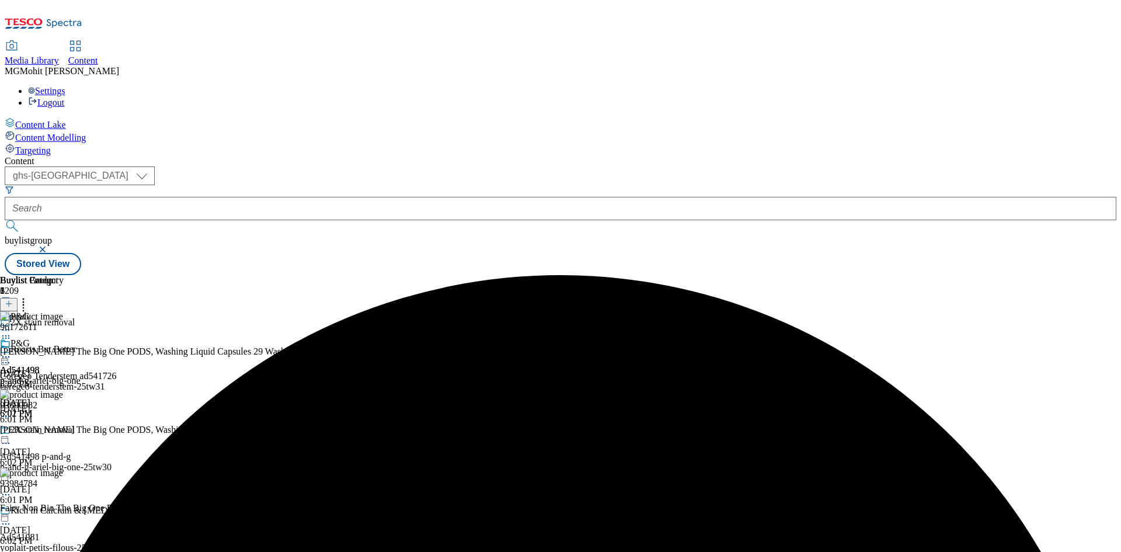
click at [12, 351] on icon at bounding box center [6, 357] width 12 height 12
click at [54, 374] on button "Edit" at bounding box center [38, 380] width 31 height 13
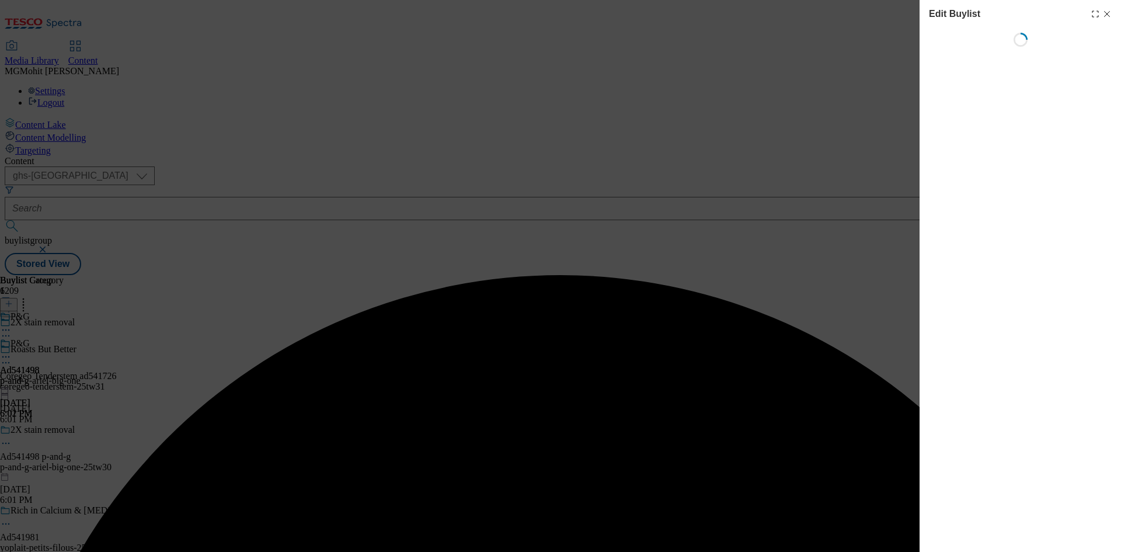
select select "tactical"
select select "supplier funded short term 1-3 weeks"
select select "tesco"
select select "Banner"
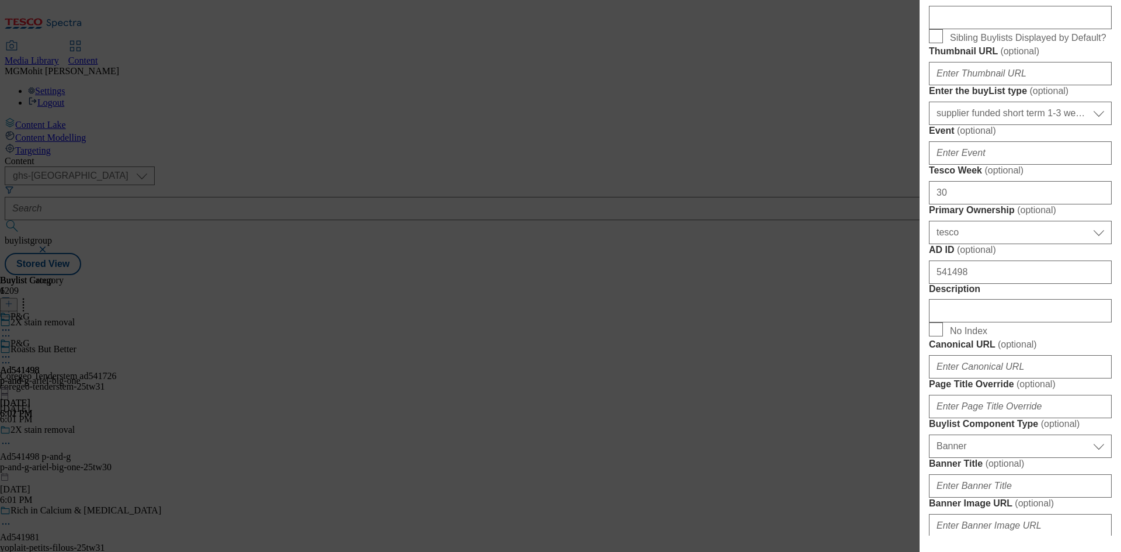
scroll to position [525, 0]
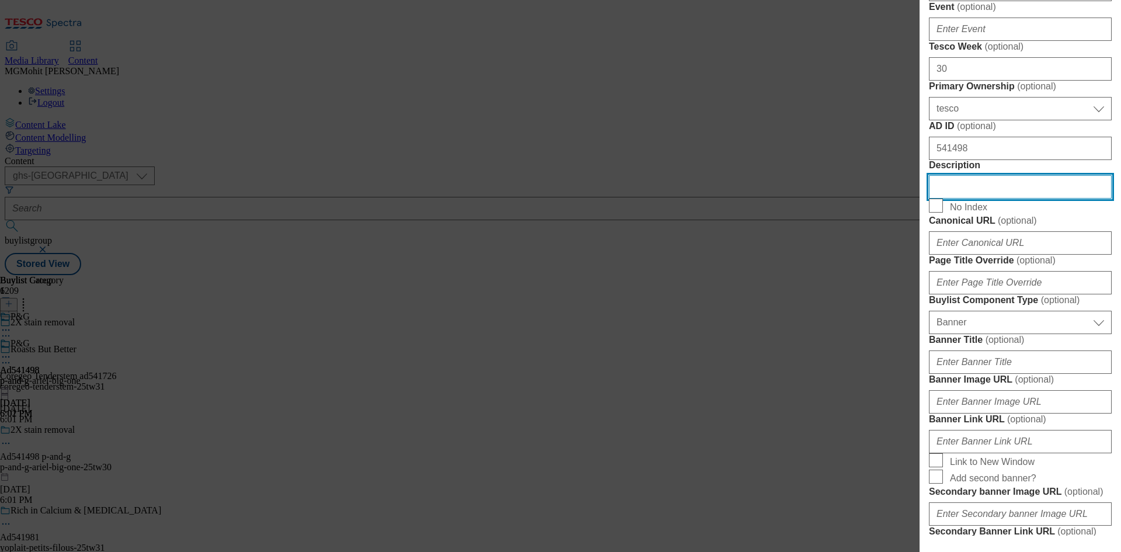
click at [958, 198] on input "Description" at bounding box center [1020, 186] width 183 height 23
paste input "[PERSON_NAME] The Big One PODS, Washing Liquid Capsules 29 Washes, Original"
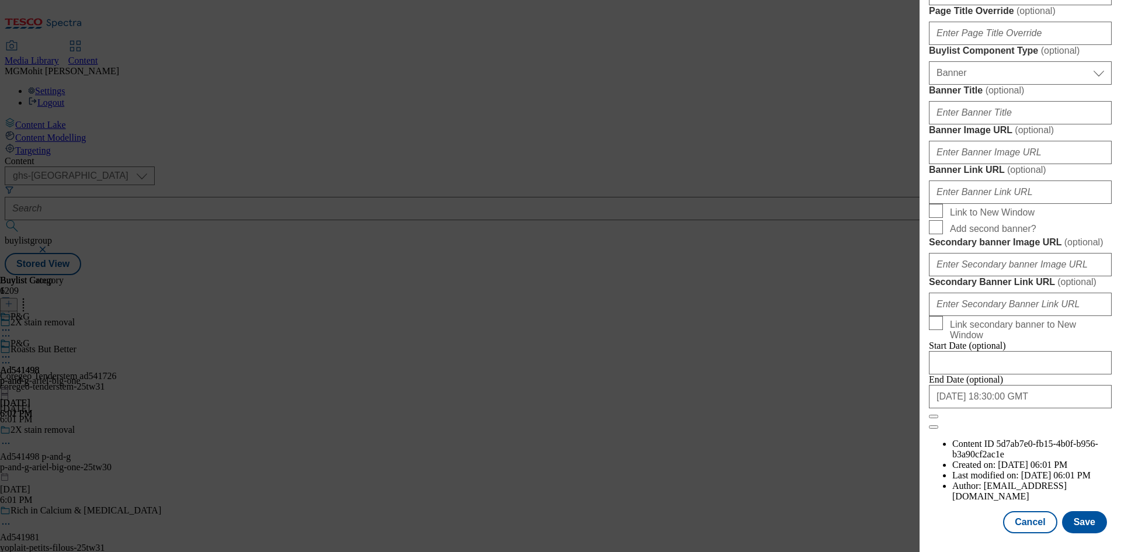
scroll to position [1208, 0]
type input "[PERSON_NAME] The Big One PODS, Washing Liquid Capsules 29 Washes, Original"
click at [1077, 521] on button "Save" at bounding box center [1084, 522] width 45 height 22
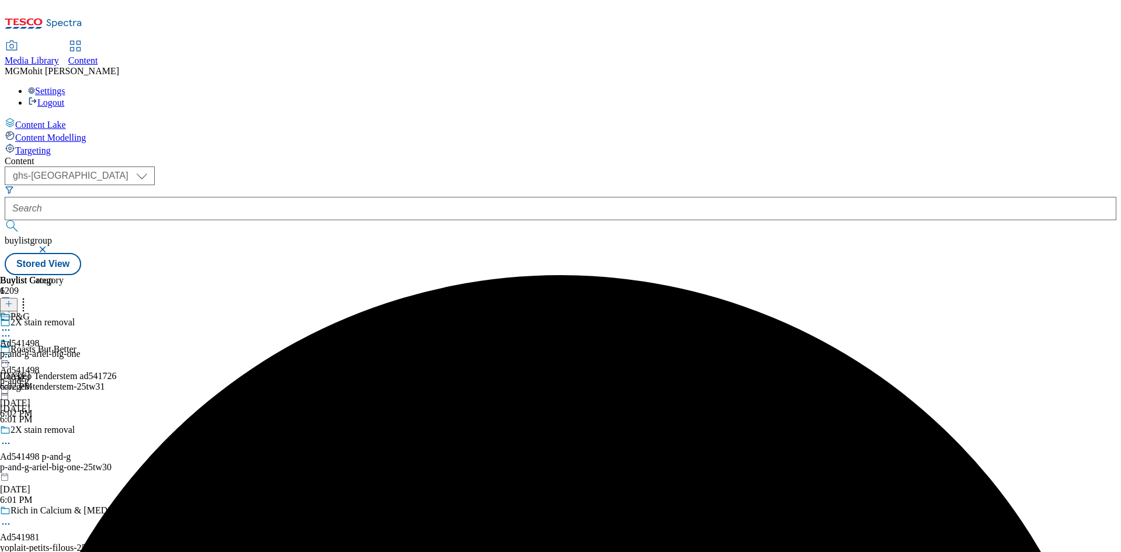
click at [12, 437] on icon at bounding box center [6, 443] width 12 height 12
click at [50, 463] on span "Edit" at bounding box center [42, 467] width 13 height 9
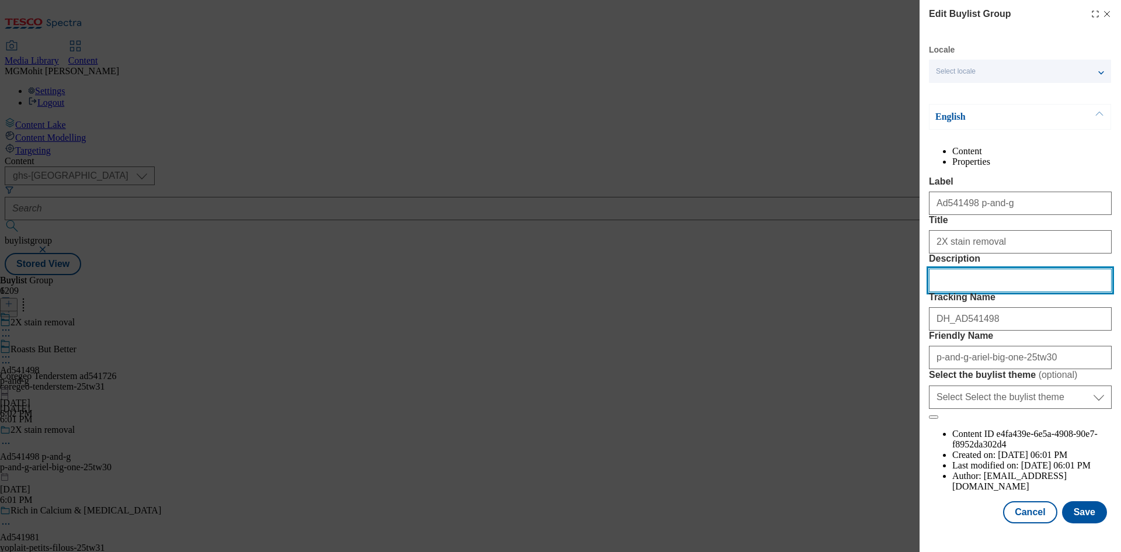
click at [958, 292] on input "Description" at bounding box center [1020, 279] width 183 height 23
paste input "[PERSON_NAME] The Big One PODS, Washing Liquid Capsules 29 Washes, Original"
type input "[PERSON_NAME] The Big One PODS, Washing Liquid Capsules 29 Washes, Original"
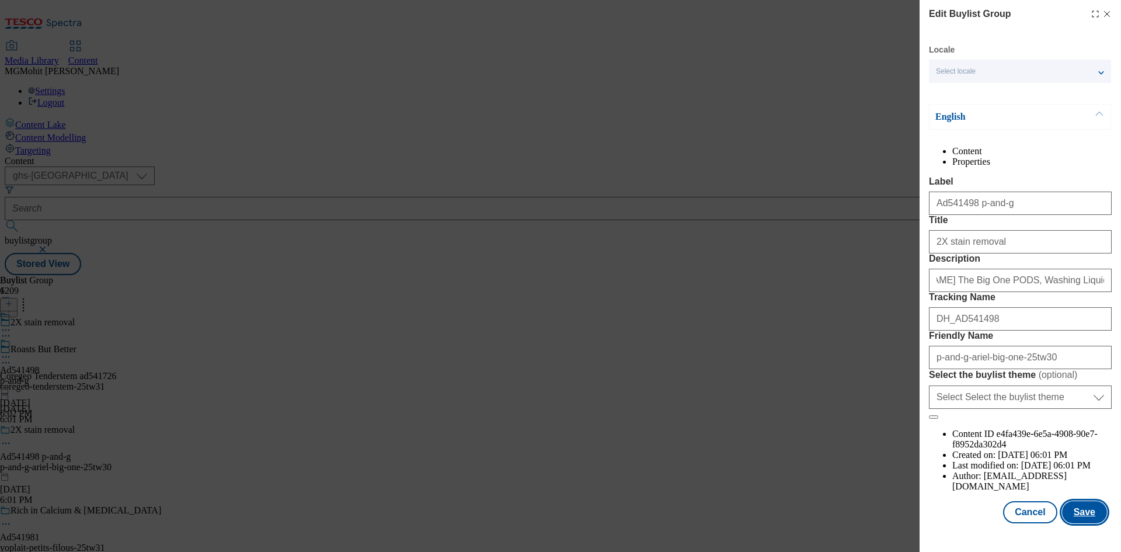
click at [1072, 523] on button "Save" at bounding box center [1084, 512] width 45 height 22
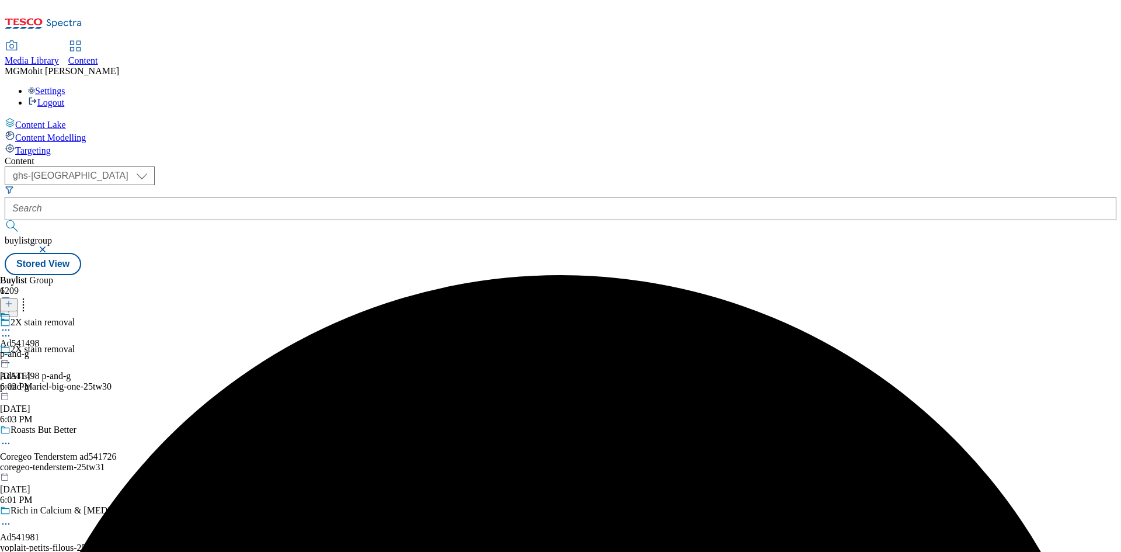
click at [12, 324] on icon at bounding box center [6, 330] width 12 height 12
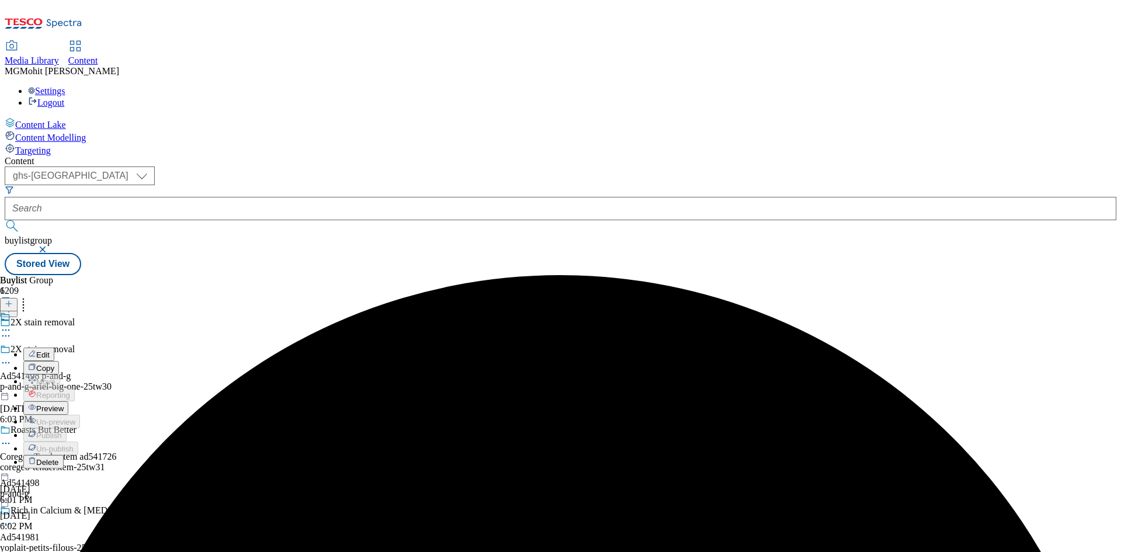
click at [64, 404] on span "Preview" at bounding box center [49, 408] width 27 height 9
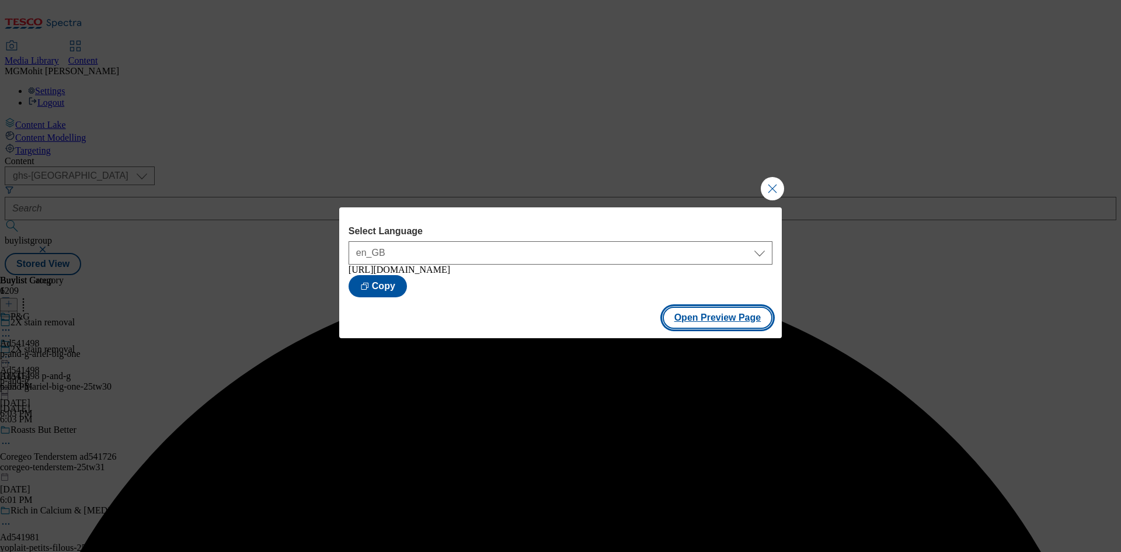
click at [686, 320] on button "Open Preview Page" at bounding box center [717, 317] width 110 height 22
click at [765, 187] on button "Close Modal" at bounding box center [771, 188] width 23 height 23
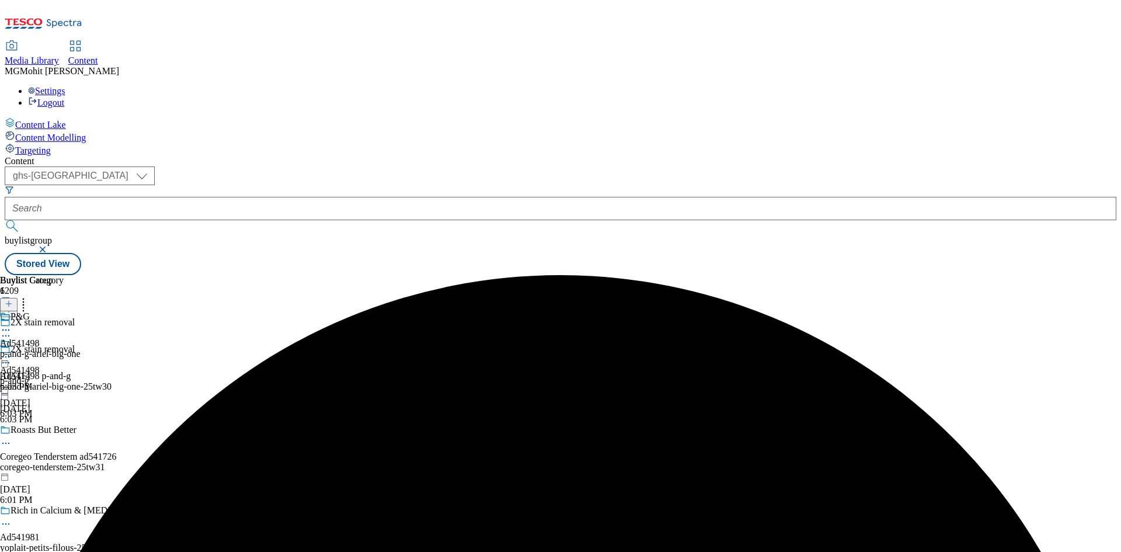
click at [12, 351] on icon at bounding box center [6, 357] width 12 height 12
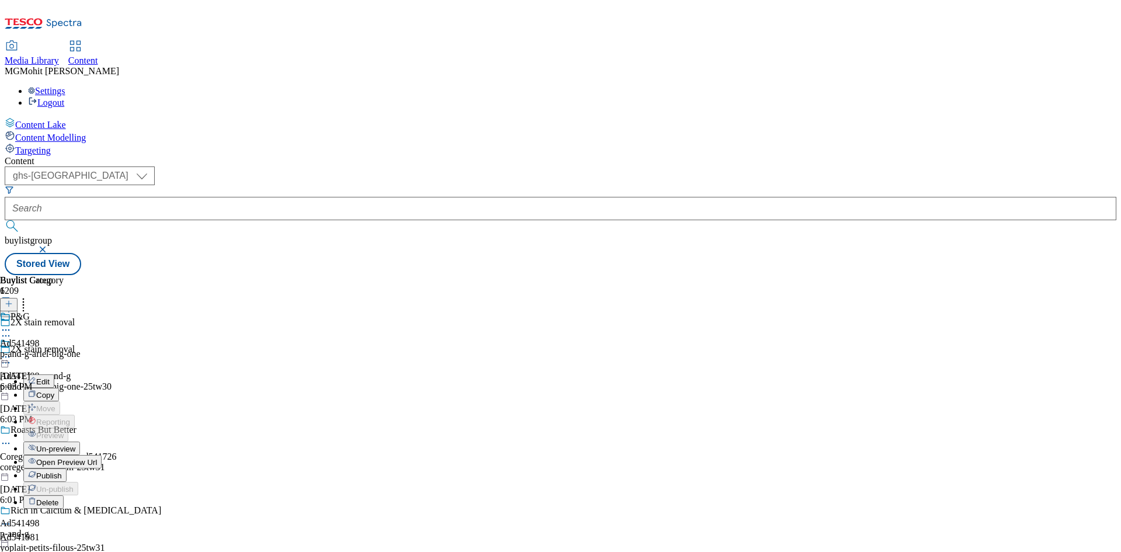
click at [62, 471] on span "Publish" at bounding box center [49, 475] width 26 height 9
